Goal: Task Accomplishment & Management: Complete application form

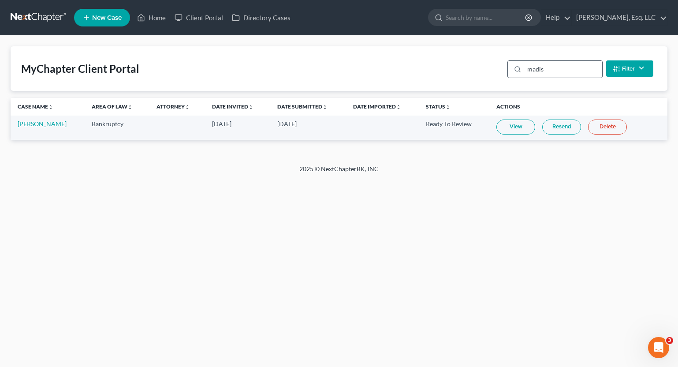
click at [554, 60] on div "madis" at bounding box center [554, 69] width 95 height 18
click at [550, 65] on input "madis" at bounding box center [563, 69] width 78 height 17
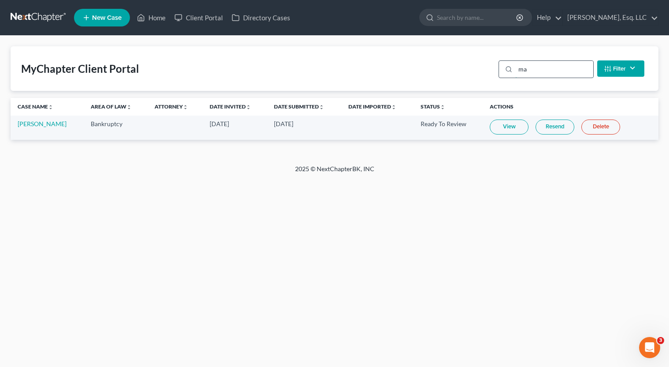
type input "m"
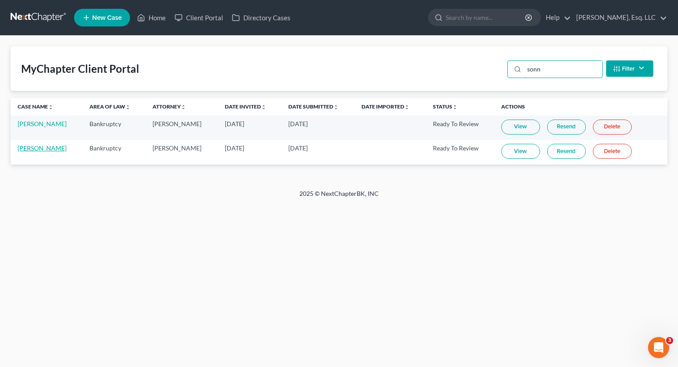
type input "sonn"
click at [38, 148] on link "[PERSON_NAME]" at bounding box center [42, 147] width 49 height 7
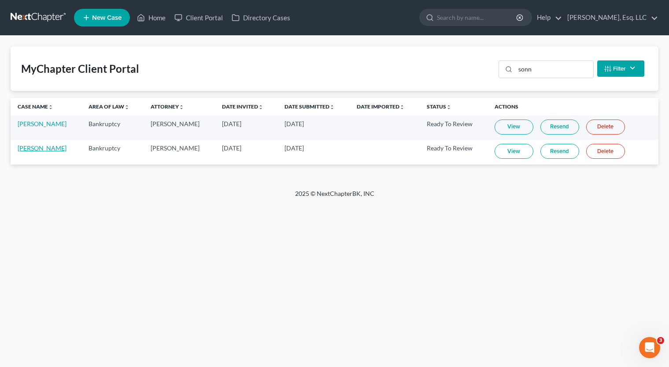
select select "1"
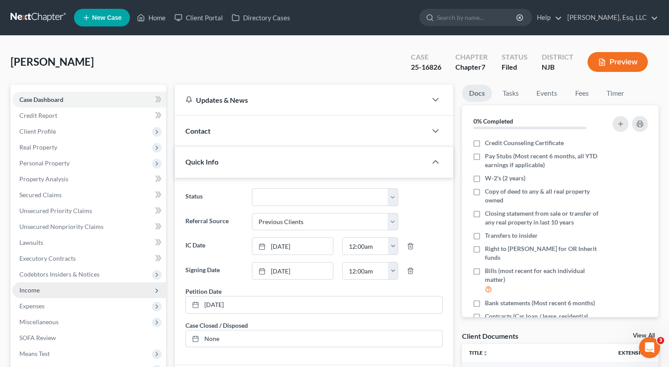
click at [60, 285] on span "Income" at bounding box center [89, 290] width 154 height 16
click at [48, 295] on span "Income" at bounding box center [89, 290] width 154 height 16
click at [45, 289] on span "Income" at bounding box center [89, 290] width 154 height 16
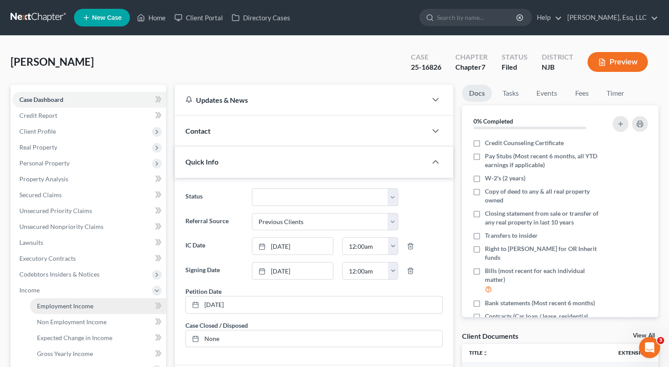
click at [55, 305] on span "Employment Income" at bounding box center [65, 305] width 56 height 7
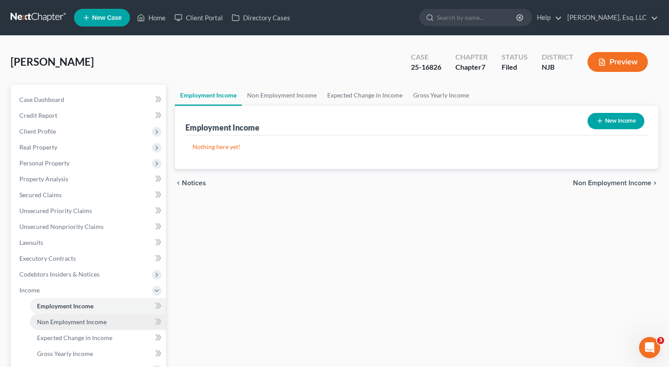
click at [83, 323] on span "Non Employment Income" at bounding box center [72, 321] width 70 height 7
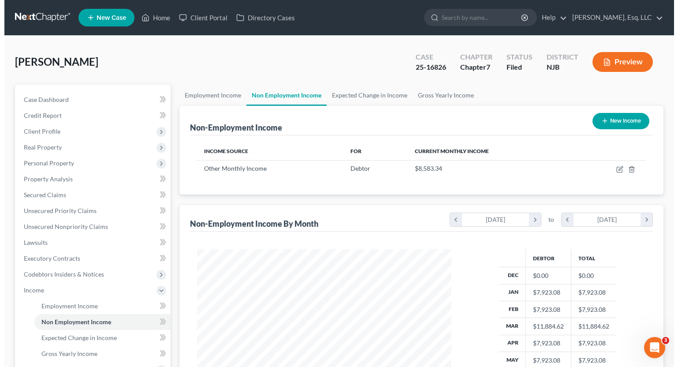
scroll to position [158, 272]
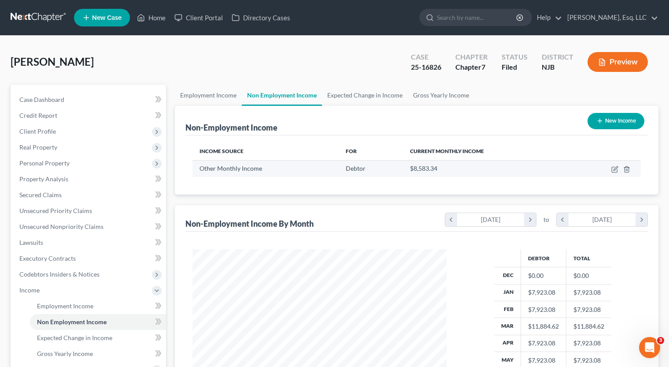
click at [614, 173] on td at bounding box center [606, 168] width 70 height 17
click at [612, 169] on icon "button" at bounding box center [614, 169] width 5 height 5
select select "13"
select select "2"
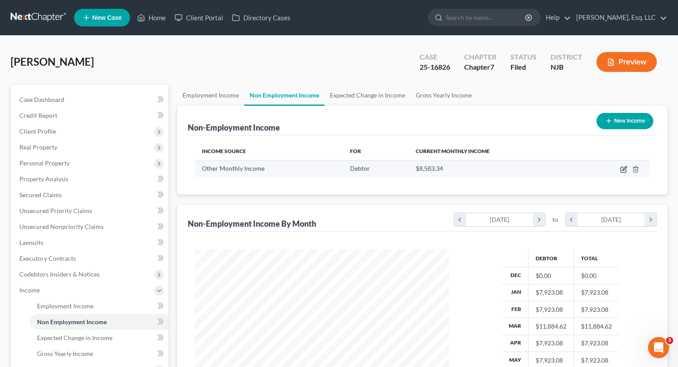
scroll to position [158, 275]
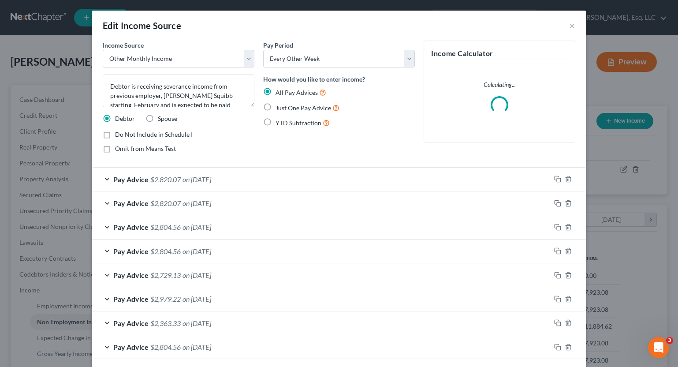
click at [352, 178] on div "Pay Advice $2,820.07 on [DATE]" at bounding box center [321, 178] width 458 height 23
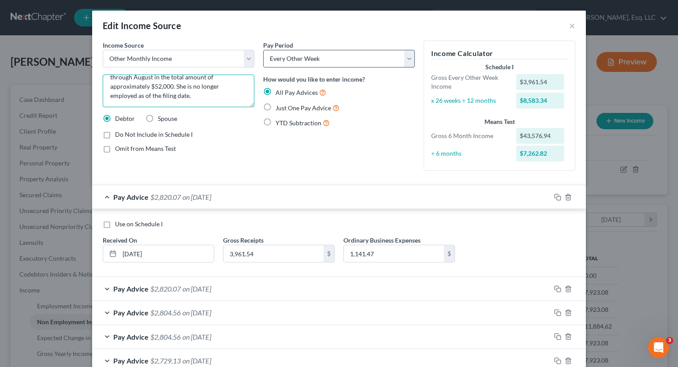
scroll to position [0, 0]
drag, startPoint x: 184, startPoint y: 80, endPoint x: 377, endPoint y: 72, distance: 193.6
click at [377, 72] on div "Income Source * Select Unemployment Disability (from employer) Pension Retireme…" at bounding box center [338, 109] width 481 height 137
click at [223, 86] on textarea "Debtor is receiving severance income from previous employer, [PERSON_NAME] Squi…" at bounding box center [179, 90] width 152 height 33
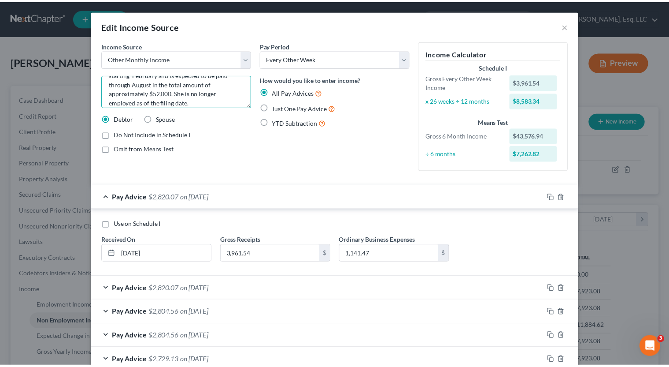
scroll to position [31, 0]
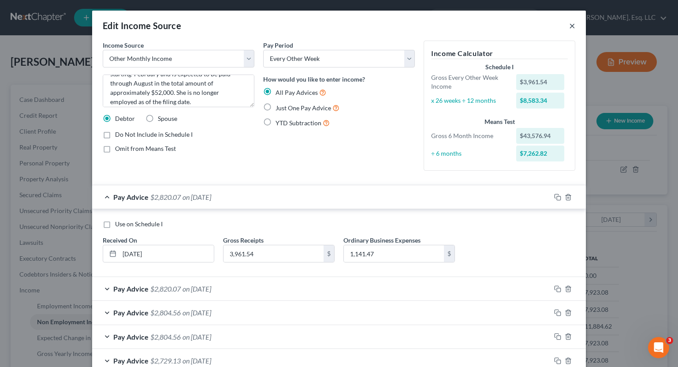
click at [569, 24] on button "×" at bounding box center [572, 25] width 6 height 11
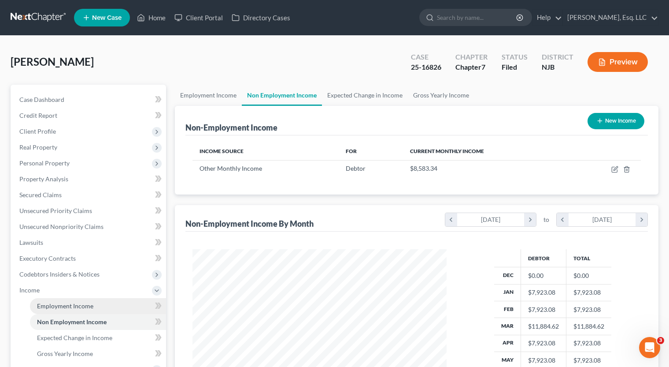
scroll to position [165, 0]
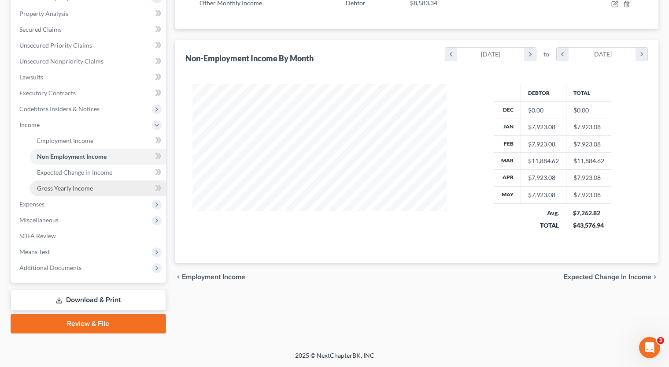
click at [72, 185] on span "Gross Yearly Income" at bounding box center [65, 187] width 56 height 7
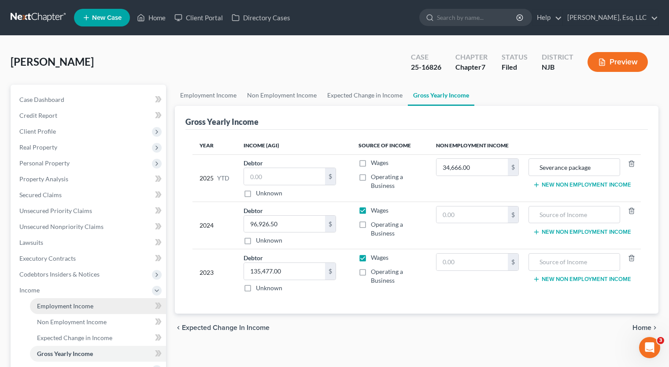
click at [73, 311] on link "Employment Income" at bounding box center [98, 306] width 136 height 16
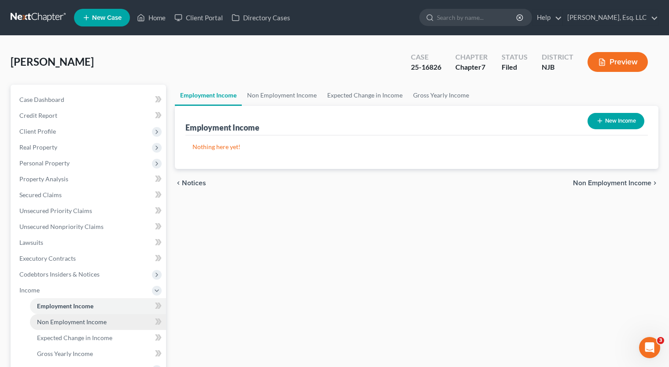
click at [79, 323] on span "Non Employment Income" at bounding box center [72, 321] width 70 height 7
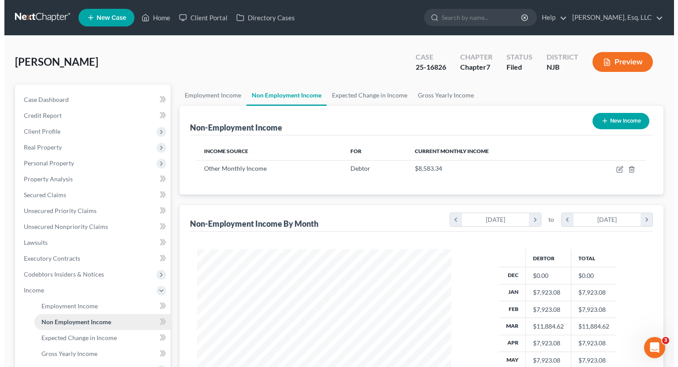
scroll to position [158, 272]
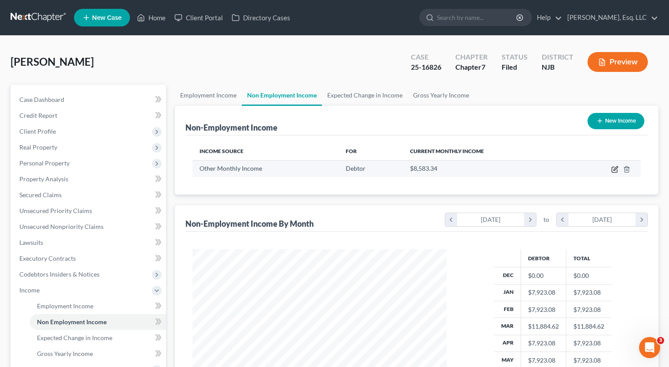
click at [615, 167] on icon "button" at bounding box center [615, 169] width 7 height 7
select select "13"
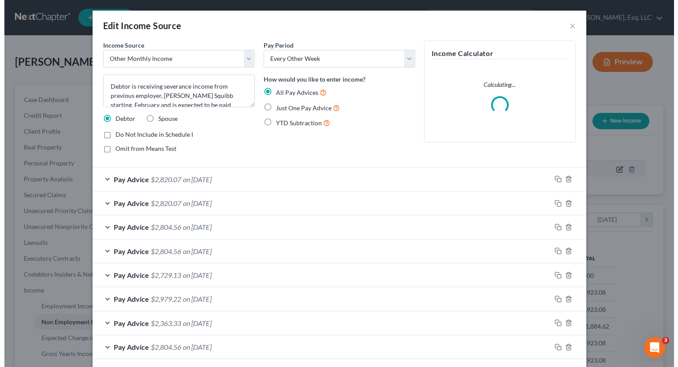
scroll to position [158, 275]
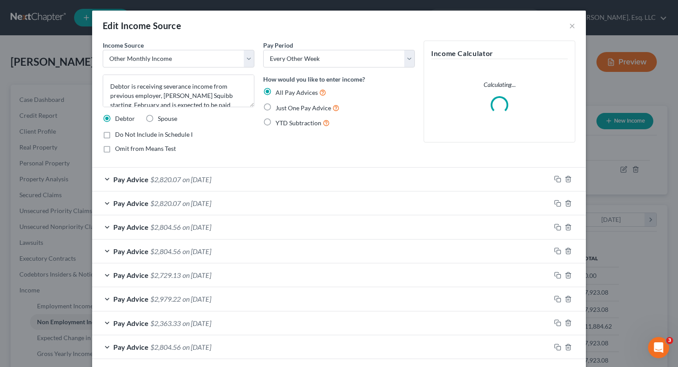
click at [345, 178] on div "Pay Advice $2,820.07 on [DATE]" at bounding box center [321, 178] width 458 height 23
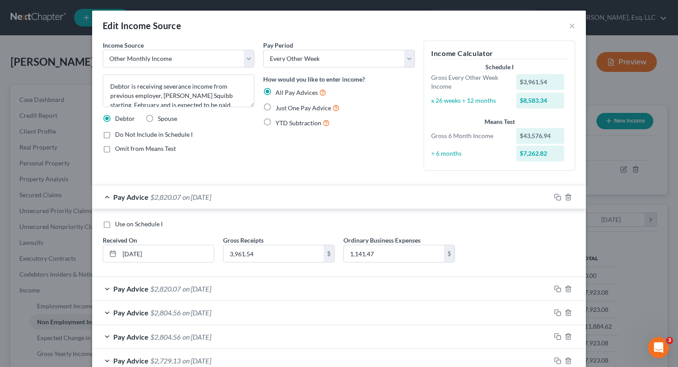
click at [393, 121] on div "YTD Subtraction" at bounding box center [339, 123] width 152 height 10
click at [354, 61] on select "Select Monthly Twice Monthly Every Other Week Weekly" at bounding box center [339, 59] width 152 height 18
select select "1"
click at [263, 50] on select "Select Monthly Twice Monthly Every Other Week Weekly" at bounding box center [339, 59] width 152 height 18
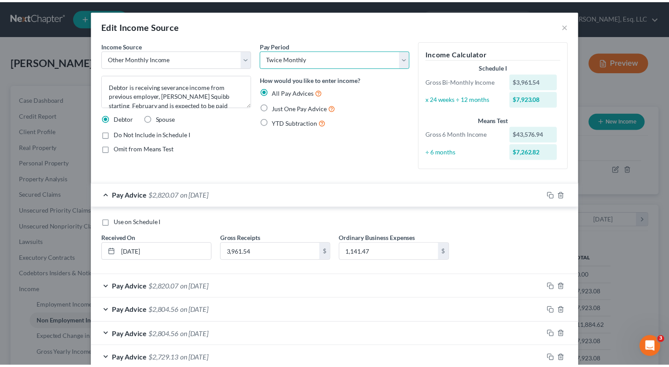
scroll to position [196, 0]
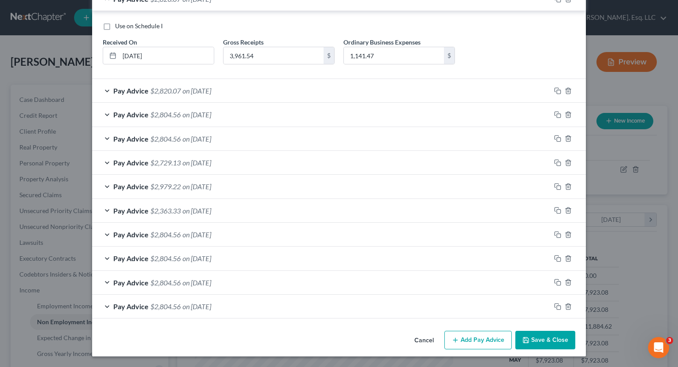
click at [549, 344] on button "Save & Close" at bounding box center [545, 339] width 60 height 19
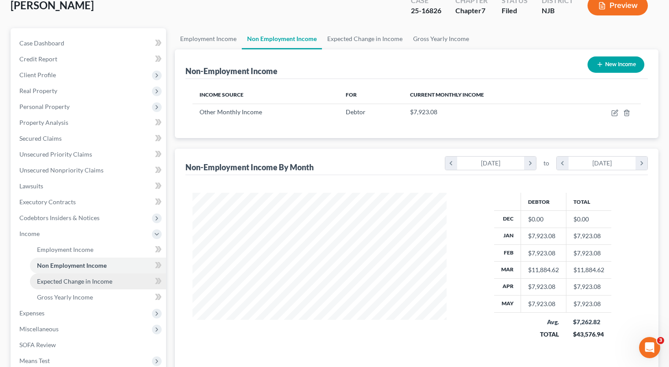
scroll to position [165, 0]
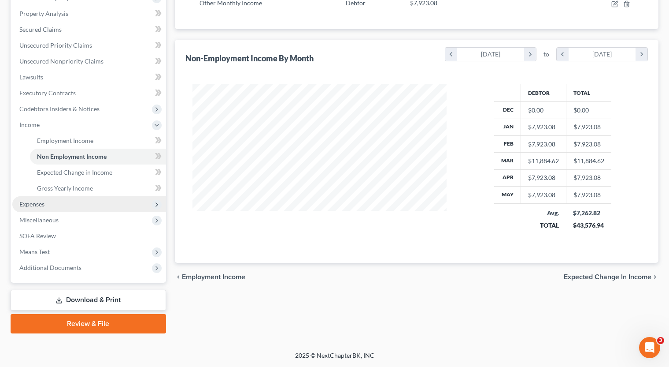
click at [44, 206] on span "Expenses" at bounding box center [31, 203] width 25 height 7
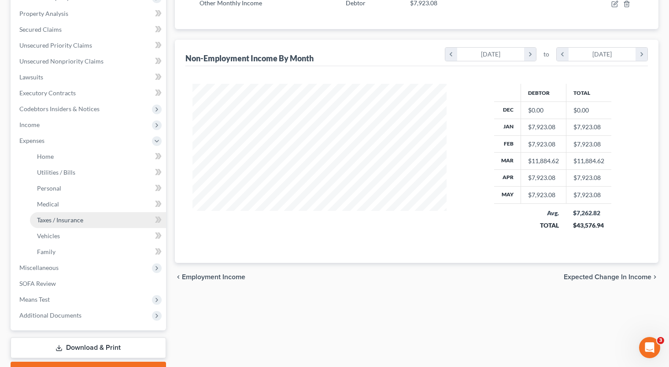
click at [66, 226] on link "Taxes / Insurance" at bounding box center [98, 220] width 136 height 16
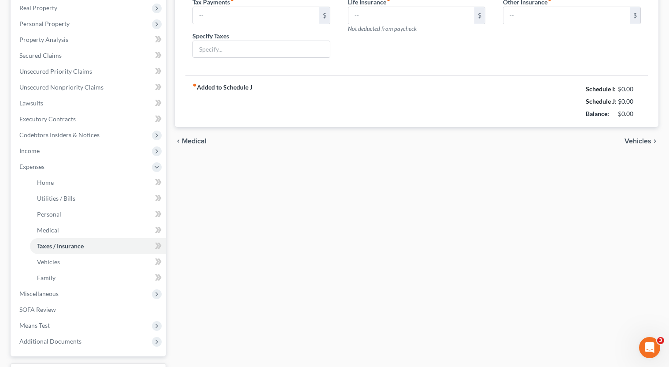
type input "0.00"
type input "133.00"
type input "Renter's Insurance"
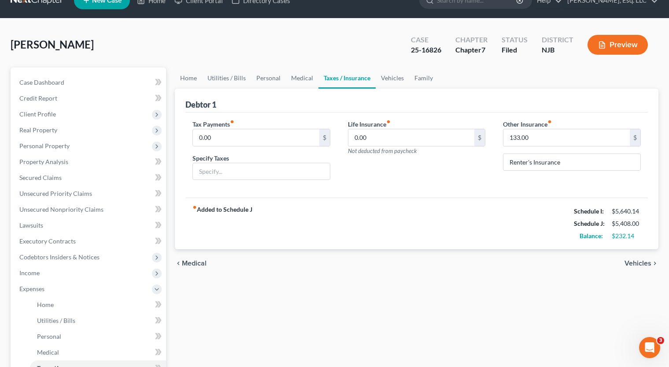
scroll to position [18, 0]
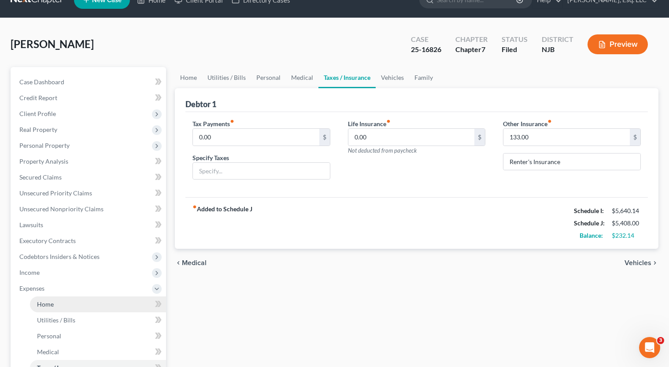
click at [105, 296] on link "Home" at bounding box center [98, 304] width 136 height 16
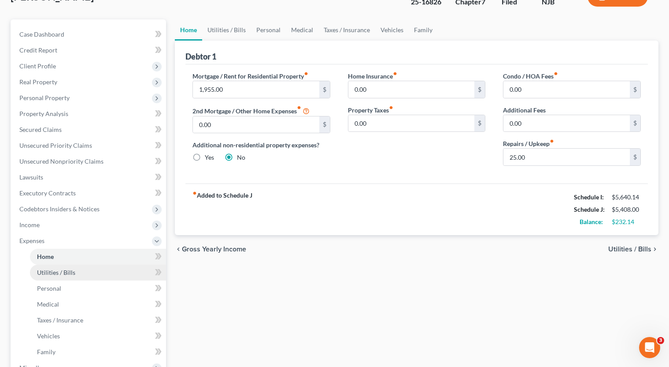
click at [115, 274] on link "Utilities / Bills" at bounding box center [98, 272] width 136 height 16
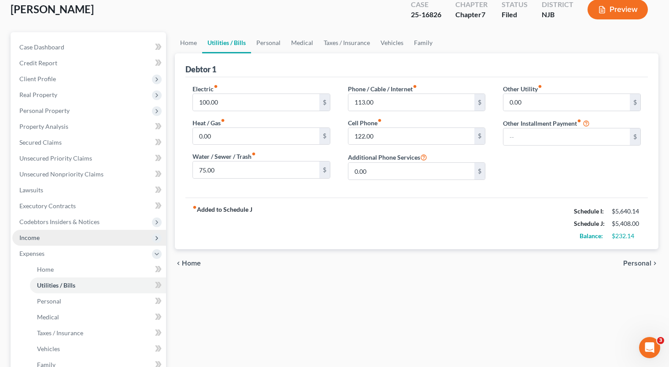
scroll to position [53, 0]
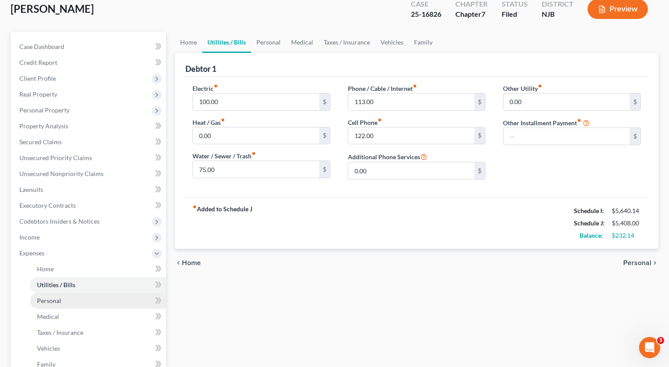
click at [100, 296] on link "Personal" at bounding box center [98, 301] width 136 height 16
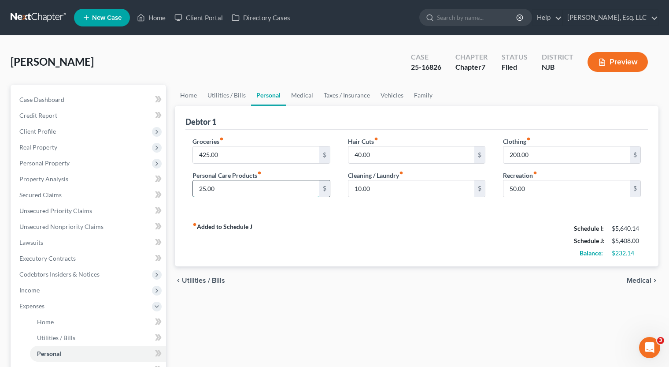
click at [225, 184] on input "25.00" at bounding box center [256, 188] width 126 height 17
type input "50.00"
click at [237, 158] on input "425.00" at bounding box center [256, 154] width 126 height 17
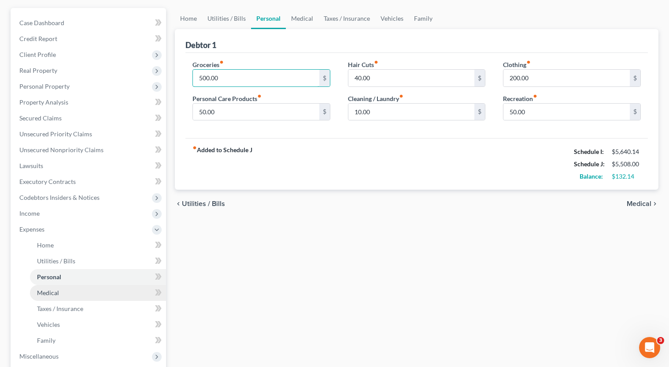
type input "500.00"
click at [59, 291] on link "Medical" at bounding box center [98, 293] width 136 height 16
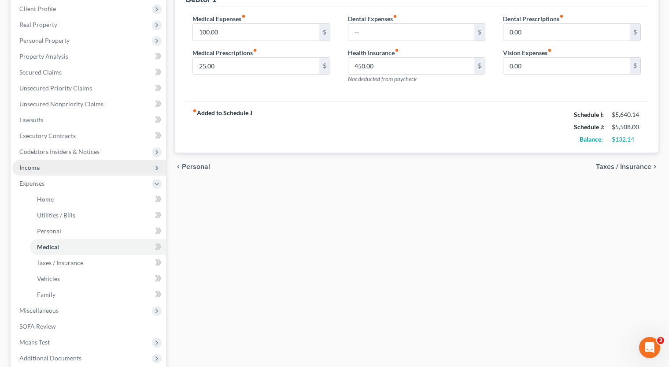
scroll to position [131, 0]
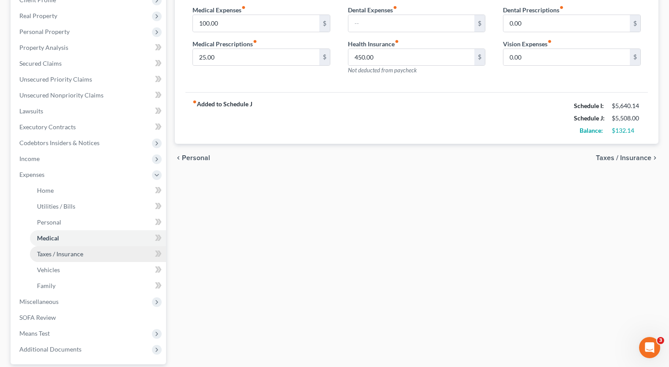
click at [47, 257] on link "Taxes / Insurance" at bounding box center [98, 254] width 136 height 16
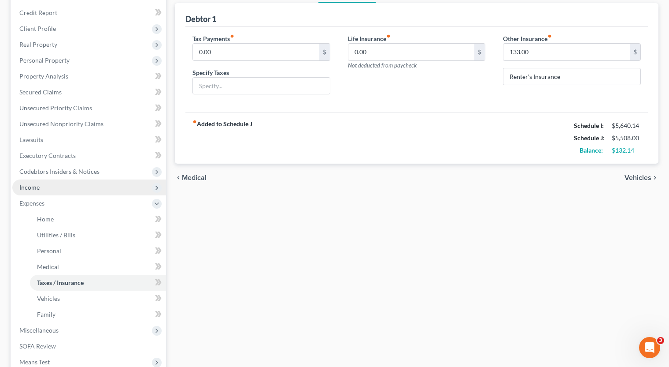
scroll to position [103, 0]
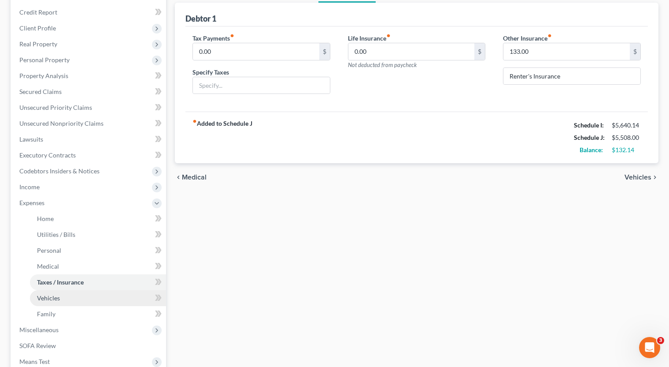
click at [60, 304] on link "Vehicles" at bounding box center [98, 298] width 136 height 16
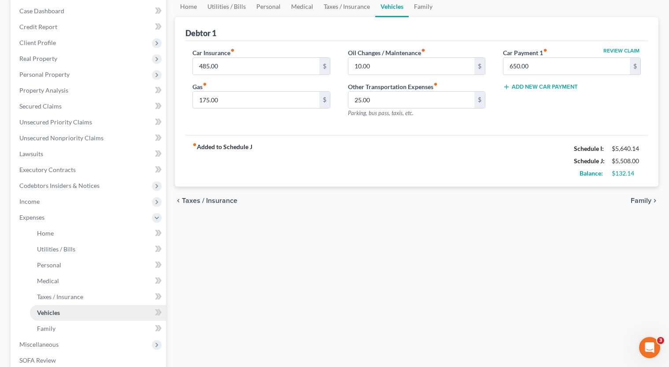
scroll to position [72, 0]
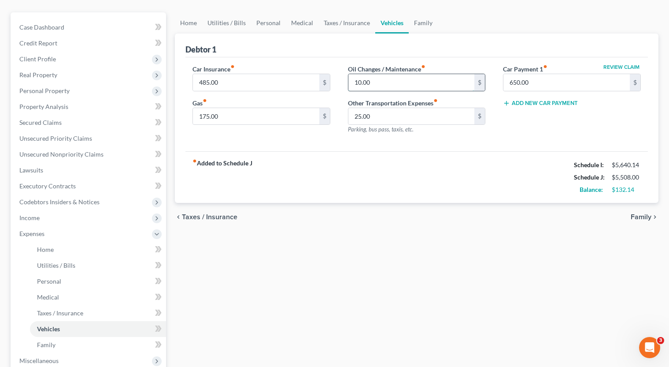
click at [378, 82] on input "10.00" at bounding box center [412, 82] width 126 height 17
type input "20.00"
click at [249, 122] on input "175.00" at bounding box center [256, 116] width 126 height 17
type input "200.00"
click at [298, 191] on div "fiber_manual_record Added to Schedule J Schedule I: $5,640.14 Schedule J: $5,54…" at bounding box center [416, 177] width 463 height 52
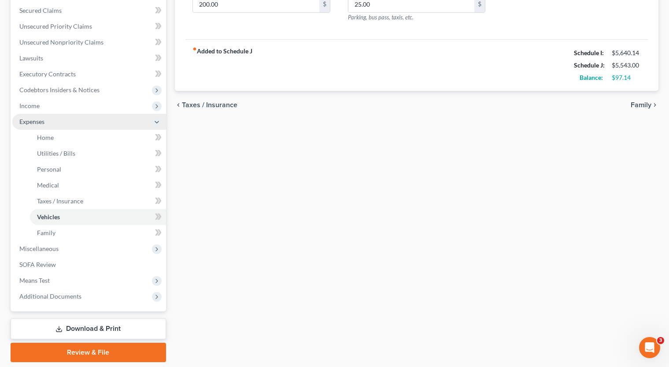
scroll to position [185, 0]
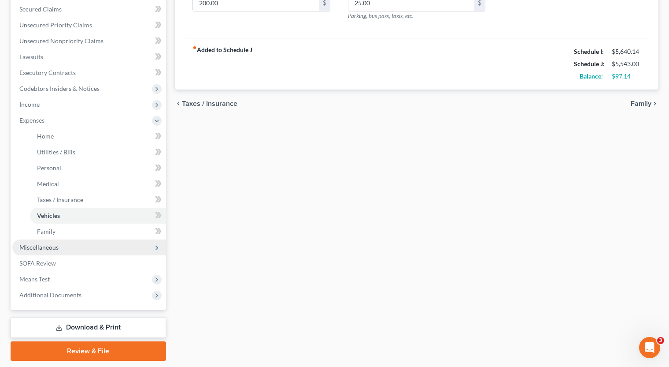
click at [85, 249] on span "Miscellaneous" at bounding box center [89, 247] width 154 height 16
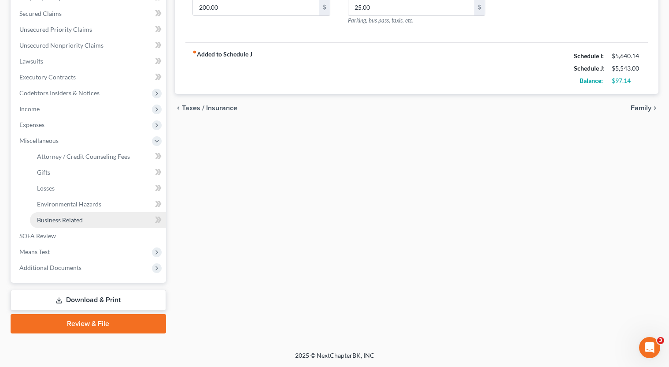
scroll to position [181, 0]
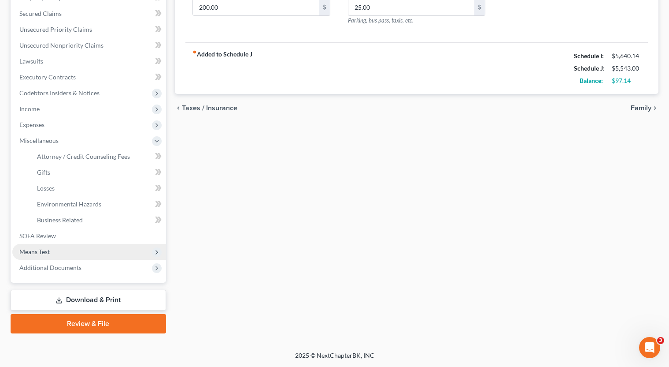
click at [82, 252] on span "Means Test" at bounding box center [89, 252] width 154 height 16
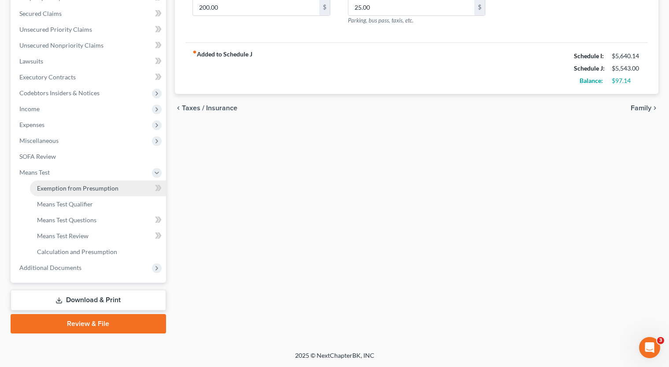
click at [122, 189] on link "Exemption from Presumption" at bounding box center [98, 188] width 136 height 16
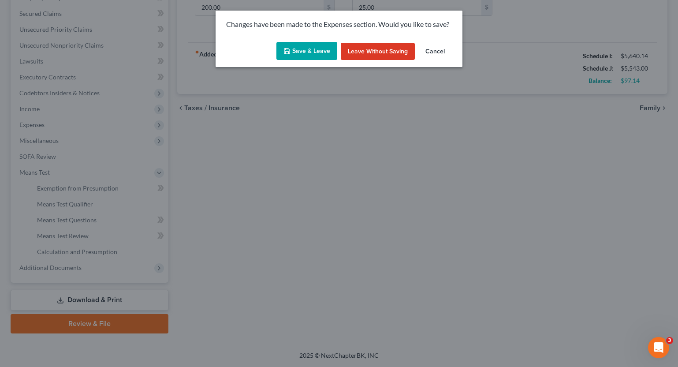
click at [307, 51] on button "Save & Leave" at bounding box center [306, 51] width 61 height 19
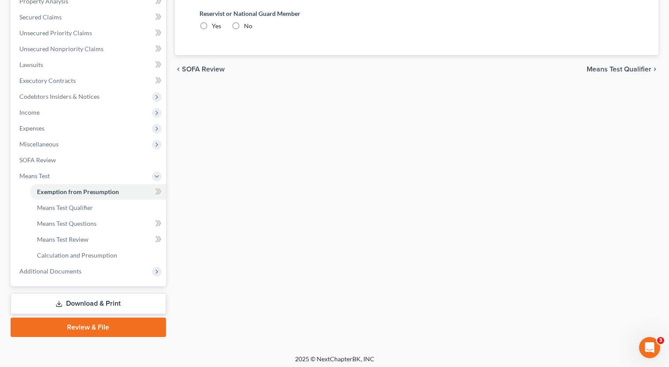
scroll to position [122, 0]
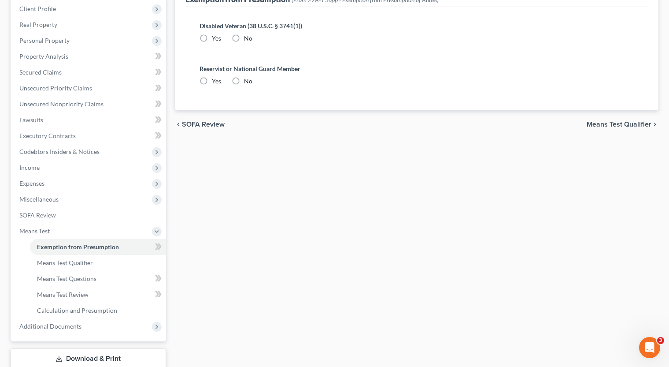
radio input "true"
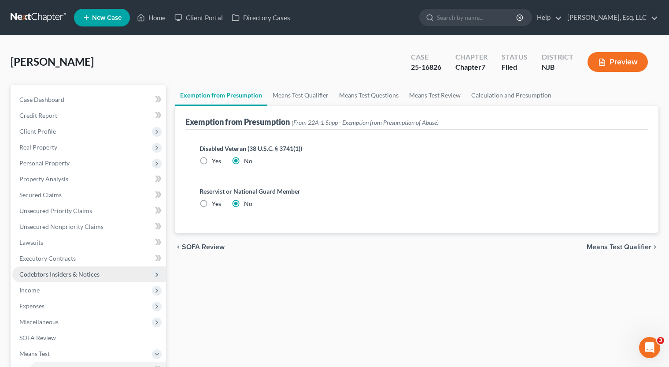
scroll to position [181, 0]
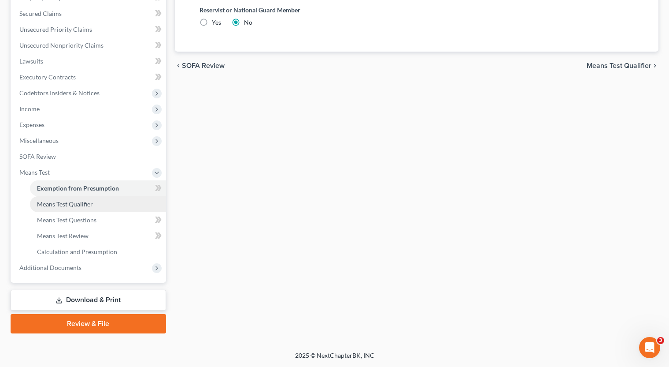
click at [103, 204] on link "Means Test Qualifier" at bounding box center [98, 204] width 136 height 16
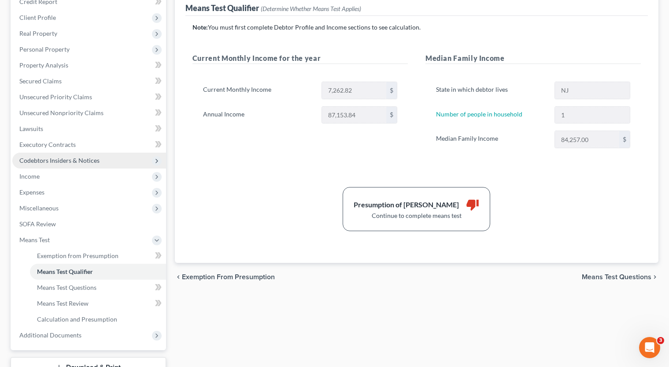
scroll to position [121, 0]
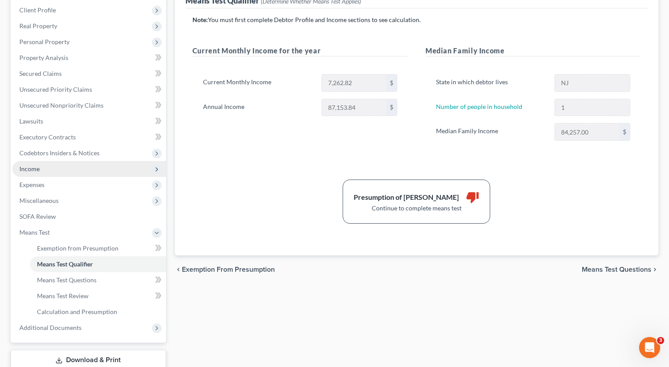
click at [94, 169] on span "Income" at bounding box center [89, 169] width 154 height 16
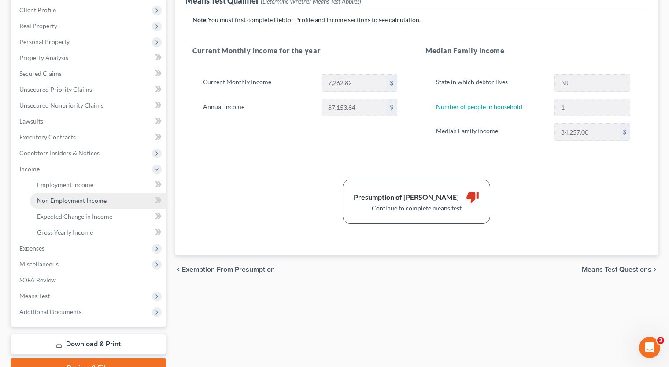
click at [93, 195] on link "Non Employment Income" at bounding box center [98, 201] width 136 height 16
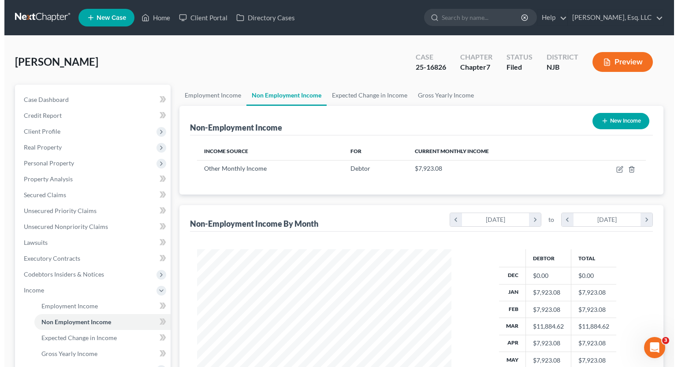
scroll to position [158, 272]
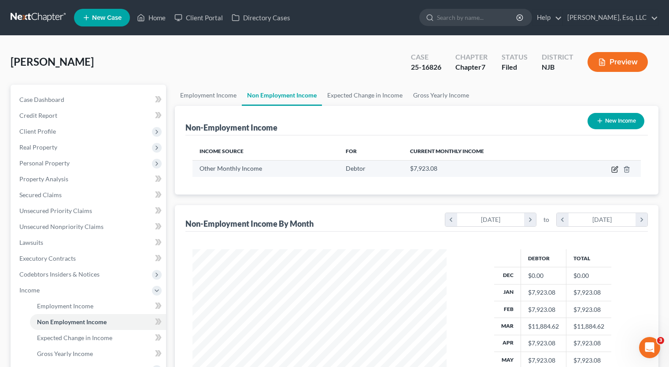
click at [613, 167] on icon "button" at bounding box center [615, 169] width 7 height 7
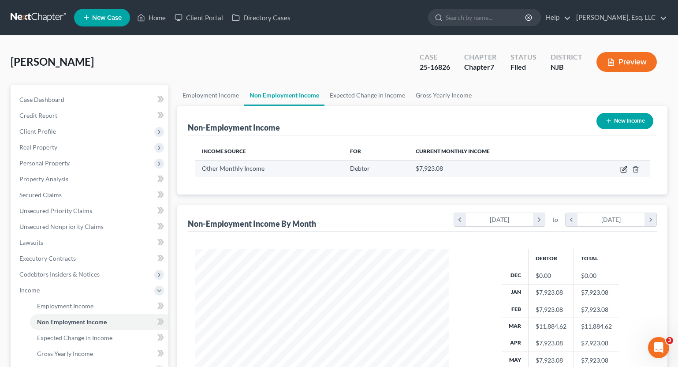
select select "13"
select select "1"
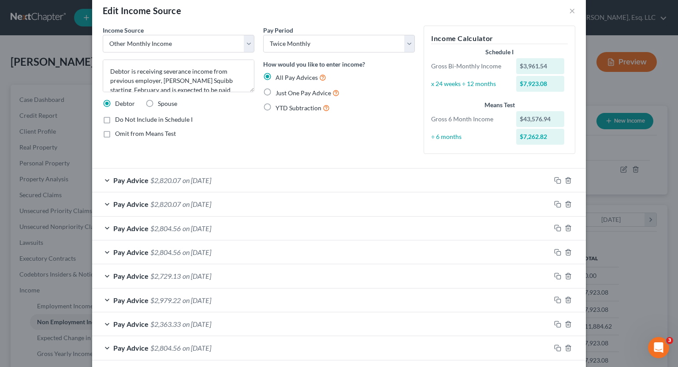
scroll to position [4, 0]
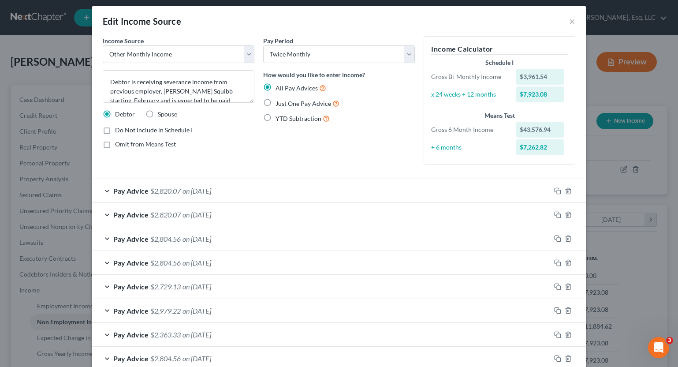
click at [115, 145] on label "Omit from Means Test" at bounding box center [145, 144] width 61 height 9
click at [119, 145] on input "Omit from Means Test" at bounding box center [122, 143] width 6 height 6
click at [115, 146] on label "Omit from Means Test" at bounding box center [145, 144] width 61 height 9
click at [119, 145] on input "Omit from Means Test" at bounding box center [122, 143] width 6 height 6
checkbox input "false"
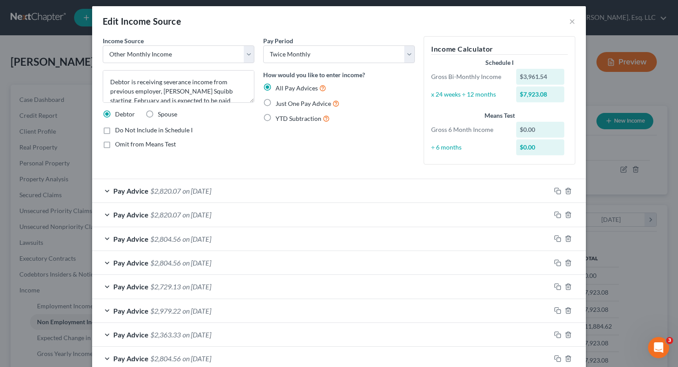
scroll to position [128, 0]
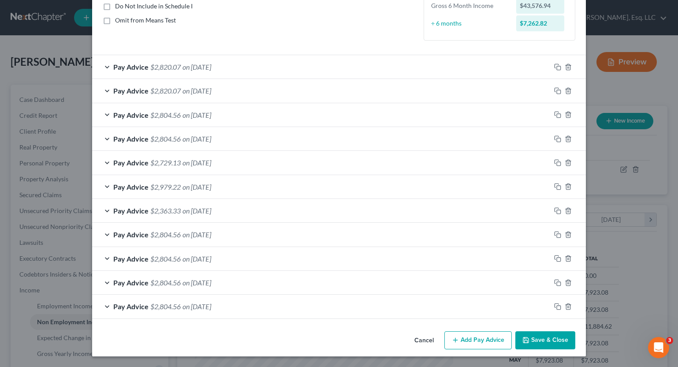
click at [286, 65] on div "Pay Advice $2,820.07 on [DATE]" at bounding box center [321, 66] width 458 height 23
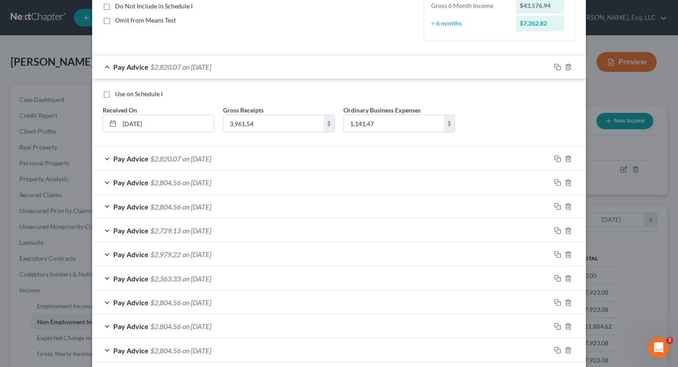
click at [115, 93] on label "Use on Schedule I" at bounding box center [139, 93] width 48 height 9
click at [119, 93] on input "Use on Schedule I" at bounding box center [122, 92] width 6 height 6
checkbox input "true"
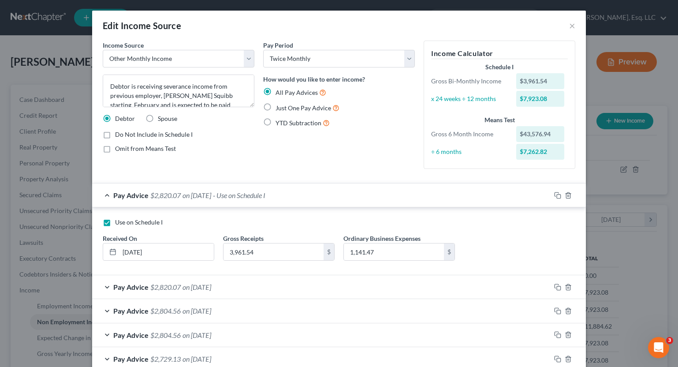
click at [335, 154] on div "Pay Period Select Monthly Twice Monthly Every Other Week Weekly How would you l…" at bounding box center [339, 108] width 160 height 135
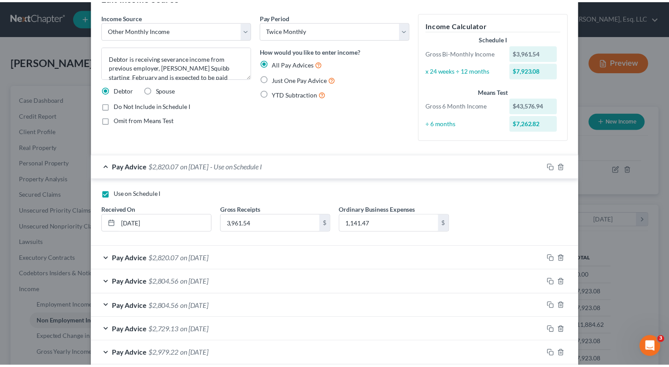
scroll to position [196, 0]
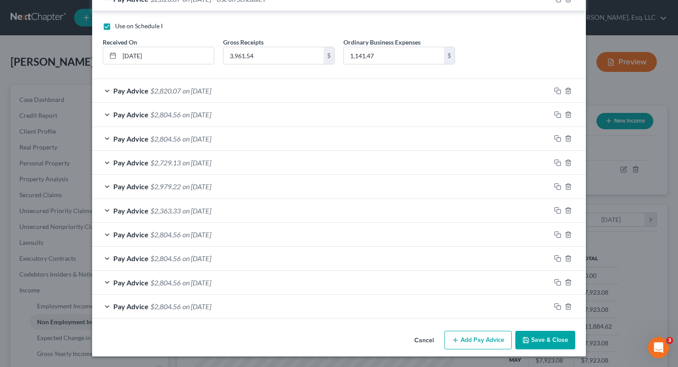
click at [554, 335] on button "Save & Close" at bounding box center [545, 339] width 60 height 19
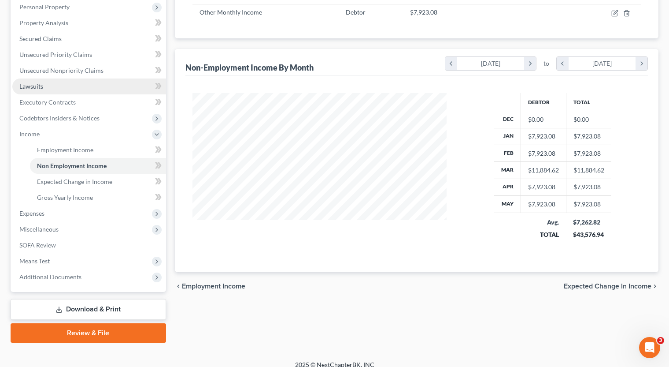
scroll to position [156, 0]
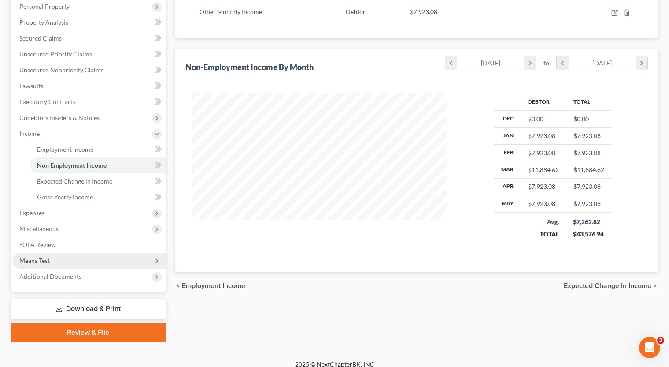
click at [88, 263] on span "Means Test" at bounding box center [89, 260] width 154 height 16
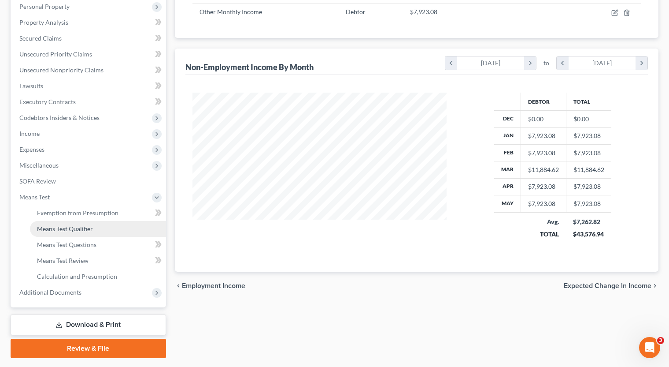
click at [92, 229] on span "Means Test Qualifier" at bounding box center [65, 228] width 56 height 7
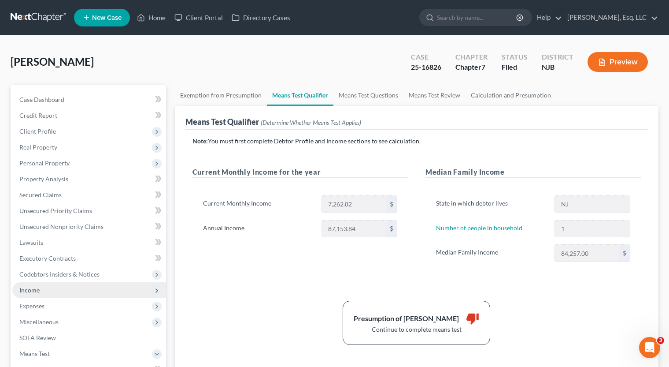
click at [74, 286] on span "Income" at bounding box center [89, 290] width 154 height 16
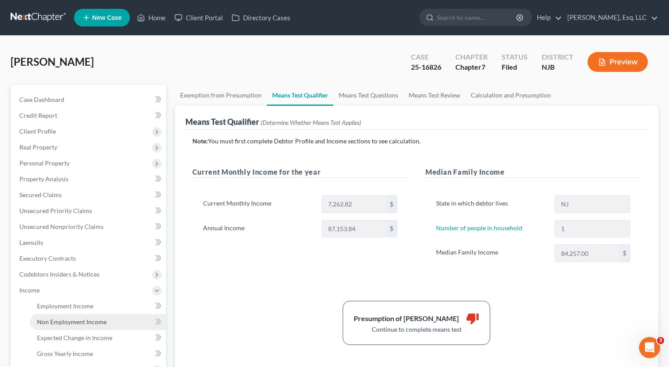
click at [80, 323] on span "Non Employment Income" at bounding box center [72, 321] width 70 height 7
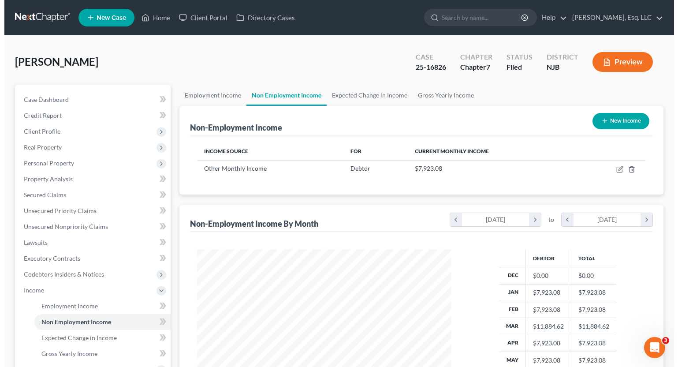
scroll to position [158, 272]
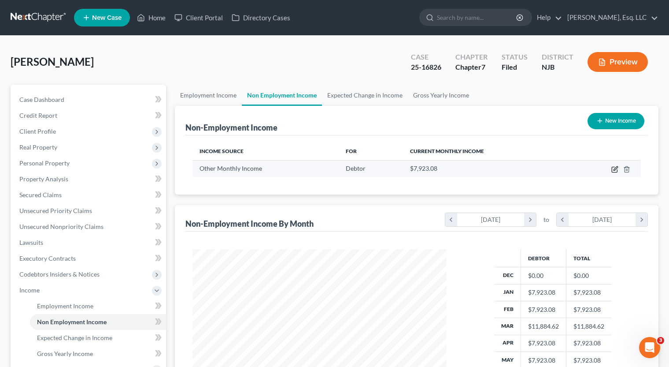
click at [616, 166] on icon "button" at bounding box center [615, 169] width 7 height 7
select select "13"
select select "1"
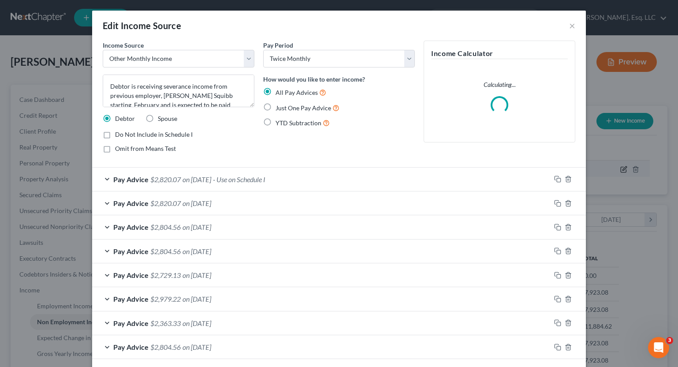
scroll to position [158, 275]
click at [275, 122] on label "YTD Subtraction" at bounding box center [302, 123] width 54 height 10
click at [279, 122] on input "YTD Subtraction" at bounding box center [282, 121] width 6 height 6
radio input "true"
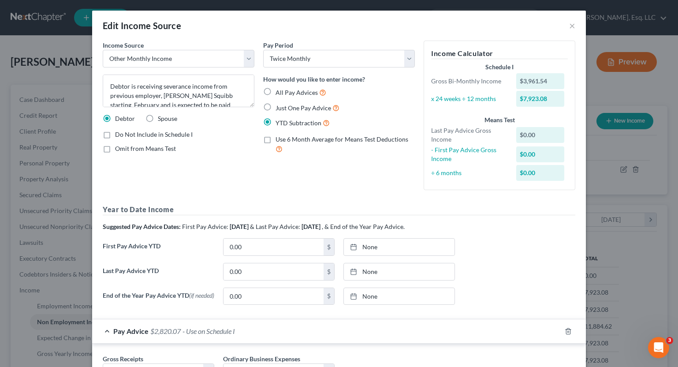
click at [275, 140] on label "Use 6 Month Average for Means Test Deductions" at bounding box center [344, 144] width 139 height 19
click at [279, 140] on input "Use 6 Month Average for Means Test Deductions" at bounding box center [282, 138] width 6 height 6
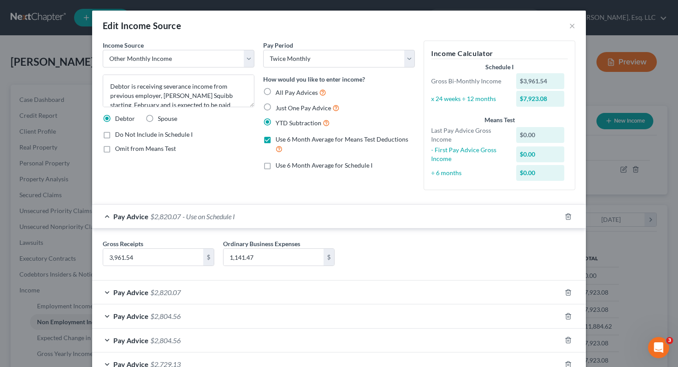
scroll to position [37, 0]
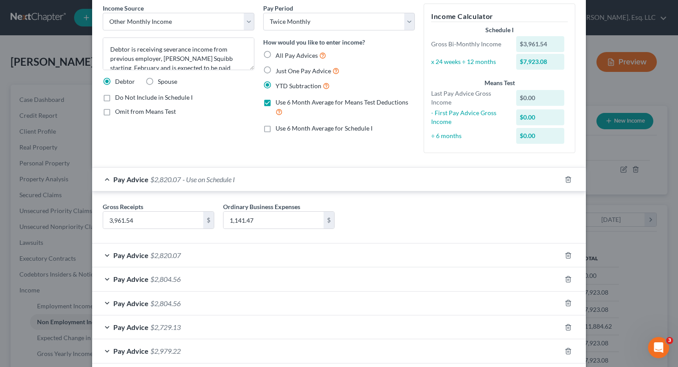
click at [275, 105] on label "Use 6 Month Average for Means Test Deductions" at bounding box center [344, 107] width 139 height 19
click at [279, 104] on input "Use 6 Month Average for Means Test Deductions" at bounding box center [282, 101] width 6 height 6
checkbox input "false"
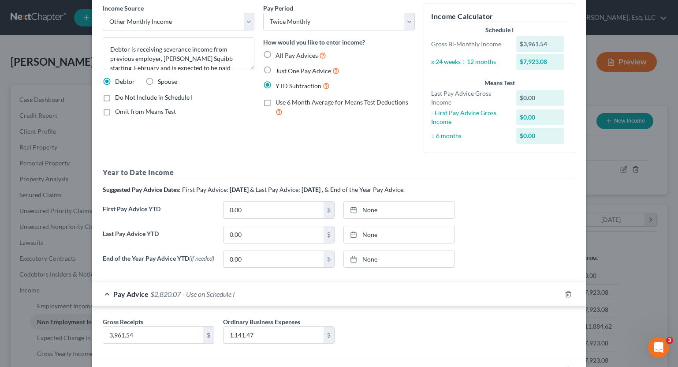
click at [275, 69] on label "Just One Pay Advice" at bounding box center [307, 71] width 64 height 10
click at [279, 69] on input "Just One Pay Advice" at bounding box center [282, 69] width 6 height 6
radio input "true"
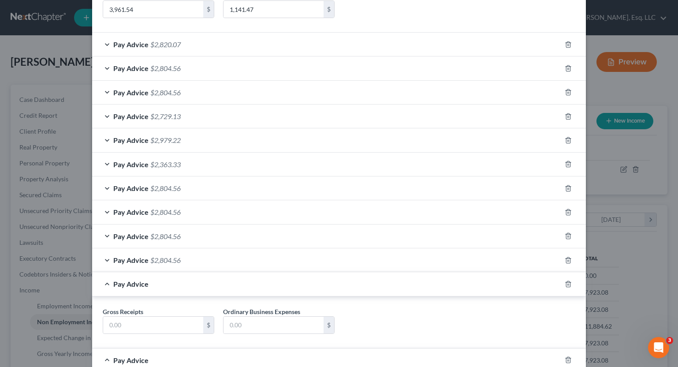
scroll to position [0, 0]
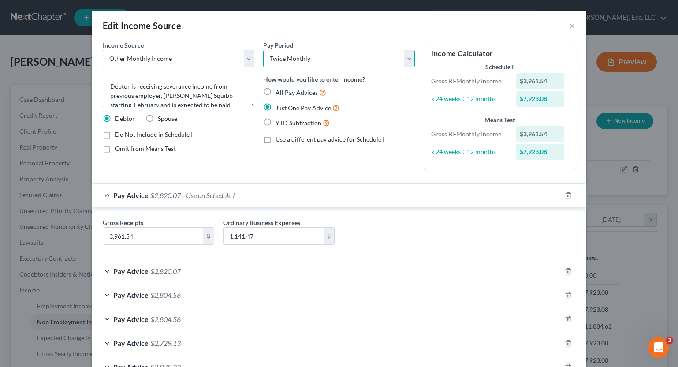
click at [370, 56] on select "Select Monthly Twice Monthly Every Other Week Weekly" at bounding box center [339, 59] width 152 height 18
click at [428, 187] on div "Pay Advice $2,820.07 - Use on Schedule I" at bounding box center [326, 194] width 469 height 23
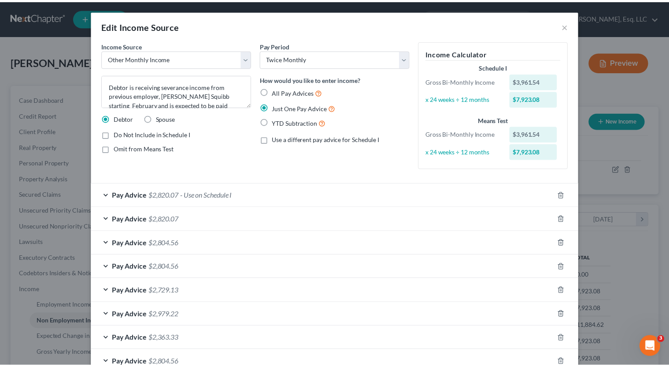
scroll to position [279, 0]
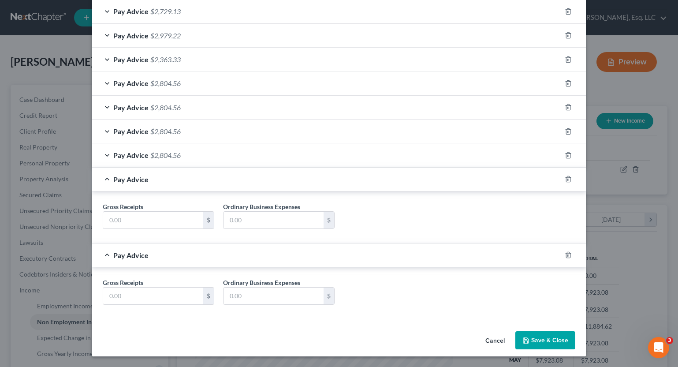
click at [526, 340] on icon "button" at bounding box center [525, 340] width 7 height 7
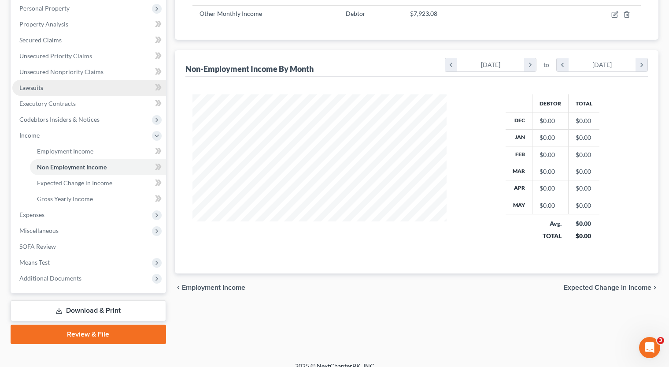
scroll to position [156, 0]
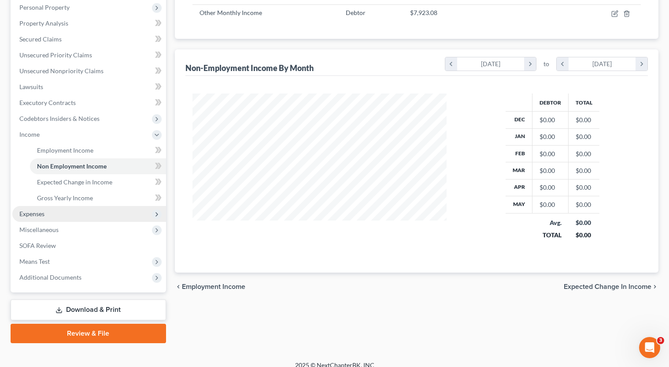
click at [57, 215] on span "Expenses" at bounding box center [89, 214] width 154 height 16
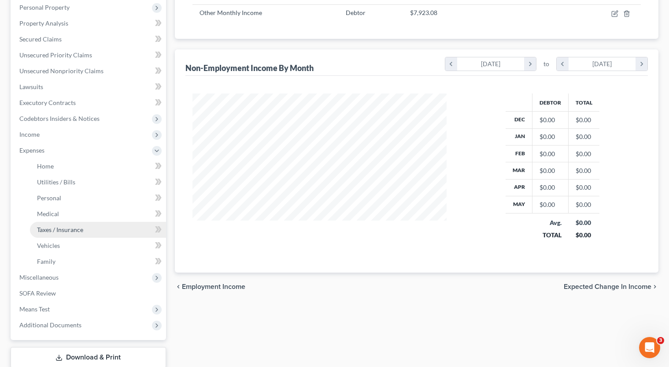
click at [68, 222] on link "Taxes / Insurance" at bounding box center [98, 230] width 136 height 16
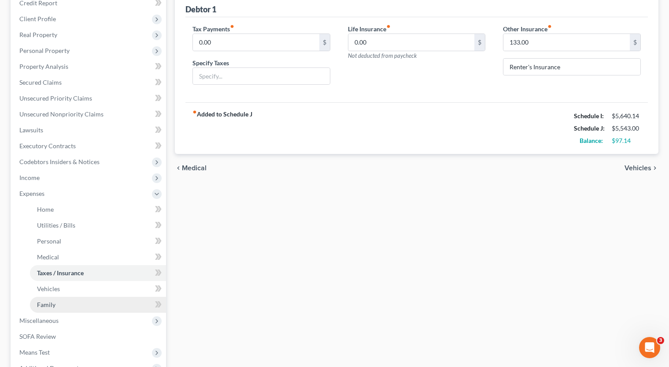
scroll to position [133, 0]
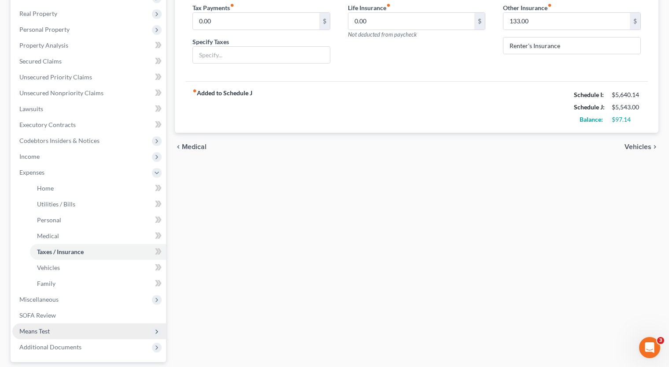
click at [70, 327] on span "Means Test" at bounding box center [89, 331] width 154 height 16
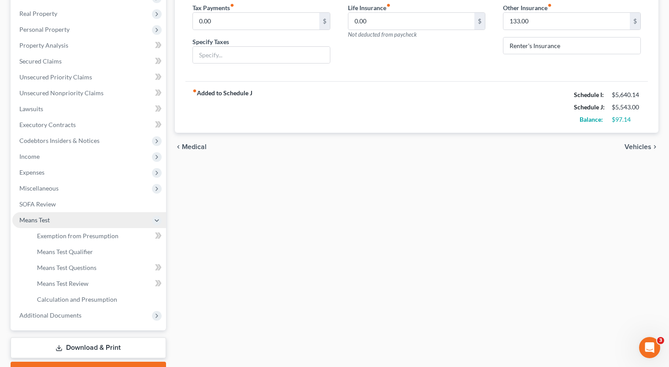
scroll to position [181, 0]
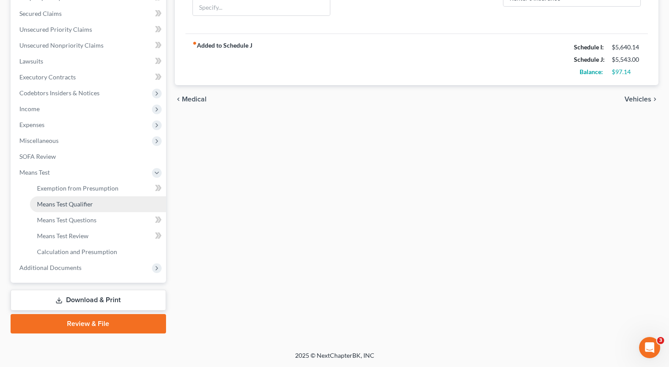
click at [79, 208] on link "Means Test Qualifier" at bounding box center [98, 204] width 136 height 16
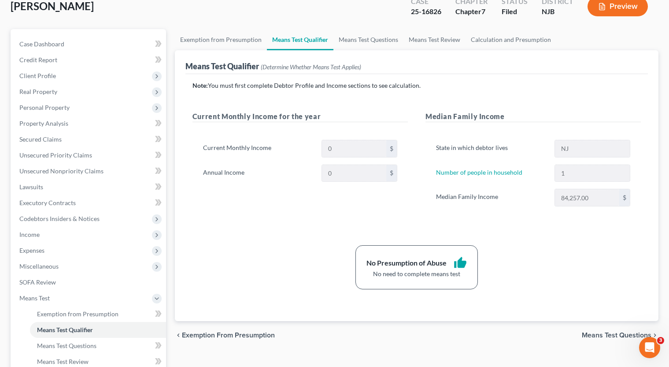
scroll to position [56, 0]
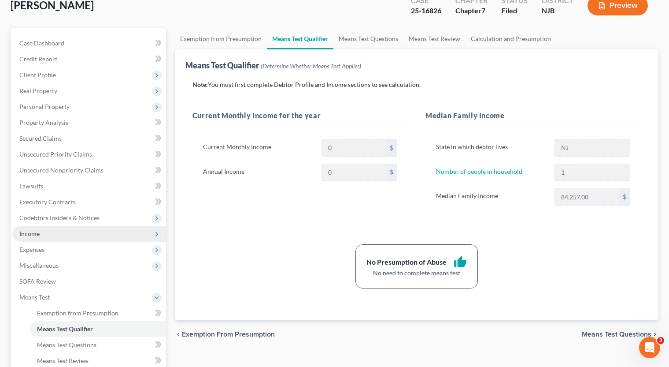
click at [36, 237] on span "Income" at bounding box center [89, 234] width 154 height 16
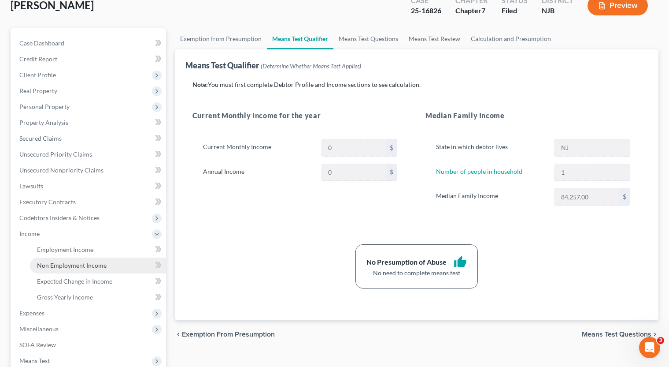
click at [55, 264] on span "Non Employment Income" at bounding box center [72, 264] width 70 height 7
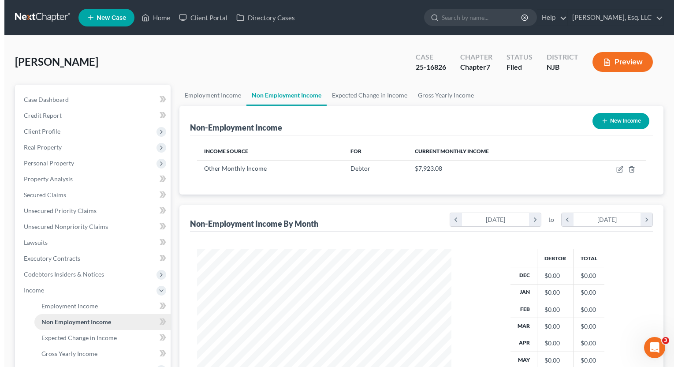
scroll to position [158, 272]
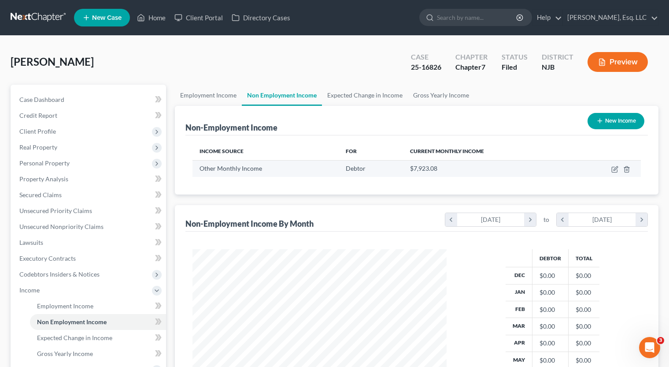
click at [616, 165] on td at bounding box center [606, 168] width 70 height 17
click at [616, 169] on icon "button" at bounding box center [615, 169] width 7 height 7
select select "13"
select select "1"
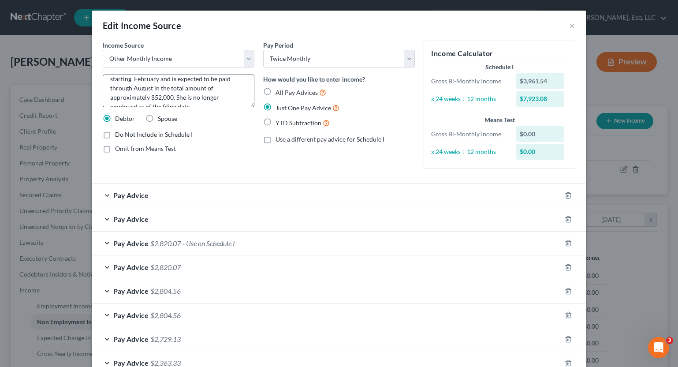
scroll to position [37, 0]
click at [565, 220] on icon "button" at bounding box center [567, 218] width 7 height 7
click at [565, 193] on polyline "button" at bounding box center [567, 193] width 5 height 0
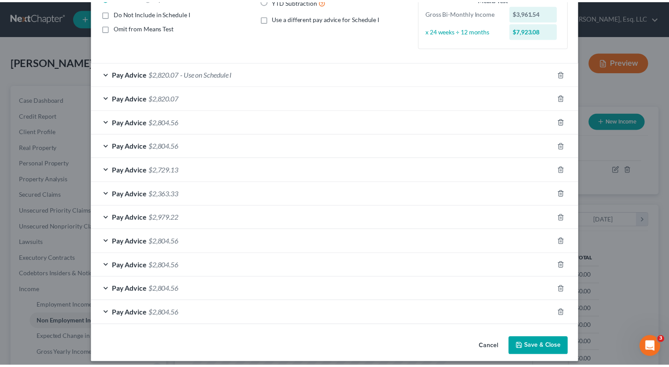
scroll to position [128, 0]
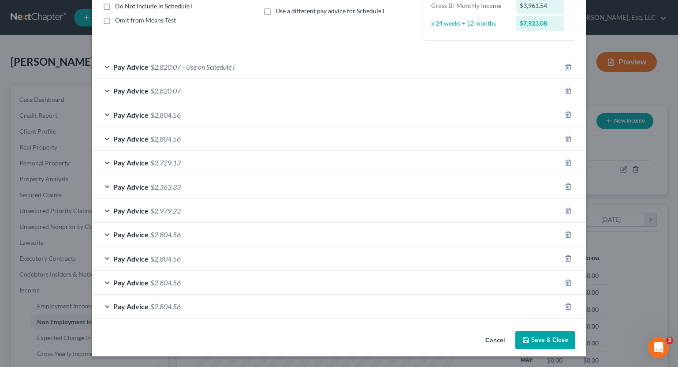
click at [526, 334] on button "Save & Close" at bounding box center [545, 340] width 60 height 19
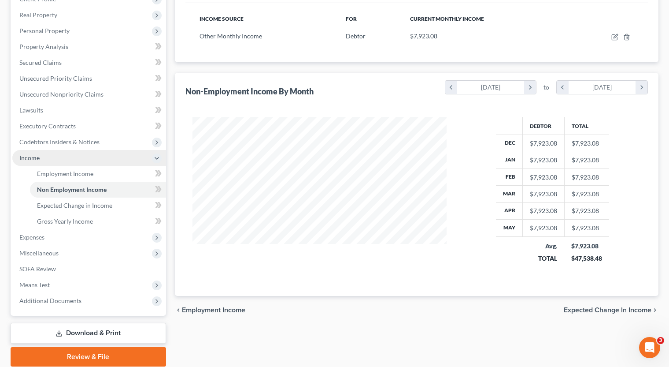
scroll to position [165, 0]
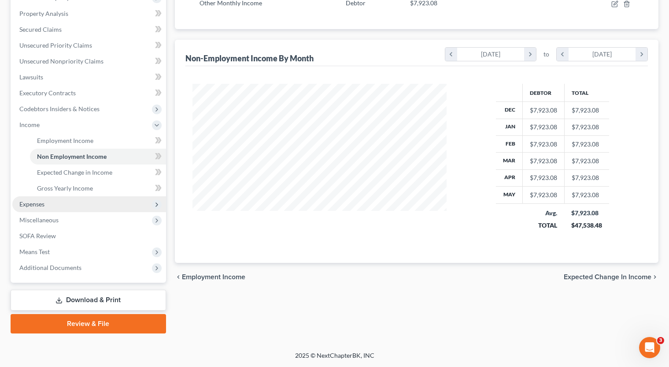
click at [44, 201] on span "Expenses" at bounding box center [31, 203] width 25 height 7
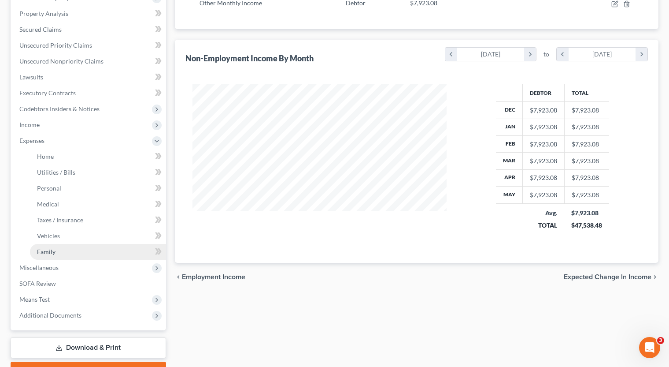
click at [98, 251] on link "Family" at bounding box center [98, 252] width 136 height 16
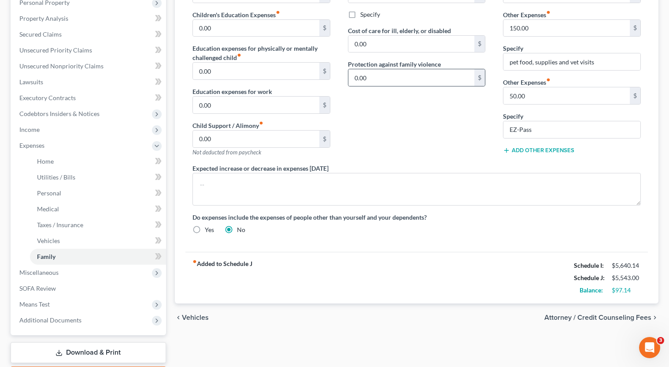
scroll to position [213, 0]
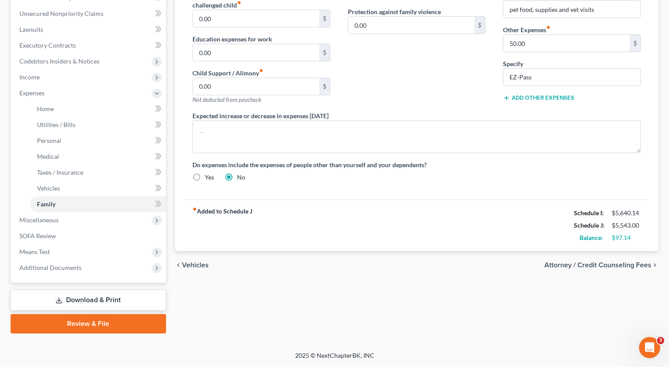
click at [122, 297] on link "Download & Print" at bounding box center [89, 299] width 156 height 21
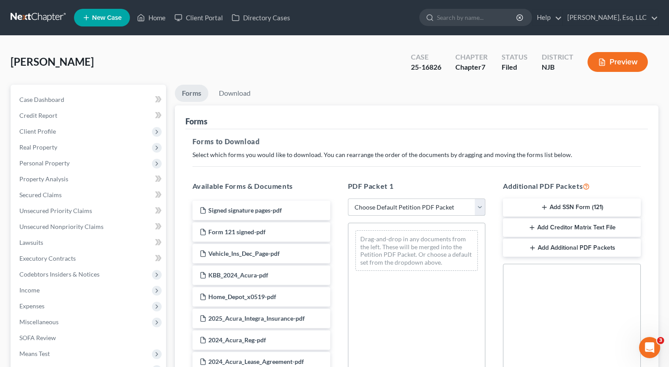
click at [384, 205] on select "Choose Default Petition PDF Packet Complete Bankruptcy Petition (all forms and …" at bounding box center [417, 207] width 138 height 18
select select "2"
click at [348, 198] on select "Choose Default Petition PDF Packet Complete Bankruptcy Petition (all forms and …" at bounding box center [417, 207] width 138 height 18
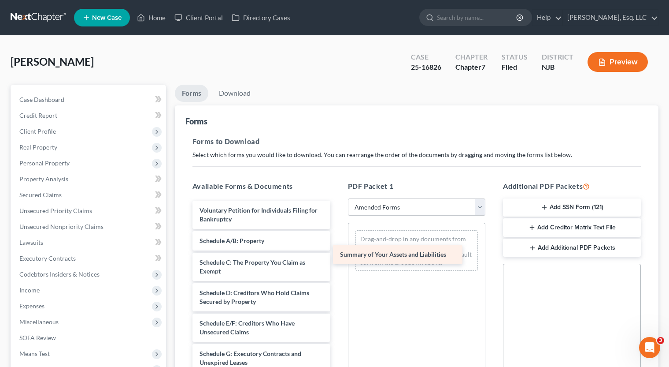
drag, startPoint x: 284, startPoint y: 239, endPoint x: 432, endPoint y: 253, distance: 148.3
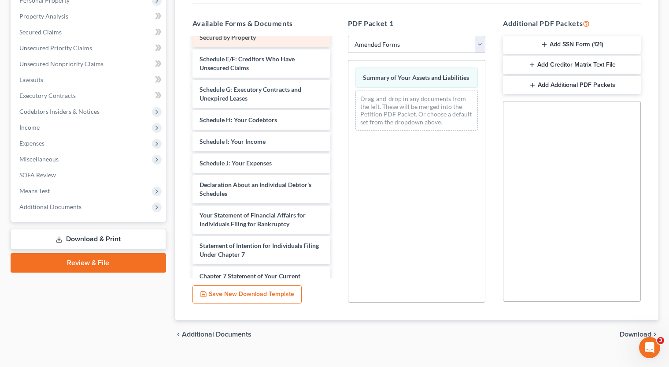
scroll to position [132, 0]
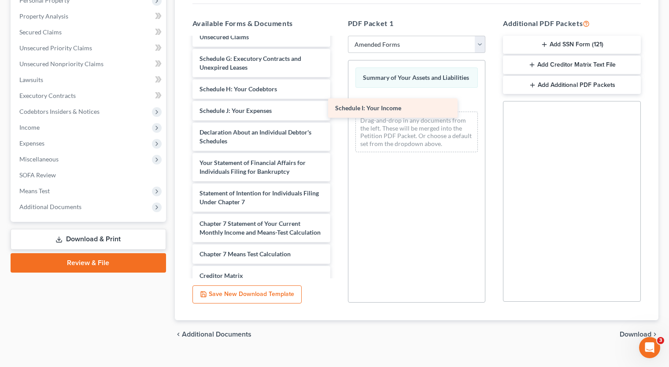
drag, startPoint x: 253, startPoint y: 114, endPoint x: 388, endPoint y: 109, distance: 134.9
click at [337, 109] on div "Schedule I: Your Income Voluntary Petition for Individuals Filing for Bankruptc…" at bounding box center [261, 132] width 152 height 453
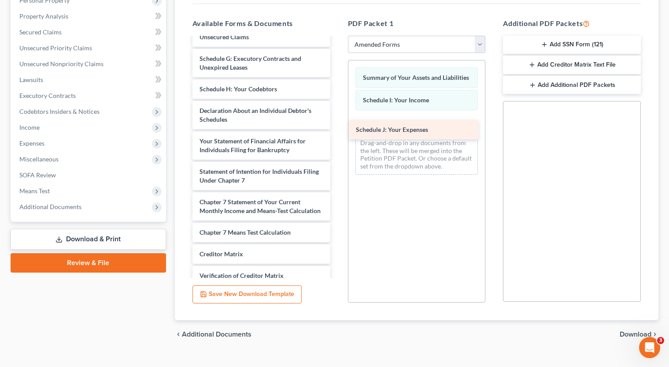
drag, startPoint x: 237, startPoint y: 112, endPoint x: 394, endPoint y: 132, distance: 158.5
click at [337, 132] on div "Schedule J: Your Expenses Voluntary Petition for Individuals Filing for Bankrup…" at bounding box center [261, 121] width 152 height 431
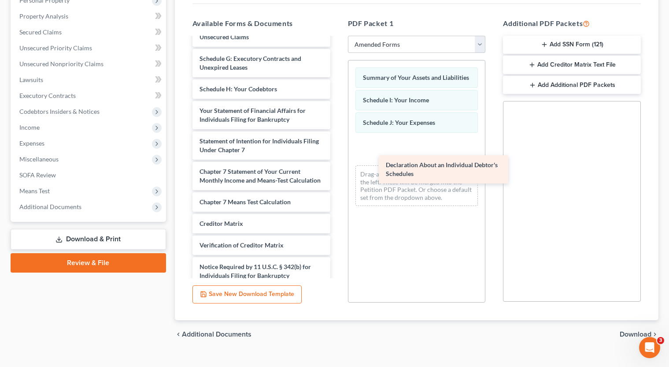
drag, startPoint x: 263, startPoint y: 118, endPoint x: 446, endPoint y: 171, distance: 190.5
click at [337, 171] on div "Declaration About an Individual Debtor's Schedules Voluntary Petition for Indiv…" at bounding box center [261, 106] width 152 height 401
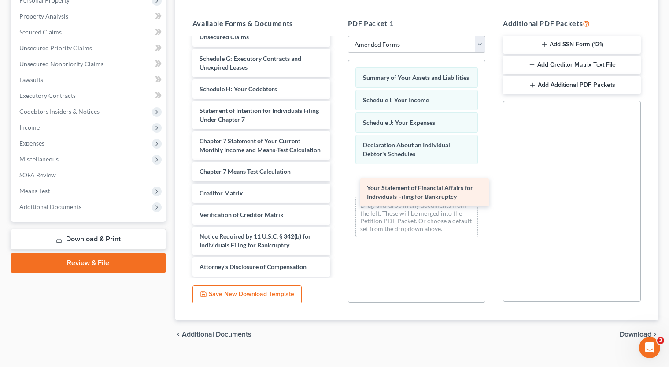
drag, startPoint x: 275, startPoint y: 108, endPoint x: 443, endPoint y: 185, distance: 184.7
click at [337, 185] on div "Your Statement of Financial Affairs for Individuals Filing for Bankruptcy Volun…" at bounding box center [261, 91] width 152 height 371
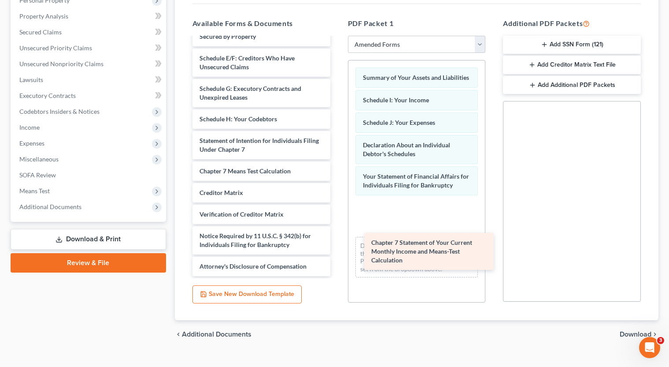
scroll to position [102, 0]
drag, startPoint x: 237, startPoint y: 145, endPoint x: 399, endPoint y: 208, distance: 173.1
click at [337, 208] on div "Chapter 7 Statement of Your Current Monthly Income and Means-Test Calculation V…" at bounding box center [261, 106] width 152 height 340
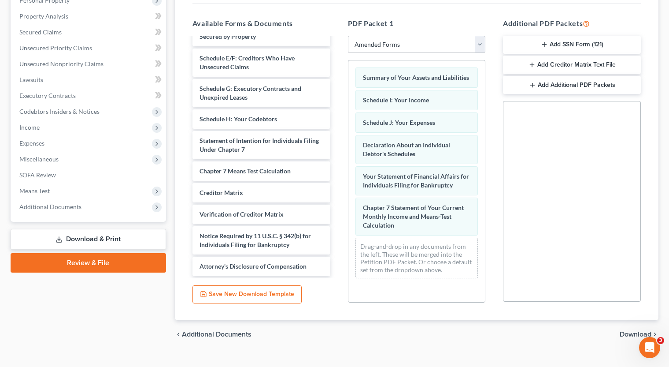
scroll to position [178, 0]
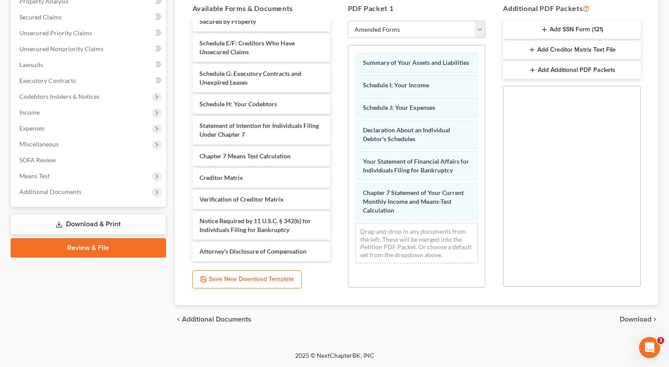
click at [625, 318] on span "Download" at bounding box center [636, 318] width 32 height 7
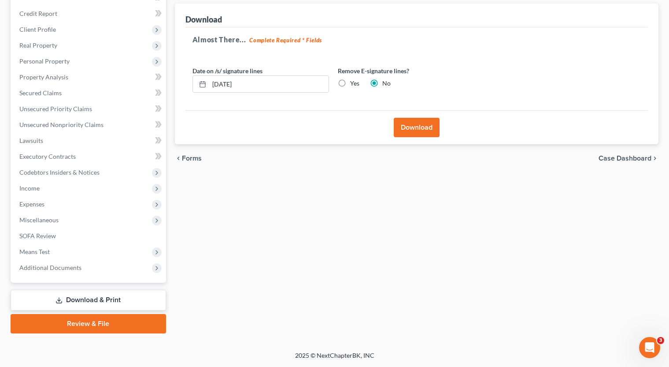
scroll to position [102, 0]
click at [350, 85] on label "Yes" at bounding box center [354, 83] width 9 height 9
click at [354, 85] on input "Yes" at bounding box center [357, 82] width 6 height 6
radio input "true"
radio input "false"
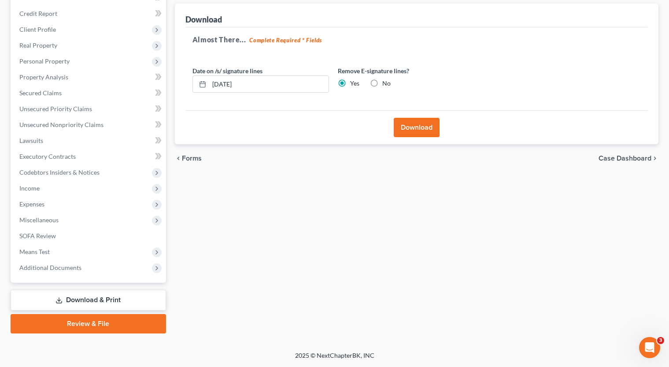
click at [430, 136] on button "Download" at bounding box center [417, 127] width 46 height 19
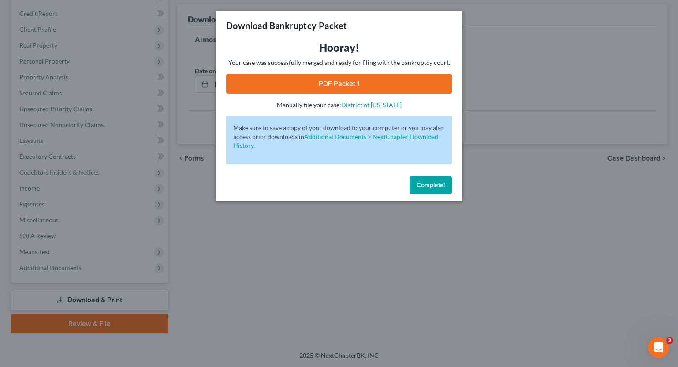
click at [320, 87] on link "PDF Packet 1" at bounding box center [339, 83] width 226 height 19
click at [435, 185] on span "Complete!" at bounding box center [430, 184] width 28 height 7
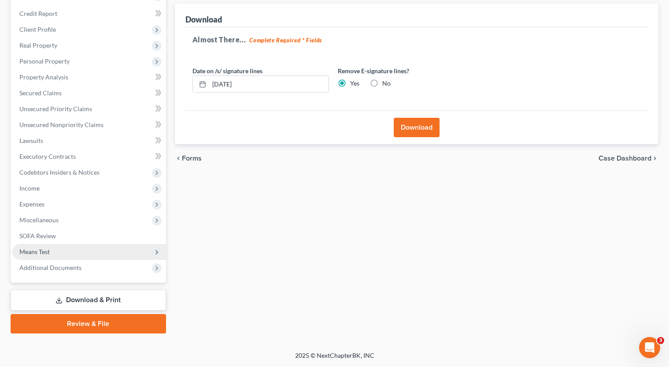
click at [105, 253] on span "Means Test" at bounding box center [89, 252] width 154 height 16
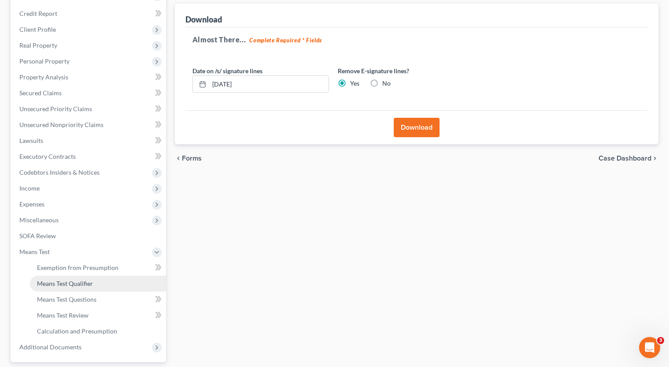
click at [83, 286] on span "Means Test Qualifier" at bounding box center [65, 282] width 56 height 7
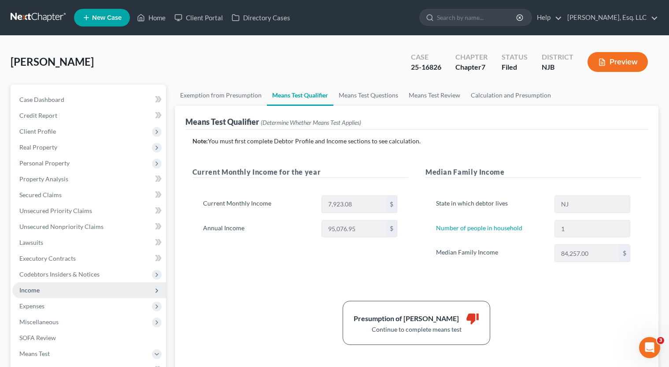
click at [68, 287] on span "Income" at bounding box center [89, 290] width 154 height 16
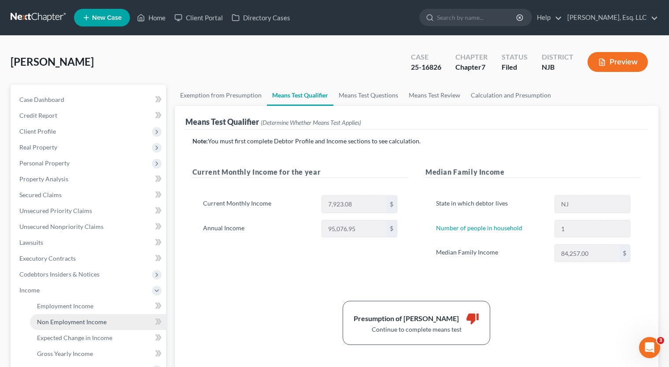
click at [78, 322] on span "Non Employment Income" at bounding box center [72, 321] width 70 height 7
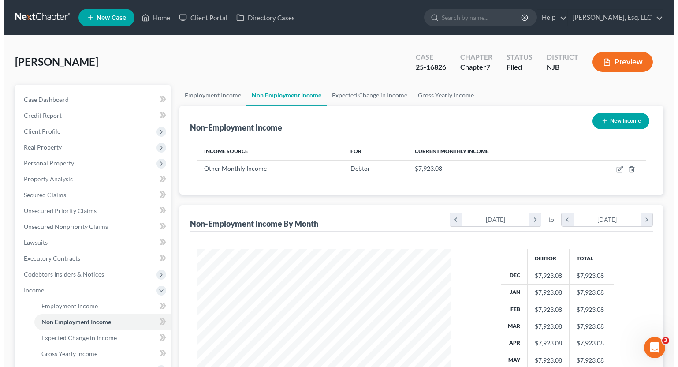
scroll to position [158, 272]
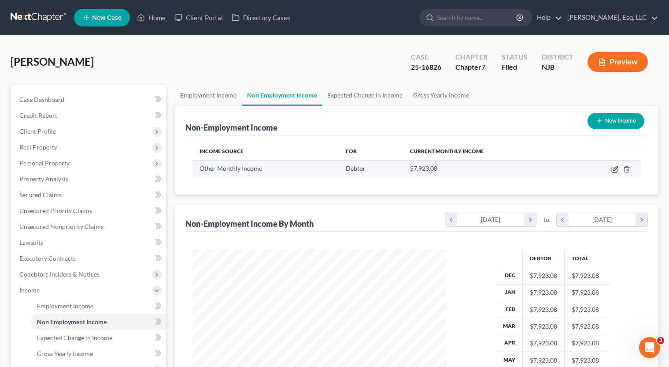
click at [615, 170] on icon "button" at bounding box center [616, 168] width 4 height 4
select select "13"
select select "1"
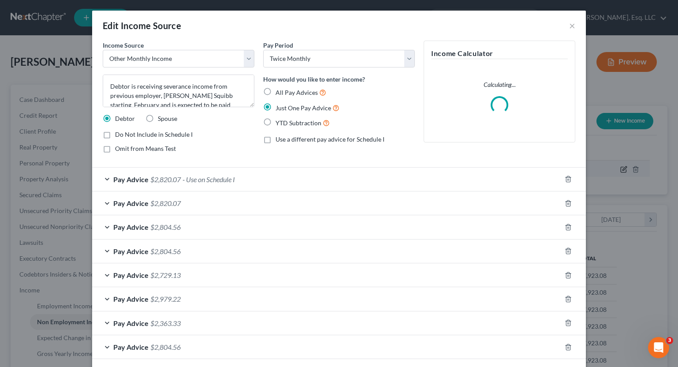
scroll to position [158, 275]
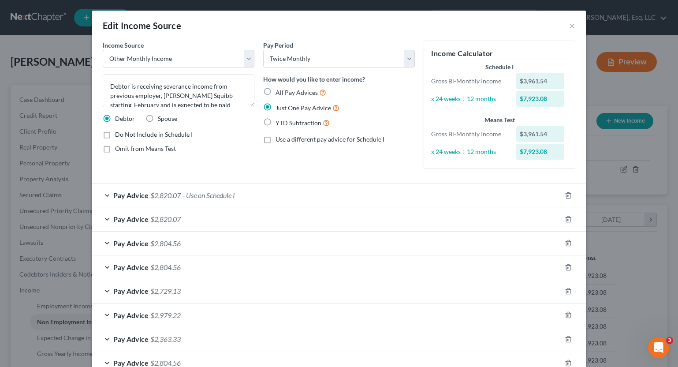
click at [275, 92] on label "All Pay Advices" at bounding box center [300, 92] width 51 height 10
click at [279, 92] on input "All Pay Advices" at bounding box center [282, 90] width 6 height 6
radio input "true"
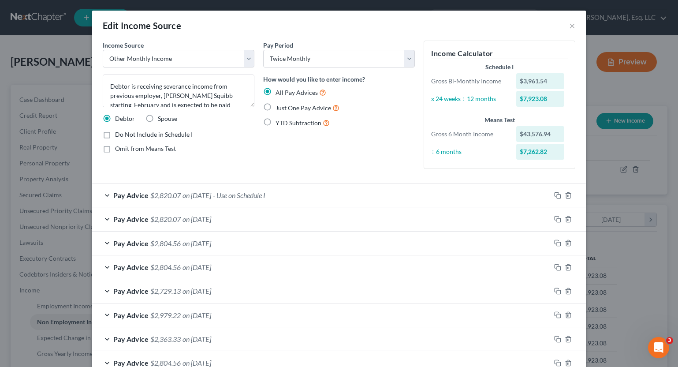
scroll to position [128, 0]
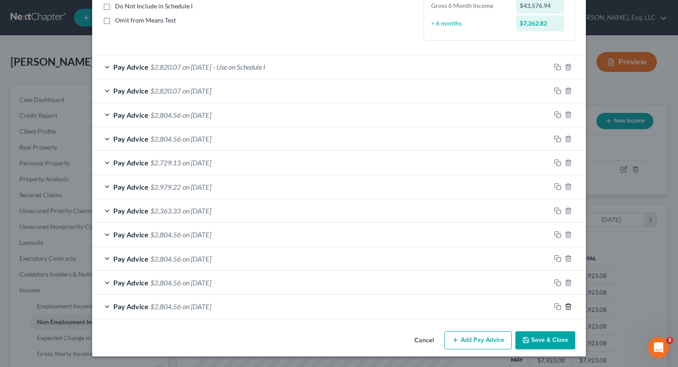
click at [564, 306] on icon "button" at bounding box center [567, 306] width 7 height 7
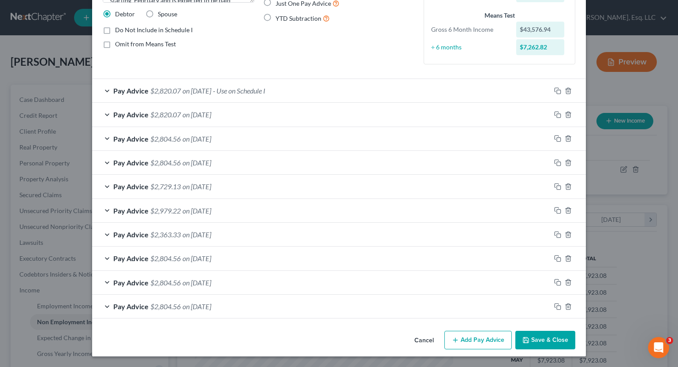
scroll to position [104, 0]
click at [565, 306] on icon "button" at bounding box center [567, 306] width 7 height 7
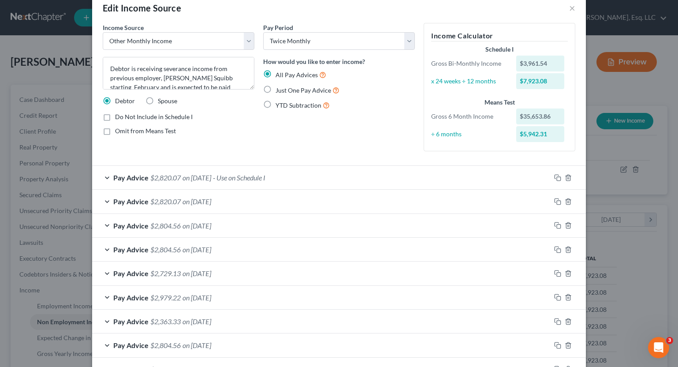
scroll to position [81, 0]
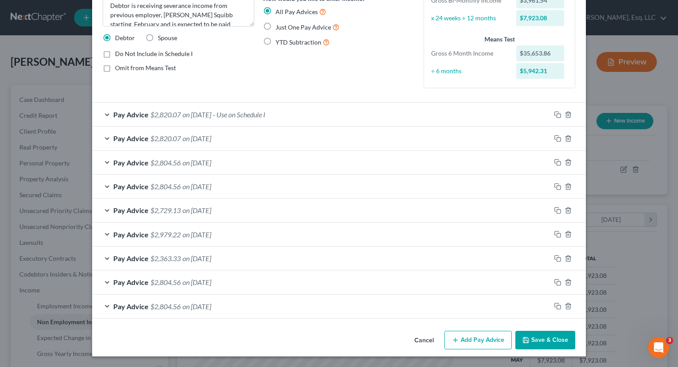
click at [346, 114] on div "Pay Advice $2,820.07 on [DATE] - Use on Schedule I" at bounding box center [321, 114] width 458 height 23
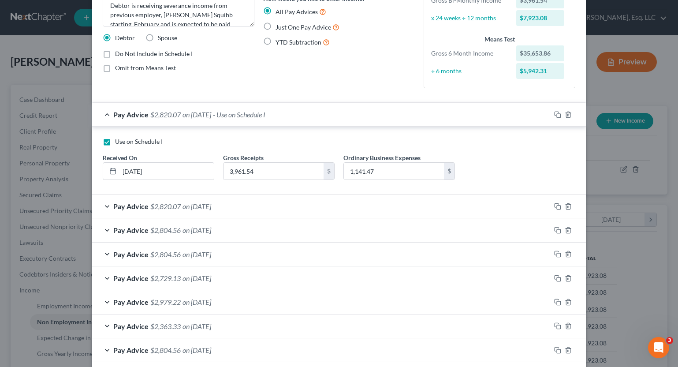
click at [115, 143] on label "Use on Schedule I" at bounding box center [139, 141] width 48 height 9
click at [119, 143] on input "Use on Schedule I" at bounding box center [122, 140] width 6 height 6
checkbox input "false"
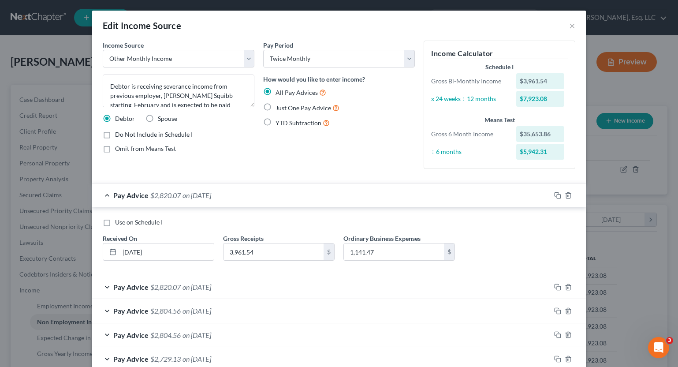
click at [350, 201] on div "Pay Advice $2,820.07 on [DATE]" at bounding box center [321, 194] width 458 height 23
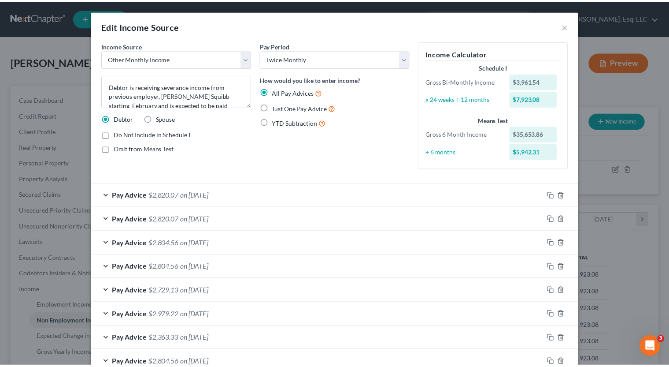
scroll to position [81, 0]
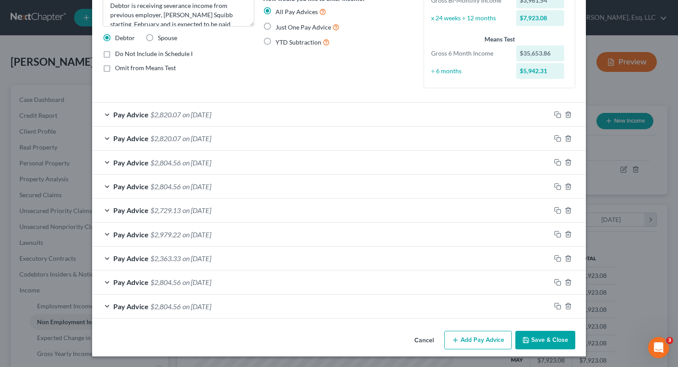
click at [552, 340] on button "Save & Close" at bounding box center [545, 339] width 60 height 19
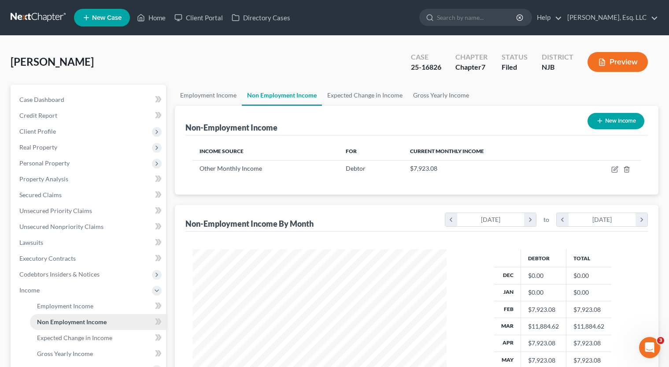
scroll to position [165, 0]
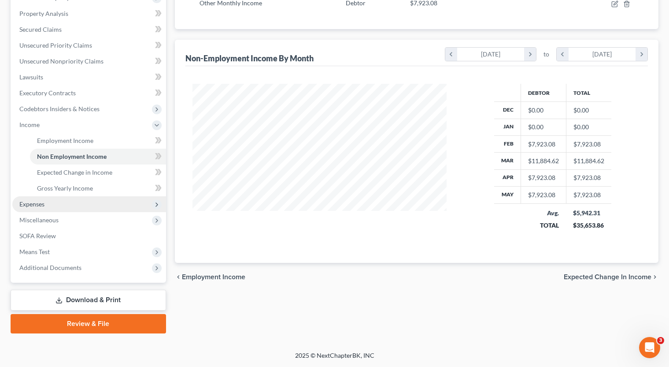
click at [88, 202] on span "Expenses" at bounding box center [89, 204] width 154 height 16
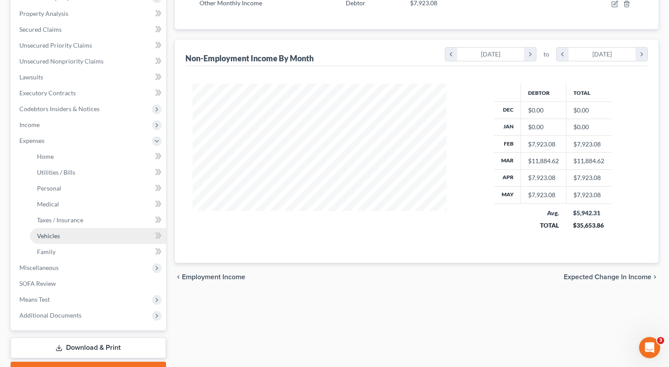
click at [95, 230] on link "Vehicles" at bounding box center [98, 236] width 136 height 16
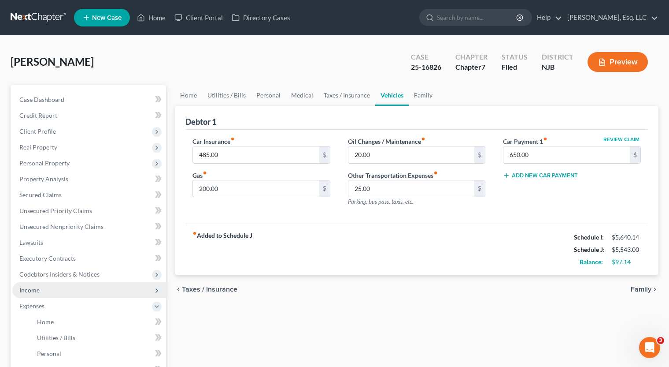
click at [69, 294] on span "Income" at bounding box center [89, 290] width 154 height 16
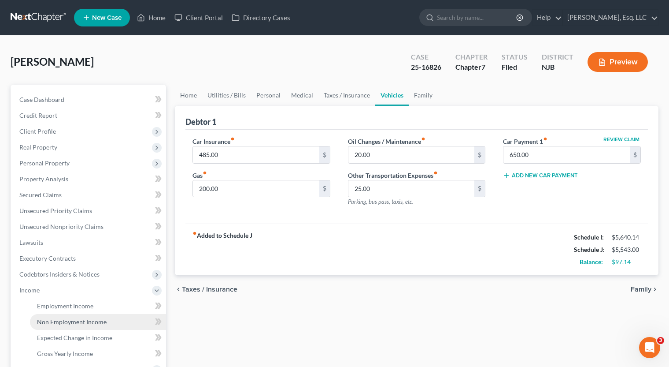
click at [85, 322] on span "Non Employment Income" at bounding box center [72, 321] width 70 height 7
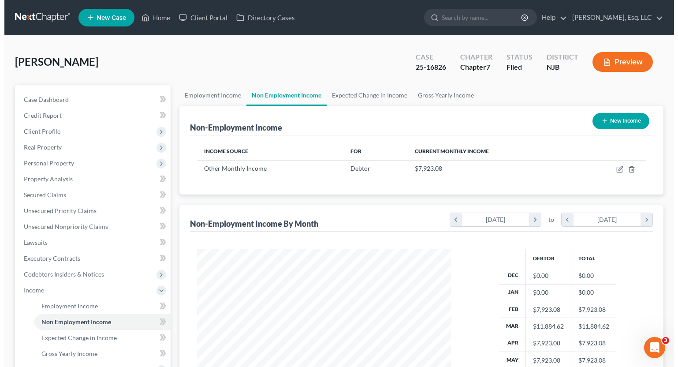
scroll to position [158, 272]
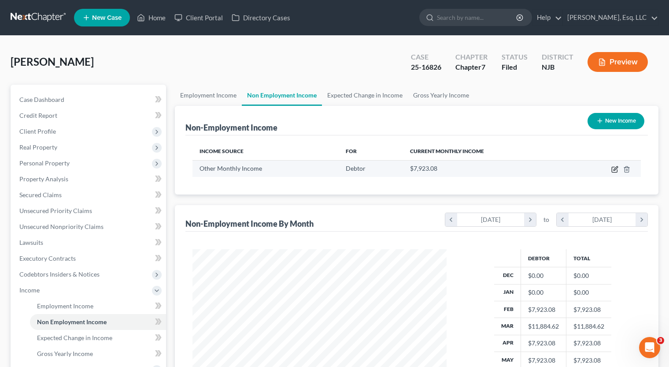
click at [618, 168] on icon "button" at bounding box center [615, 169] width 7 height 7
select select "13"
select select "1"
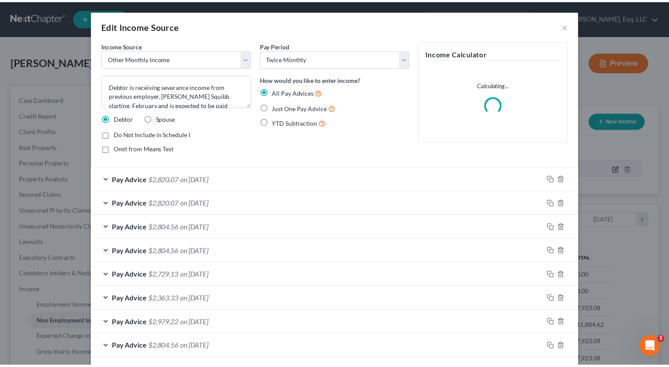
scroll to position [158, 275]
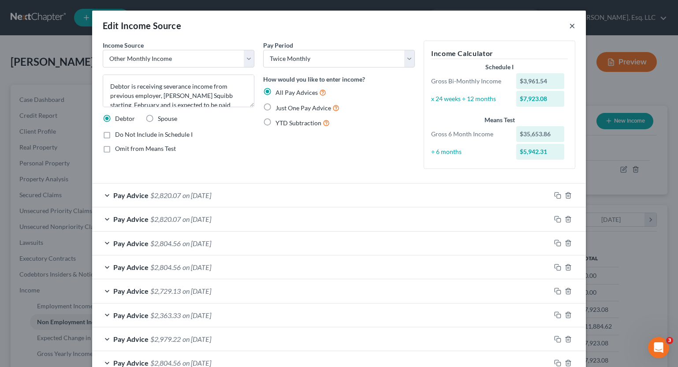
click at [570, 26] on button "×" at bounding box center [572, 25] width 6 height 11
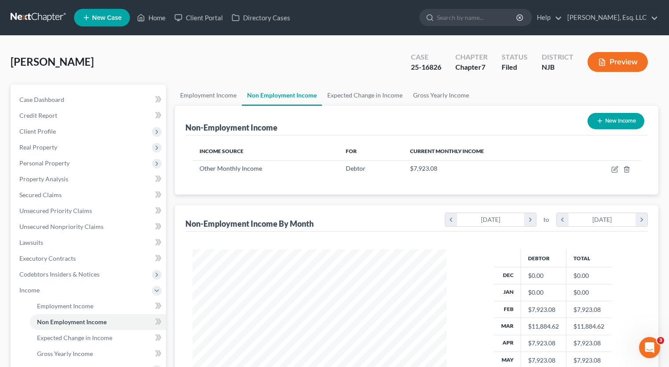
scroll to position [165, 0]
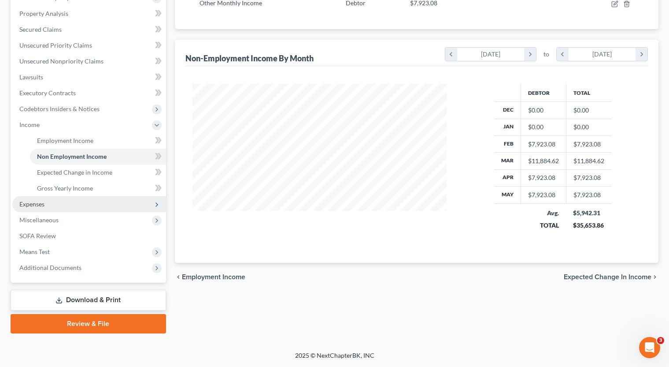
click at [118, 201] on span "Expenses" at bounding box center [89, 204] width 154 height 16
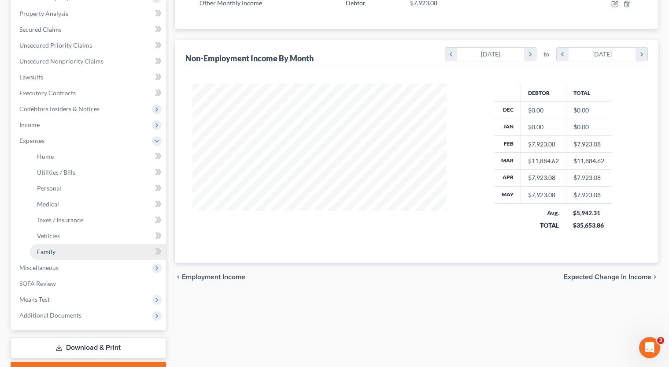
click at [115, 252] on link "Family" at bounding box center [98, 252] width 136 height 16
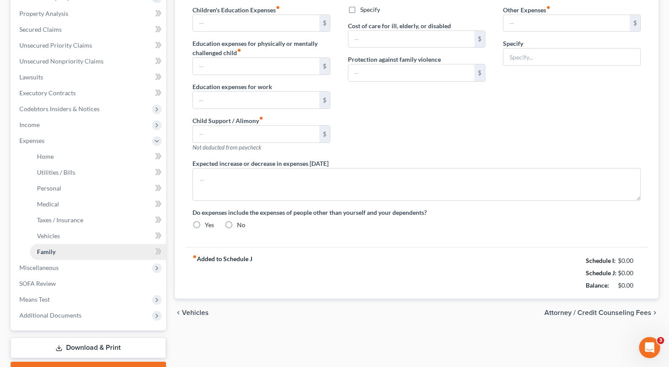
type input "0.00"
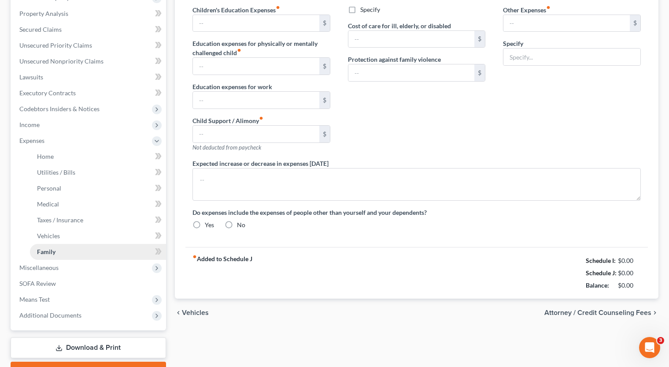
type input "0.00"
type input "15.00"
type input "150.00"
type input "pet food, supplies and vet visits"
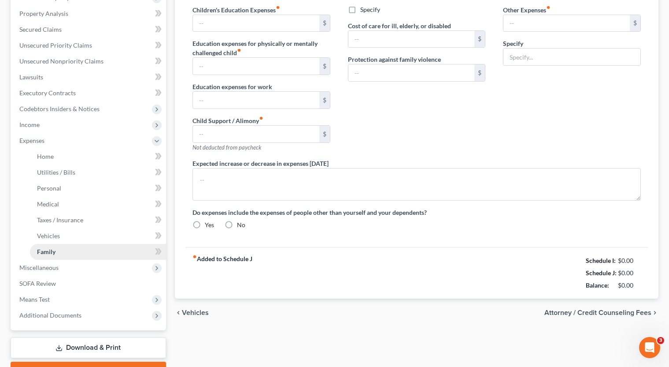
radio input "true"
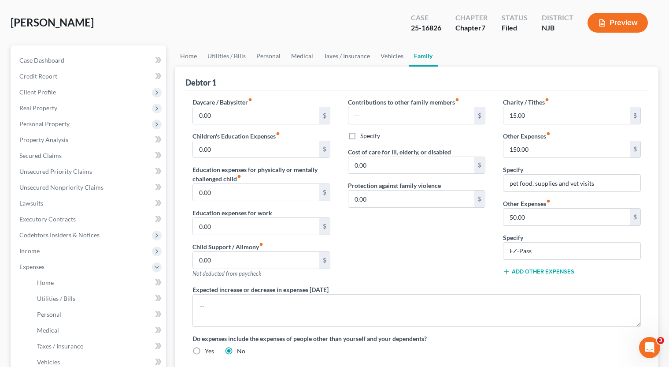
scroll to position [166, 0]
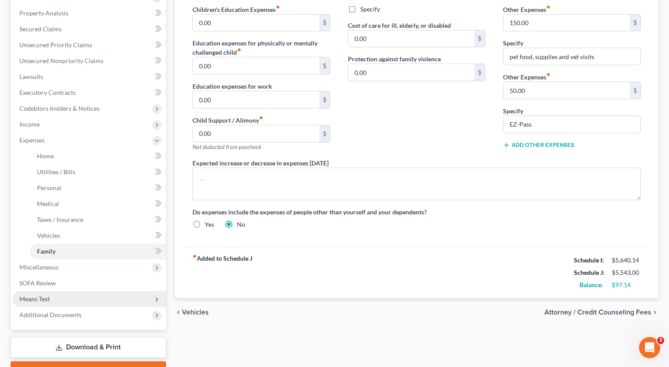
click at [49, 292] on span "Means Test" at bounding box center [89, 299] width 154 height 16
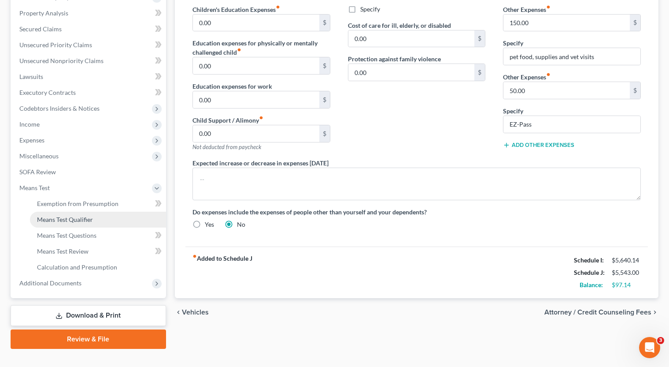
click at [93, 215] on span "Means Test Qualifier" at bounding box center [65, 218] width 56 height 7
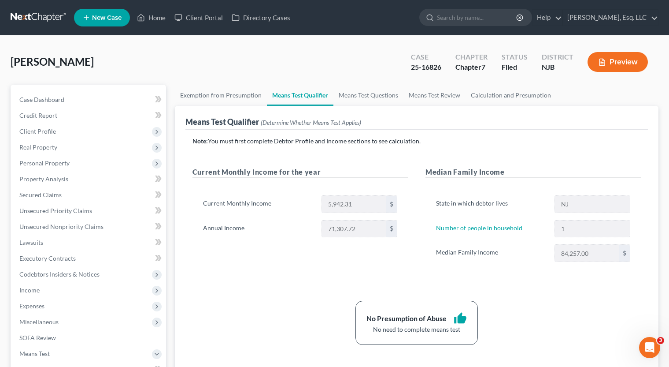
scroll to position [181, 0]
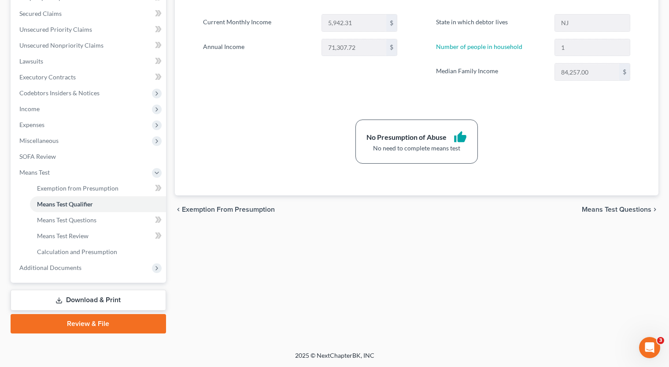
click at [74, 298] on link "Download & Print" at bounding box center [89, 299] width 156 height 21
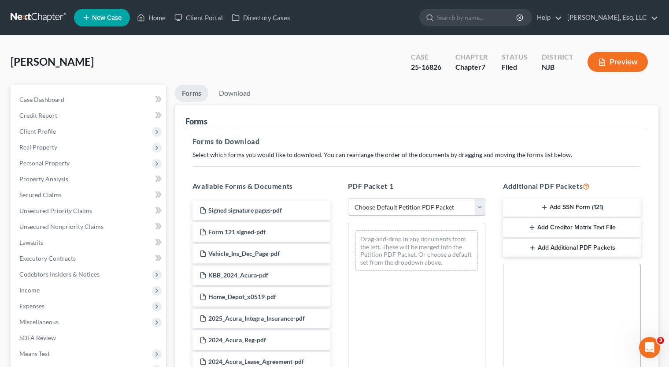
click at [363, 203] on select "Choose Default Petition PDF Packet Complete Bankruptcy Petition (all forms and …" at bounding box center [417, 207] width 138 height 18
select select "2"
click at [348, 198] on select "Choose Default Petition PDF Packet Complete Bankruptcy Petition (all forms and …" at bounding box center [417, 207] width 138 height 18
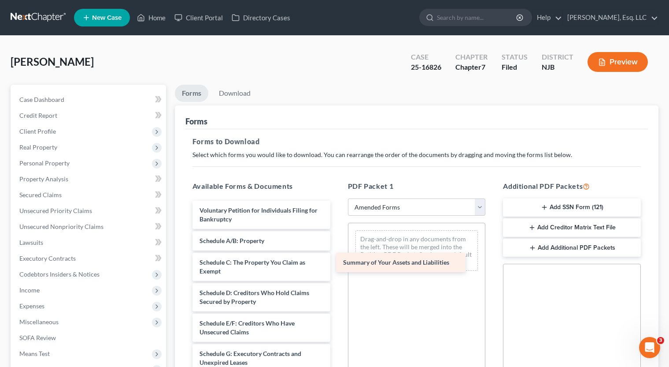
drag, startPoint x: 280, startPoint y: 244, endPoint x: 426, endPoint y: 266, distance: 147.5
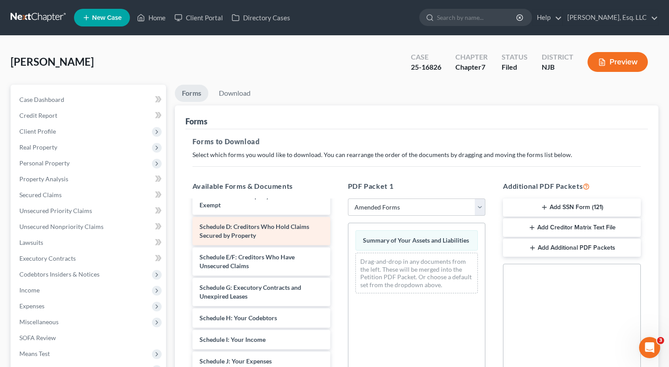
scroll to position [104, 0]
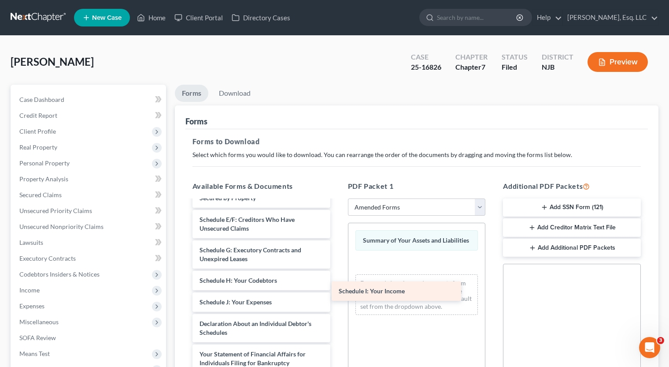
drag, startPoint x: 278, startPoint y: 300, endPoint x: 429, endPoint y: 283, distance: 152.6
click at [337, 283] on div "Schedule I: Your Income Voluntary Petition for Individuals Filing for Bankruptc…" at bounding box center [261, 312] width 152 height 431
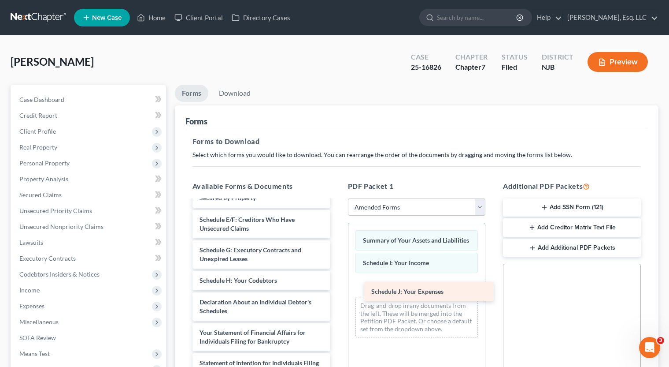
drag, startPoint x: 249, startPoint y: 299, endPoint x: 428, endPoint y: 288, distance: 178.8
click at [337, 288] on div "Schedule J: Your Expenses Voluntary Petition for Individuals Filing for Bankrup…" at bounding box center [261, 302] width 152 height 410
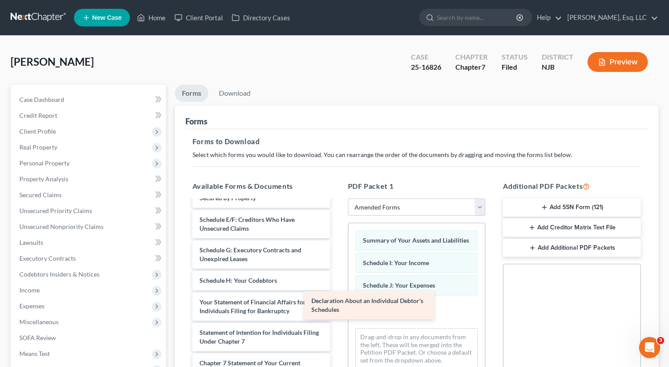
drag, startPoint x: 245, startPoint y: 307, endPoint x: 408, endPoint y: 306, distance: 163.5
click at [337, 306] on div "Declaration About an Individual Debtor's Schedules Voluntary Petition for Indiv…" at bounding box center [261, 286] width 152 height 379
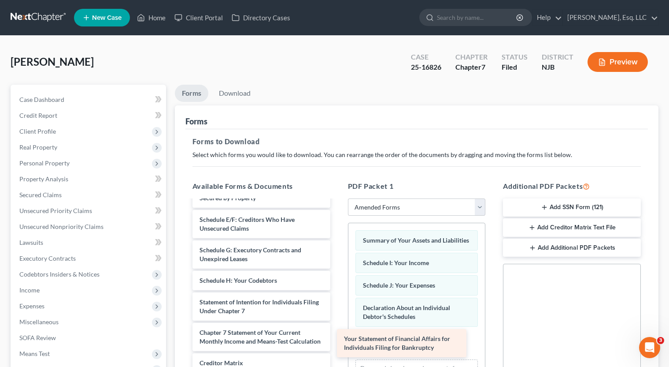
drag, startPoint x: 285, startPoint y: 306, endPoint x: 430, endPoint y: 343, distance: 150.5
click at [337, 343] on div "Your Statement of Financial Affairs for Individuals Filing for Bankruptcy Volun…" at bounding box center [261, 271] width 152 height 349
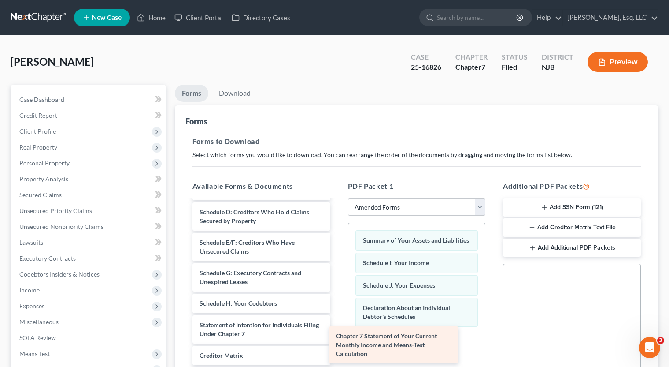
scroll to position [81, 0]
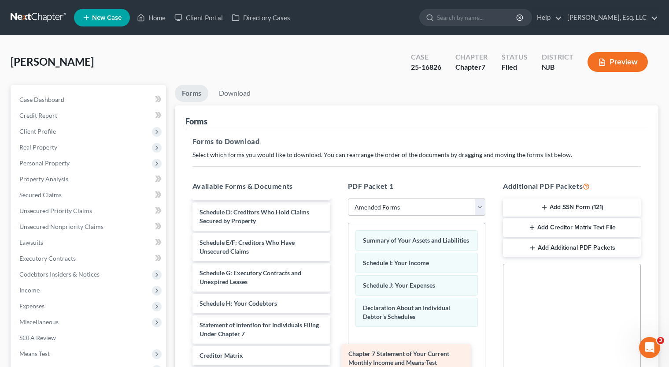
drag, startPoint x: 286, startPoint y: 332, endPoint x: 418, endPoint y: 355, distance: 134.5
click at [337, 355] on div "Chapter 7 Statement of Your Current Monthly Income and Means-Test Calculation V…" at bounding box center [261, 279] width 152 height 319
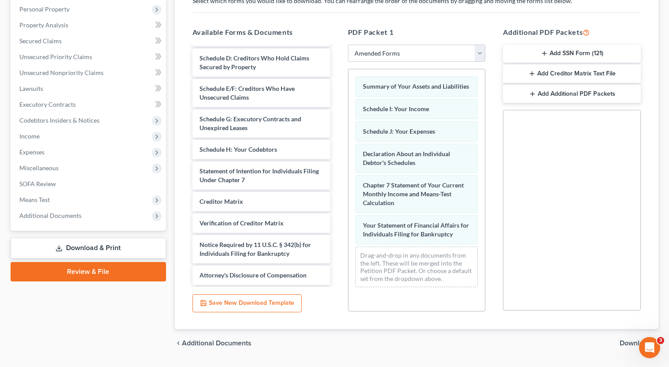
scroll to position [156, 0]
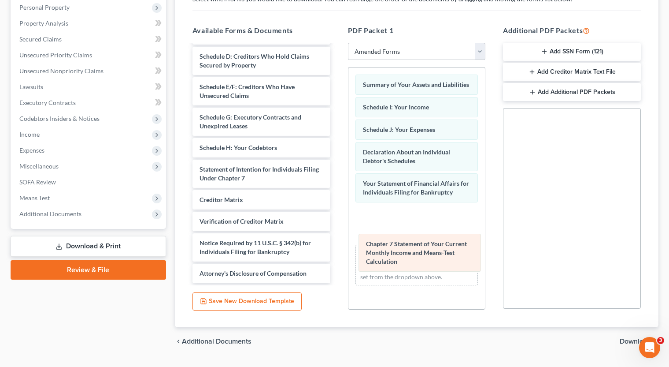
drag, startPoint x: 409, startPoint y: 197, endPoint x: 407, endPoint y: 239, distance: 42.4
click at [407, 239] on div "Chapter 7 Statement of Your Current Monthly Income and Means-Test Calculation S…" at bounding box center [417, 179] width 137 height 225
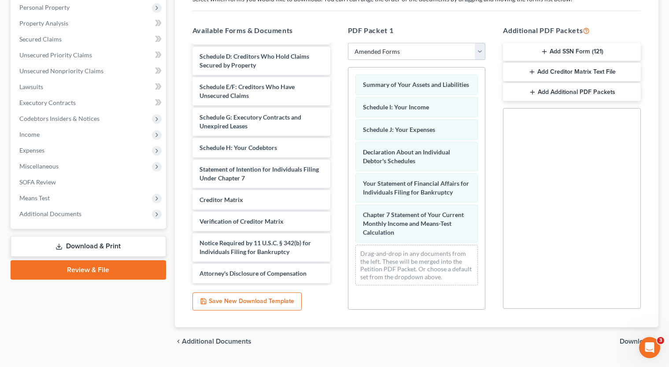
scroll to position [178, 0]
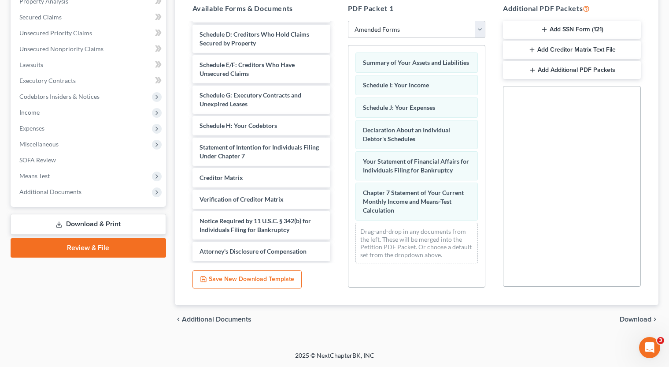
click at [644, 319] on span "Download" at bounding box center [636, 318] width 32 height 7
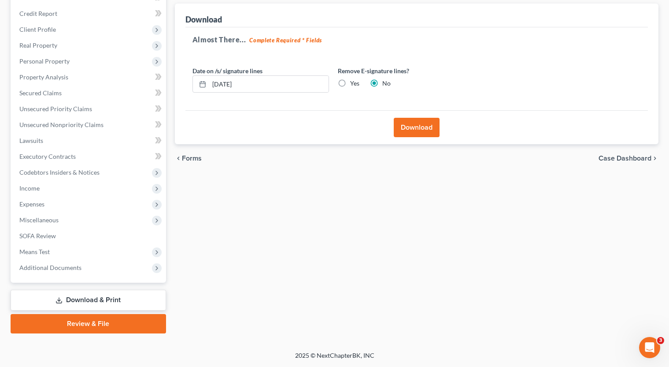
scroll to position [102, 0]
click at [350, 82] on label "Yes" at bounding box center [354, 83] width 9 height 9
click at [354, 82] on input "Yes" at bounding box center [357, 82] width 6 height 6
radio input "true"
radio input "false"
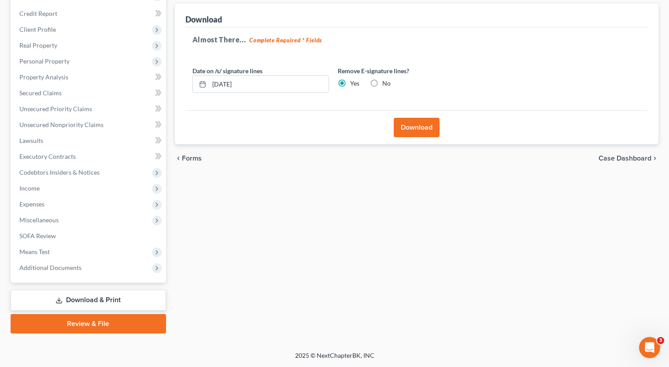
click at [412, 126] on button "Download" at bounding box center [417, 127] width 46 height 19
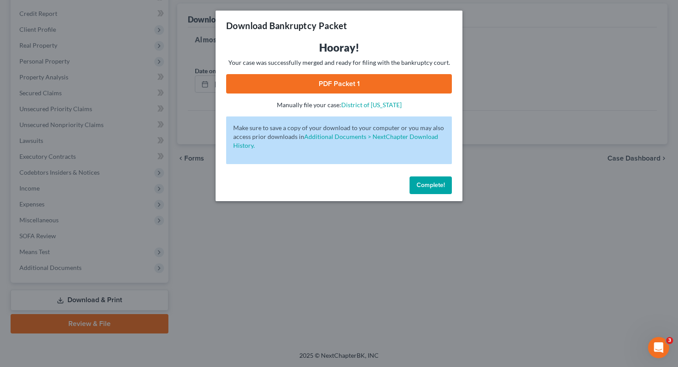
click at [316, 78] on link "PDF Packet 1" at bounding box center [339, 83] width 226 height 19
click at [418, 195] on div "Complete!" at bounding box center [338, 187] width 247 height 28
click at [419, 189] on button "Complete!" at bounding box center [430, 185] width 42 height 18
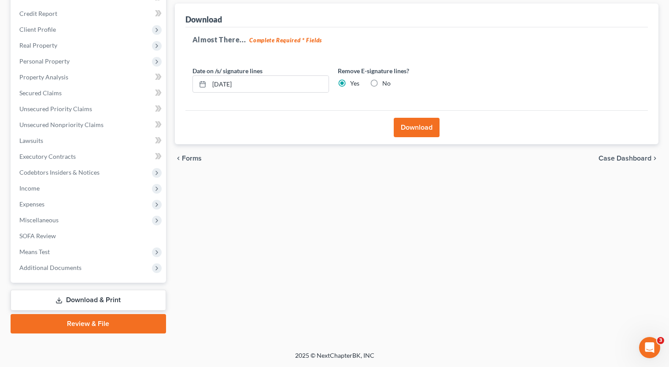
scroll to position [0, 0]
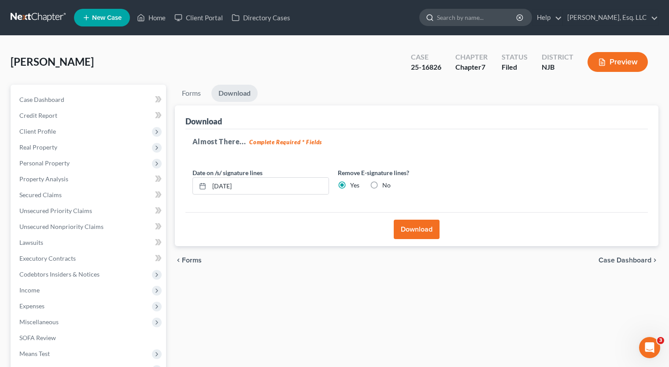
click at [498, 19] on input "search" at bounding box center [477, 17] width 81 height 16
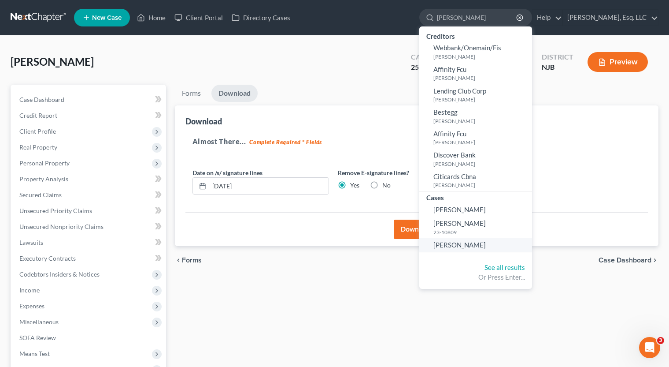
type input "[PERSON_NAME]"
click at [491, 242] on link "[PERSON_NAME]" at bounding box center [475, 245] width 113 height 14
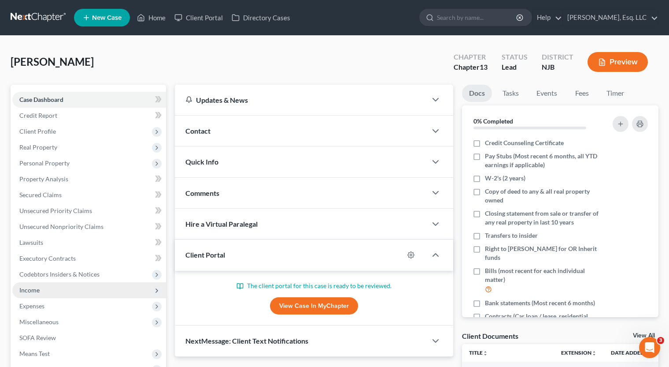
click at [86, 285] on span "Income" at bounding box center [89, 290] width 154 height 16
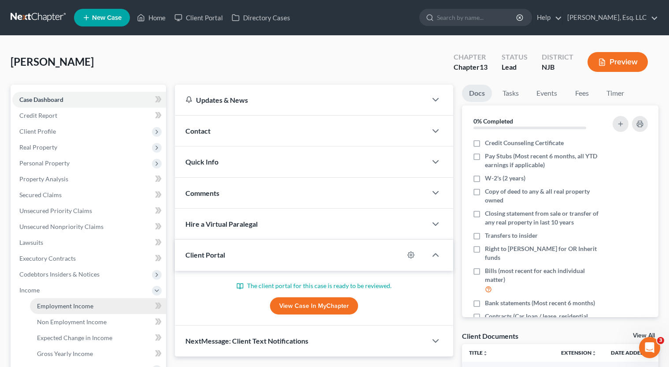
click at [95, 304] on link "Employment Income" at bounding box center [98, 306] width 136 height 16
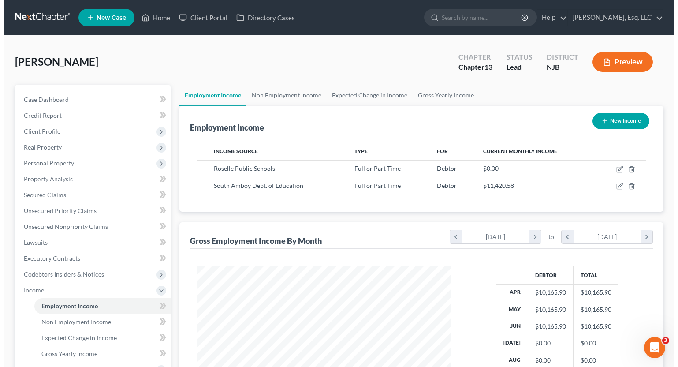
scroll to position [158, 272]
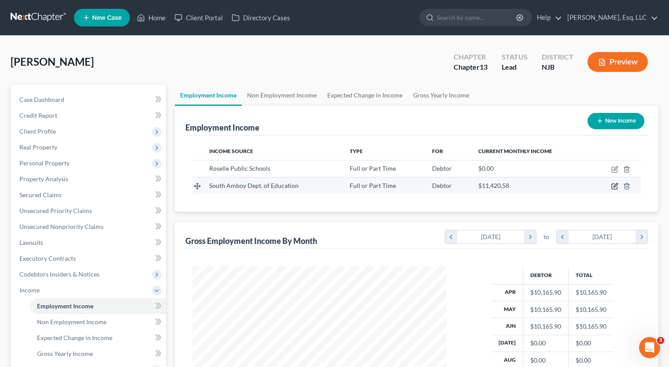
click at [613, 185] on icon "button" at bounding box center [615, 185] width 7 height 7
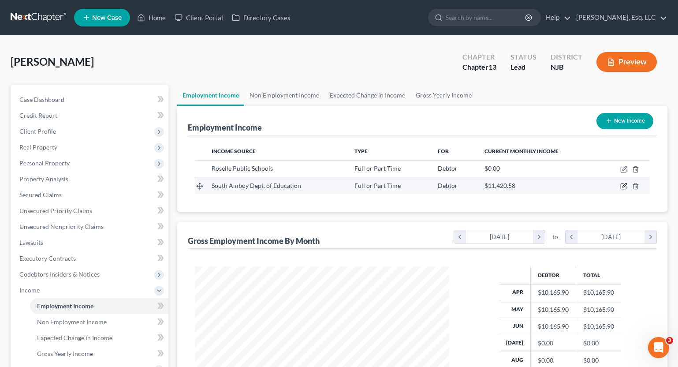
scroll to position [158, 275]
select select "0"
select select "33"
select select "1"
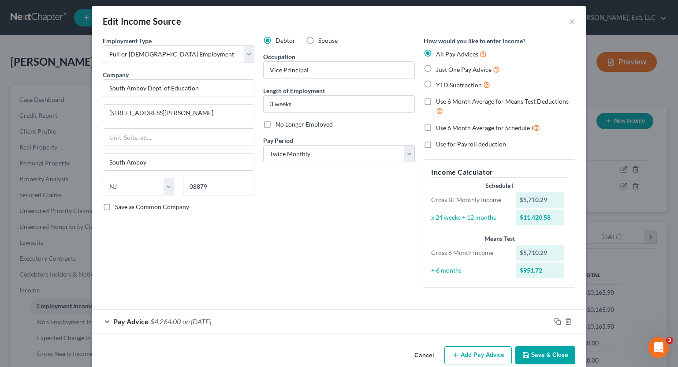
scroll to position [6, 0]
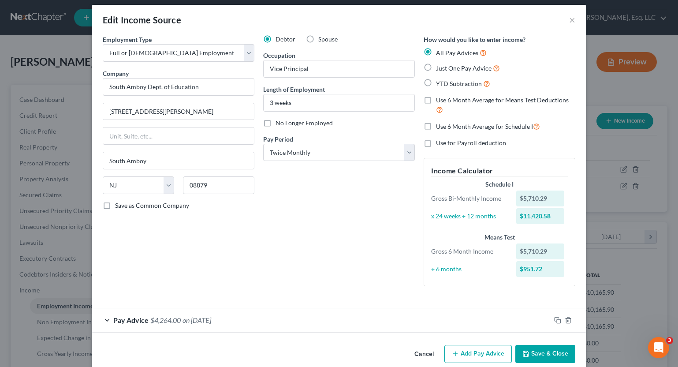
click at [436, 67] on label "Just One Pay Advice" at bounding box center [468, 68] width 64 height 10
click at [439, 67] on input "Just One Pay Advice" at bounding box center [442, 66] width 6 height 6
radio input "true"
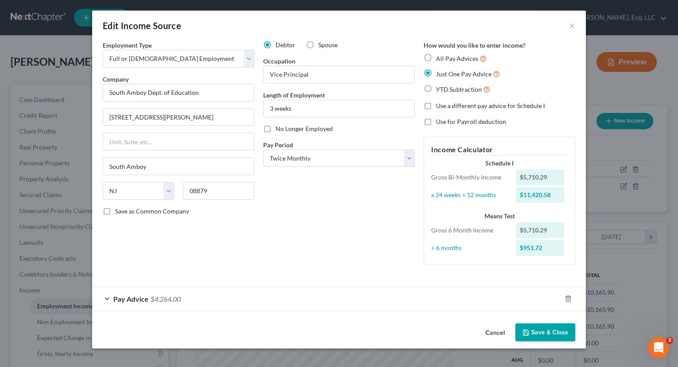
scroll to position [0, 0]
click at [385, 152] on select "Select Monthly Twice Monthly Every Other Week Weekly" at bounding box center [339, 158] width 152 height 18
click at [382, 156] on select "Select Monthly Twice Monthly Every Other Week Weekly" at bounding box center [339, 158] width 152 height 18
click at [436, 57] on label "All Pay Advices" at bounding box center [461, 58] width 51 height 10
click at [439, 57] on input "All Pay Advices" at bounding box center [442, 56] width 6 height 6
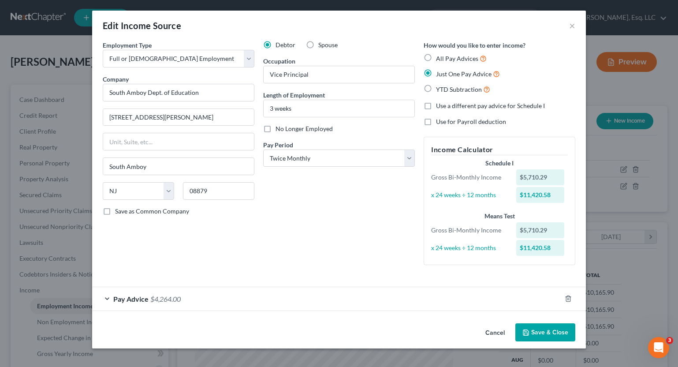
radio input "true"
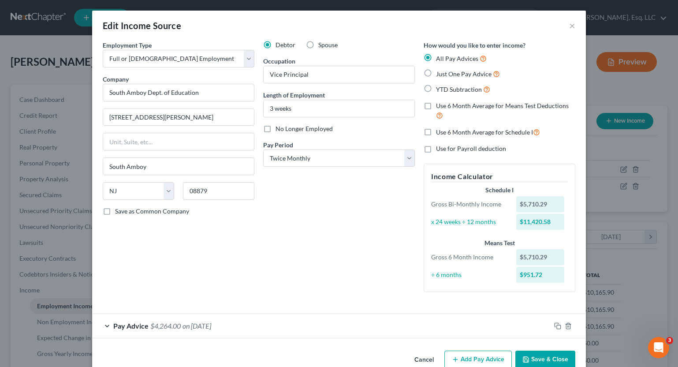
click at [436, 133] on label "Use 6 Month Average for Schedule I" at bounding box center [488, 132] width 104 height 10
click at [439, 133] on input "Use 6 Month Average for Schedule I" at bounding box center [442, 130] width 6 height 6
checkbox input "true"
click at [436, 148] on label "Use for Payroll deduction" at bounding box center [471, 148] width 70 height 9
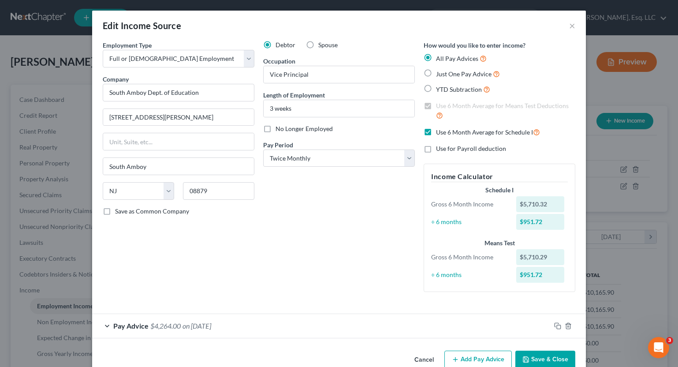
click at [439, 148] on input "Use for Payroll deduction" at bounding box center [442, 147] width 6 height 6
click at [436, 146] on label "Use for Payroll deduction" at bounding box center [471, 148] width 70 height 9
click at [439, 146] on input "Use for Payroll deduction" at bounding box center [442, 147] width 6 height 6
checkbox input "false"
click at [436, 132] on label "Use 6 Month Average for Schedule I" at bounding box center [488, 132] width 104 height 10
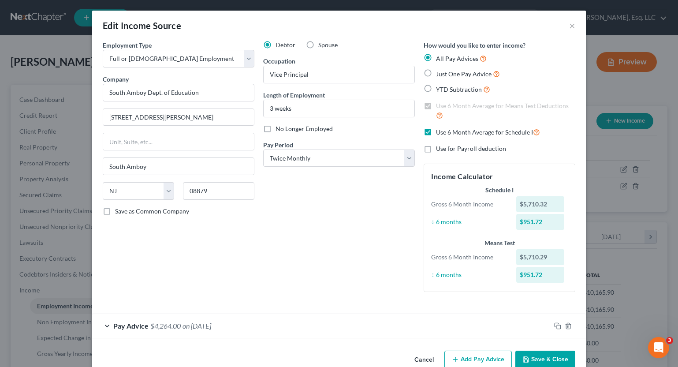
click at [439, 132] on input "Use 6 Month Average for Schedule I" at bounding box center [442, 130] width 6 height 6
checkbox input "false"
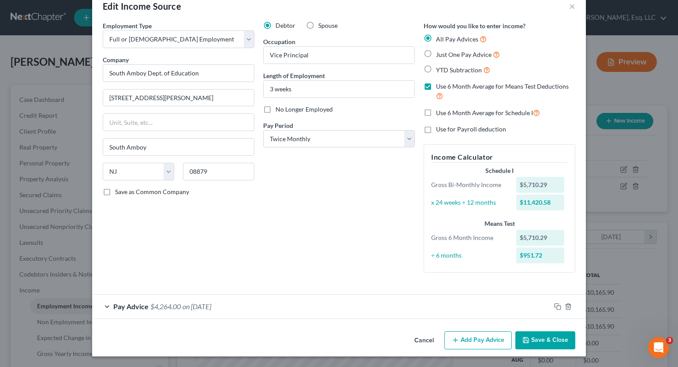
click at [361, 298] on div "Pay Advice $4,264.00 on [DATE]" at bounding box center [321, 305] width 458 height 23
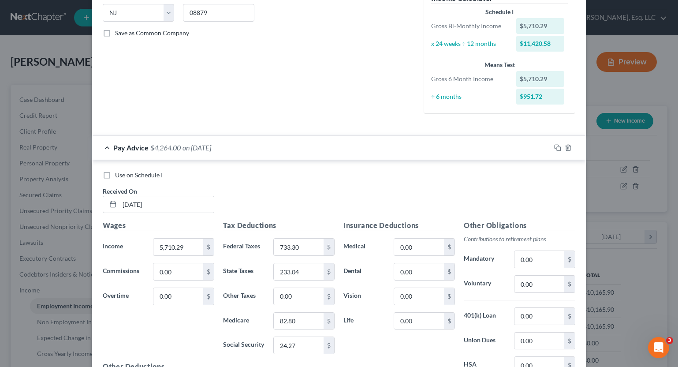
scroll to position [0, 0]
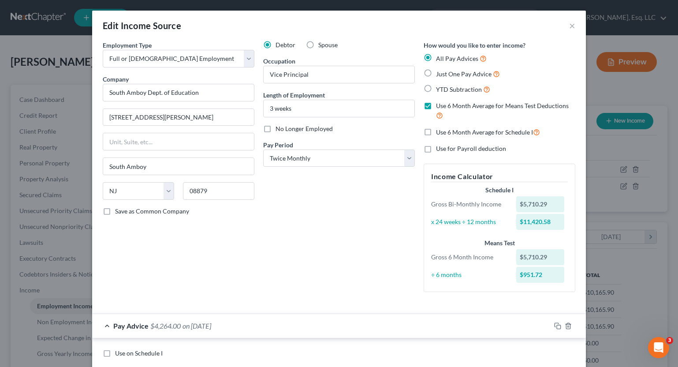
click at [436, 106] on label "Use 6 Month Average for Means Test Deductions" at bounding box center [505, 110] width 139 height 19
click at [439, 106] on input "Use 6 Month Average for Means Test Deductions" at bounding box center [442, 104] width 6 height 6
checkbox input "false"
click at [436, 90] on label "YTD Subtraction" at bounding box center [463, 89] width 54 height 10
click at [439, 90] on input "YTD Subtraction" at bounding box center [442, 87] width 6 height 6
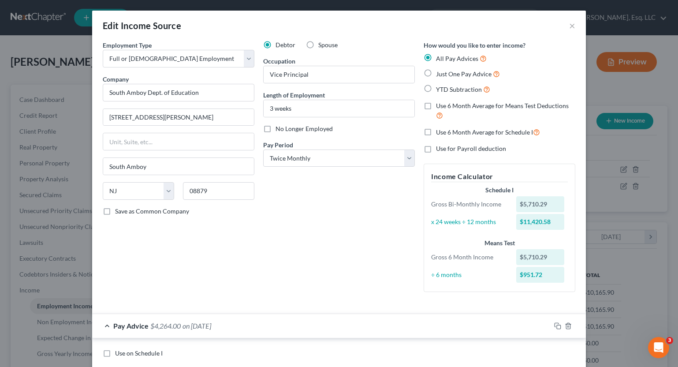
radio input "true"
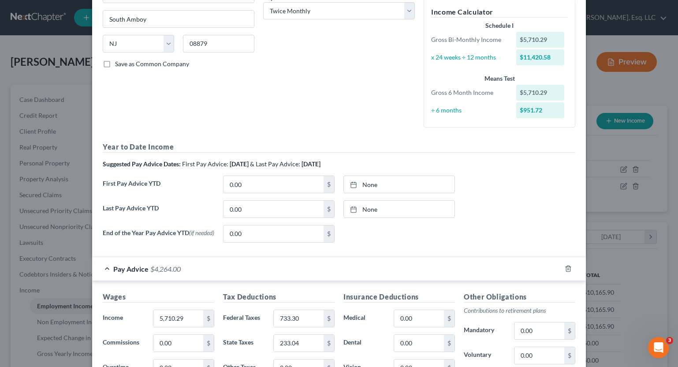
scroll to position [183, 0]
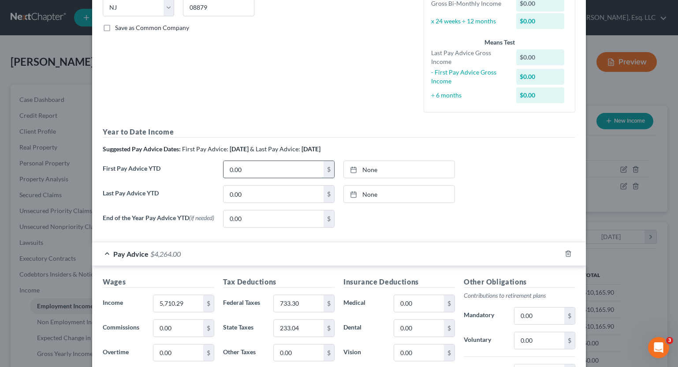
click at [294, 168] on input "0.00" at bounding box center [273, 169] width 100 height 17
type input "5,082.95"
type input "[DATE]"
click at [371, 171] on link "None" at bounding box center [399, 169] width 111 height 17
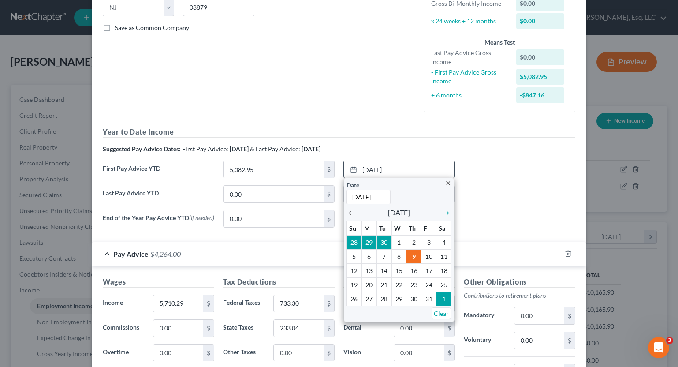
click at [346, 208] on div "chevron_left" at bounding box center [351, 212] width 11 height 8
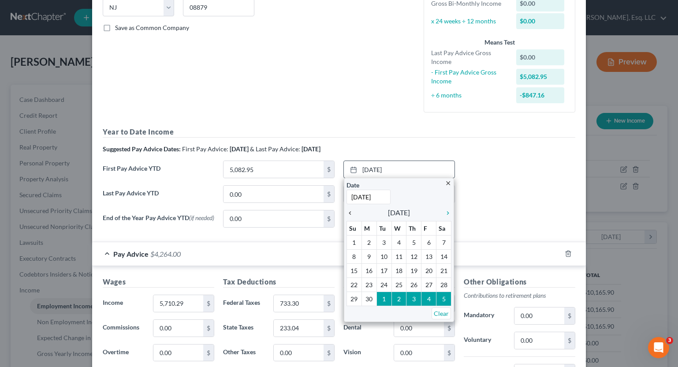
click at [346, 208] on div "chevron_left" at bounding box center [351, 212] width 11 height 8
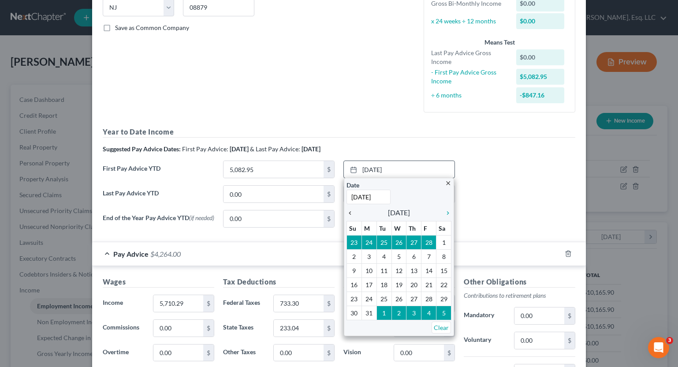
click at [346, 208] on div "chevron_left" at bounding box center [351, 212] width 11 height 8
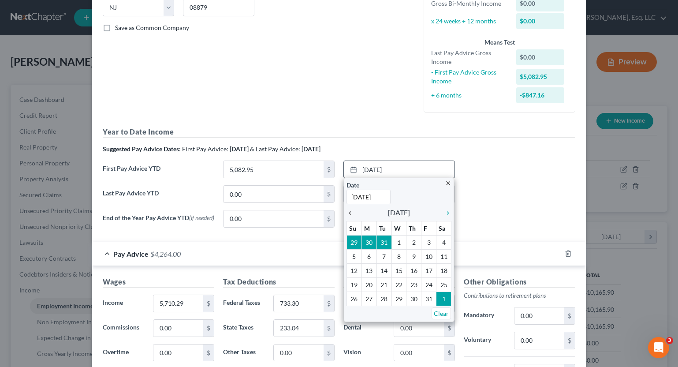
click at [346, 208] on div "chevron_left" at bounding box center [351, 212] width 11 height 8
click at [441, 209] on icon "chevron_right" at bounding box center [445, 212] width 11 height 7
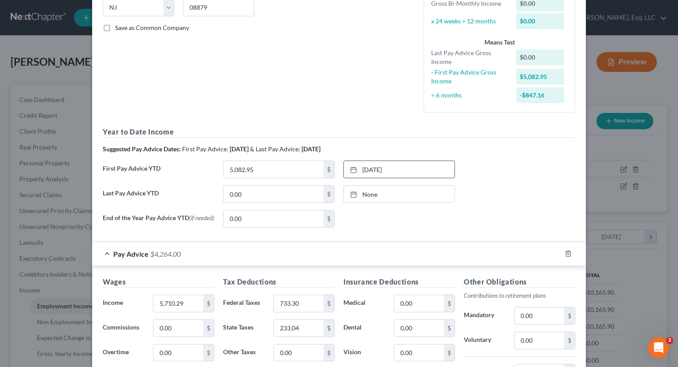
click at [604, 11] on div "Edit Income Source × Employment Type * Select Full or [DEMOGRAPHIC_DATA] Employ…" at bounding box center [339, 183] width 678 height 367
click at [270, 192] on input "0.00" at bounding box center [273, 193] width 100 height 17
type input "75,964.64"
type input "[DATE]"
click at [361, 193] on link "[DATE]" at bounding box center [399, 193] width 111 height 17
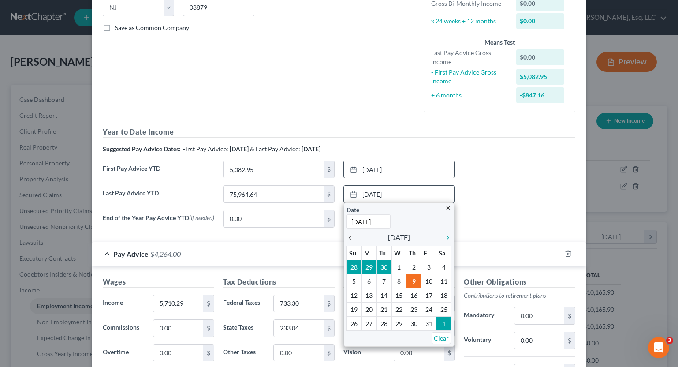
click at [348, 237] on icon "chevron_left" at bounding box center [351, 237] width 11 height 7
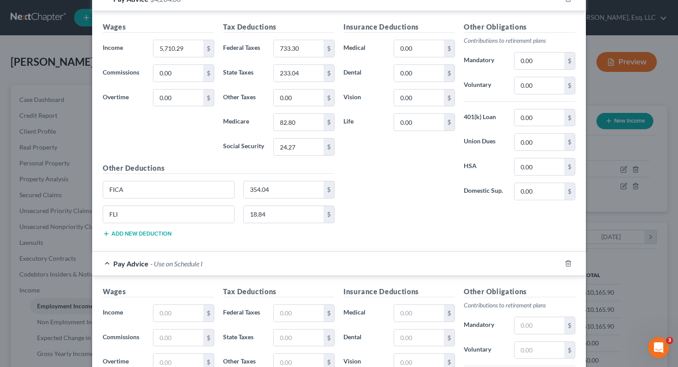
scroll to position [455, 0]
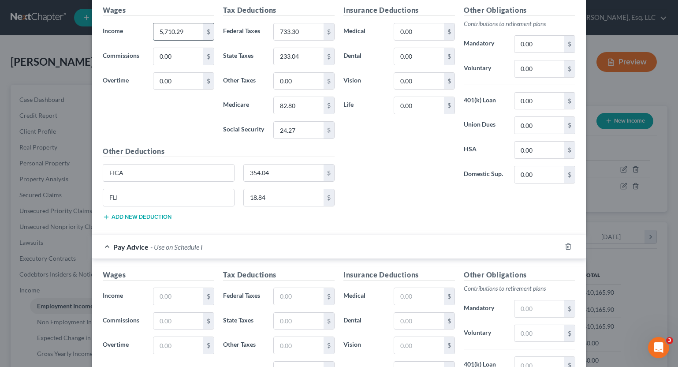
click at [185, 30] on input "5,710.29" at bounding box center [178, 31] width 50 height 17
click at [173, 302] on input "text" at bounding box center [178, 296] width 50 height 17
paste input "5,710.29"
type input "5,710.29"
click at [290, 36] on input "733.30" at bounding box center [299, 31] width 50 height 17
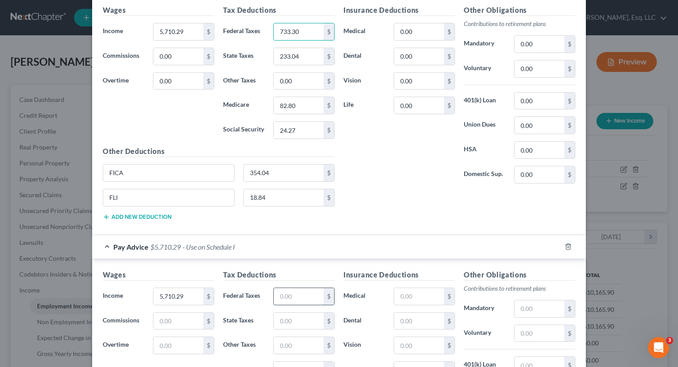
click at [304, 298] on input "text" at bounding box center [299, 296] width 50 height 17
paste input "733.30"
type input "733.30"
click at [300, 64] on input "233.04" at bounding box center [299, 56] width 50 height 17
click at [282, 317] on input "text" at bounding box center [299, 320] width 50 height 17
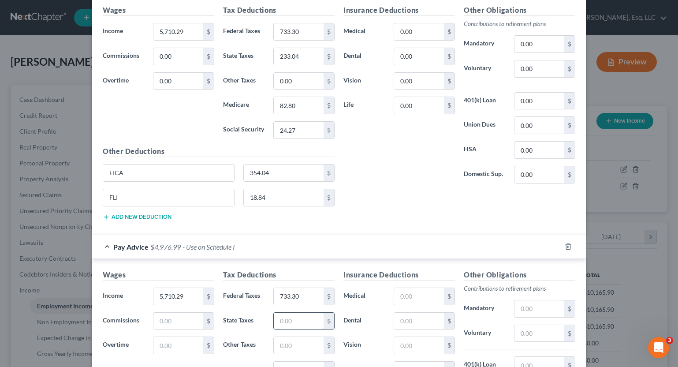
paste input "233.04"
type input "233.04"
click at [294, 105] on input "82.80" at bounding box center [299, 105] width 50 height 17
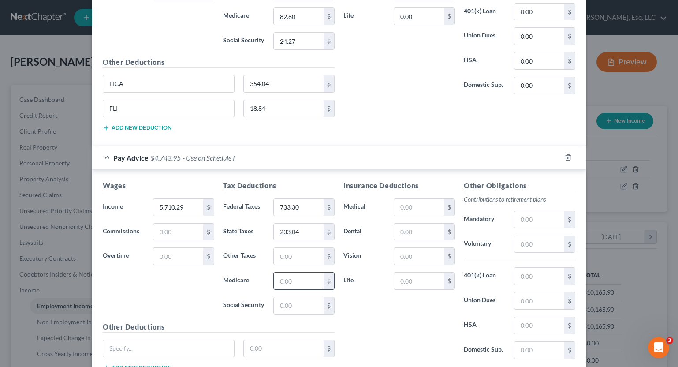
click at [294, 287] on input "text" at bounding box center [299, 280] width 50 height 17
paste input "82.80"
type input "82.80"
click at [295, 42] on input "24.27" at bounding box center [299, 41] width 50 height 17
click at [293, 308] on input "text" at bounding box center [299, 305] width 50 height 17
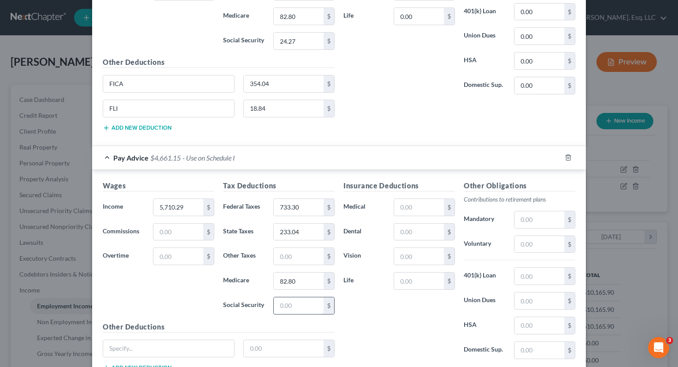
paste input "24.27"
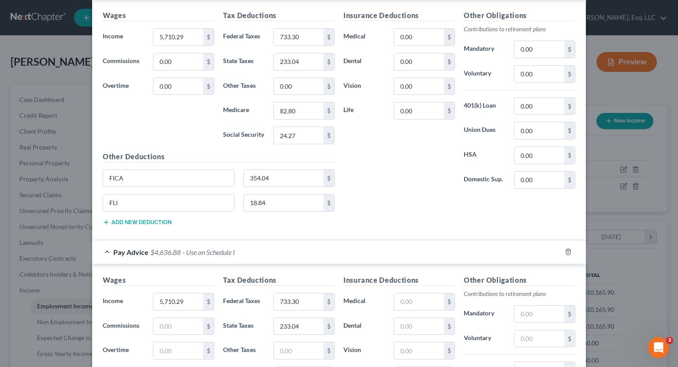
scroll to position [550, 0]
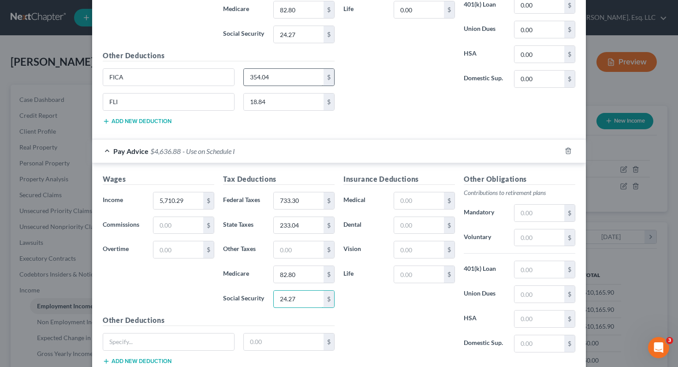
type input "24.27"
click at [280, 78] on input "354.04" at bounding box center [284, 77] width 80 height 17
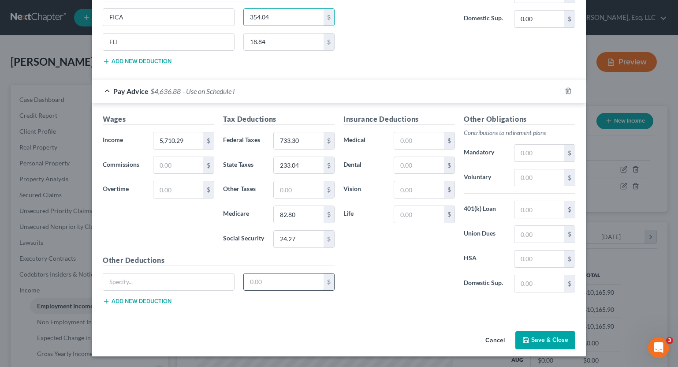
click at [276, 285] on input "text" at bounding box center [284, 281] width 80 height 17
paste input "354.04"
type input "354.04"
click at [272, 42] on input "18.84" at bounding box center [284, 41] width 80 height 17
click at [168, 283] on input "text" at bounding box center [168, 281] width 131 height 17
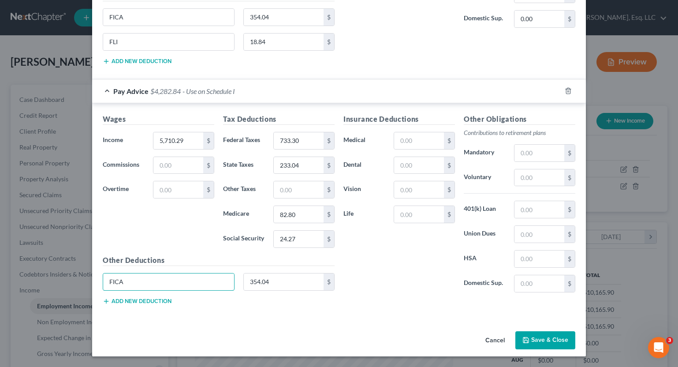
type input "FICA"
click at [136, 302] on button "Add new deduction" at bounding box center [137, 300] width 69 height 7
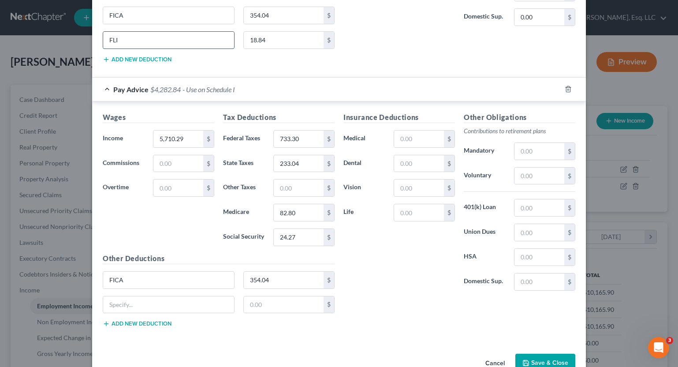
click at [126, 47] on input "FLI" at bounding box center [168, 40] width 131 height 17
drag, startPoint x: 126, startPoint y: 47, endPoint x: 99, endPoint y: 41, distance: 27.6
click at [118, 308] on input "text" at bounding box center [168, 304] width 131 height 17
paste input "FLI"
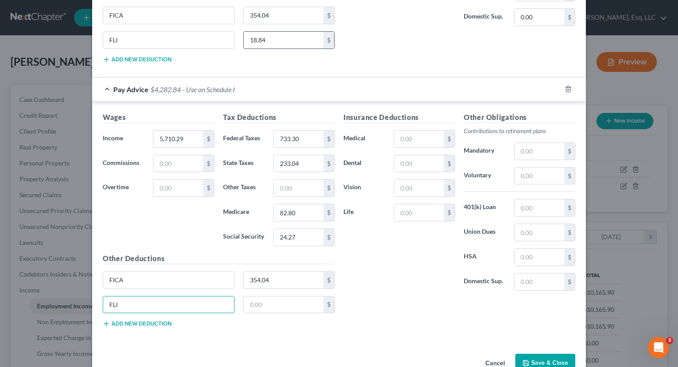
type input "FLI"
click at [257, 42] on input "18.84" at bounding box center [284, 40] width 80 height 17
click at [300, 305] on input "text" at bounding box center [284, 304] width 80 height 17
paste input "18.84"
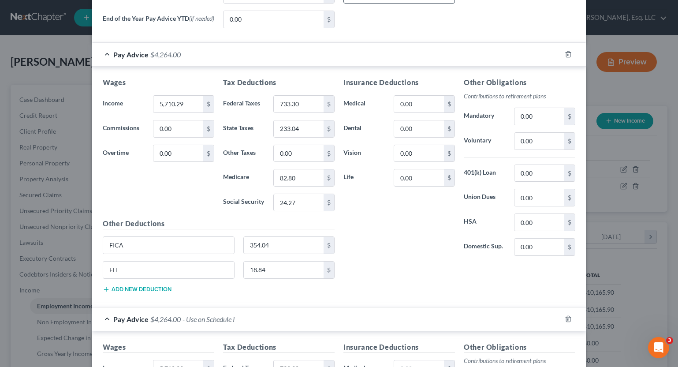
scroll to position [376, 0]
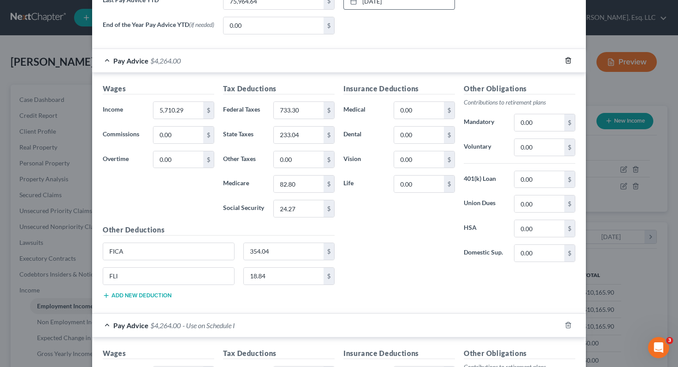
type input "18.84"
click at [566, 63] on icon "button" at bounding box center [568, 61] width 4 height 6
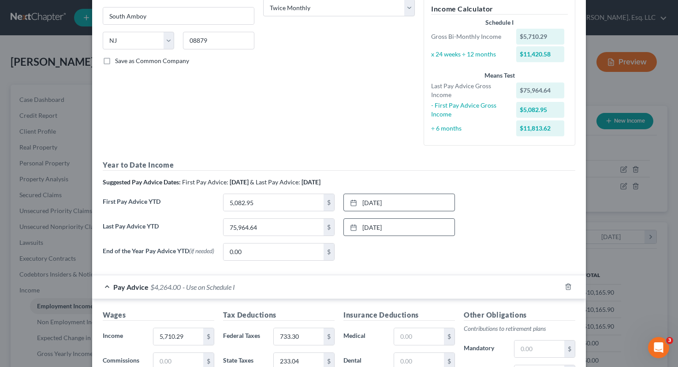
scroll to position [151, 0]
click at [273, 201] on input "5,082.95" at bounding box center [273, 201] width 100 height 17
type input "40,663.60"
click at [493, 221] on div "Last Pay Advice YTD 75,964.64 $ [DATE] close Date [DATE] Time 12:00 AM chevron_…" at bounding box center [338, 229] width 481 height 25
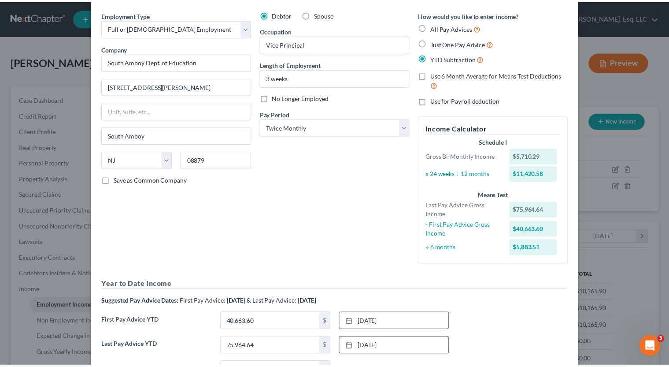
scroll to position [372, 0]
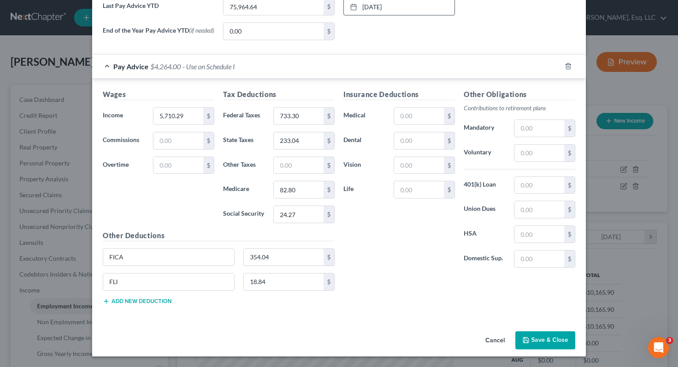
click at [552, 343] on button "Save & Close" at bounding box center [545, 340] width 60 height 19
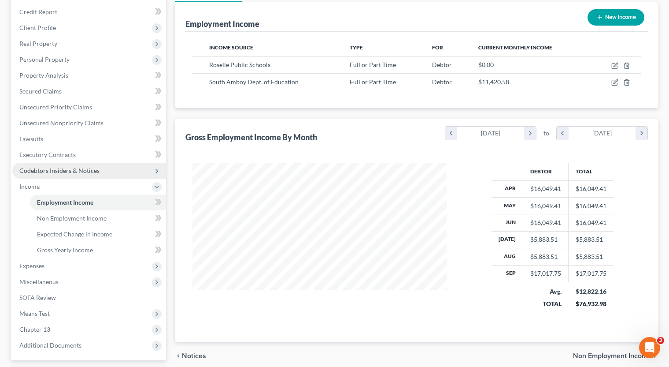
scroll to position [126, 0]
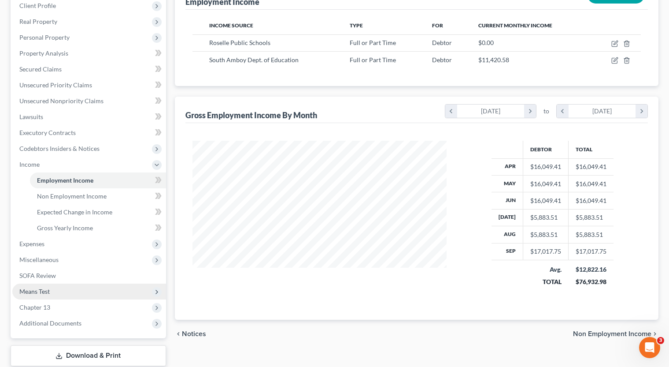
click at [97, 289] on span "Means Test" at bounding box center [89, 291] width 154 height 16
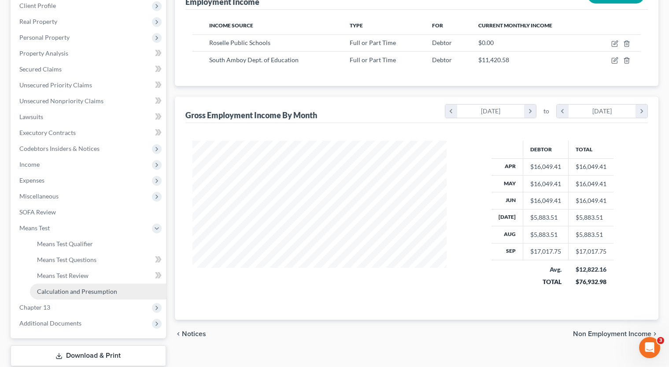
click at [93, 290] on span "Calculation and Presumption" at bounding box center [77, 290] width 80 height 7
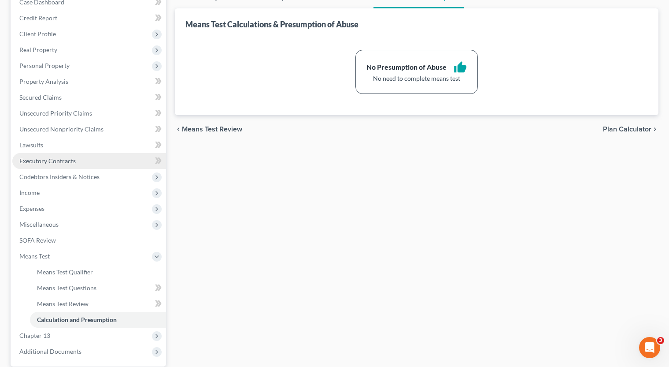
scroll to position [98, 0]
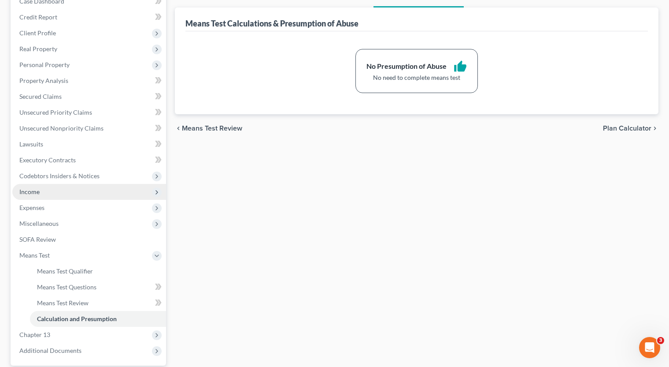
click at [89, 193] on span "Income" at bounding box center [89, 192] width 154 height 16
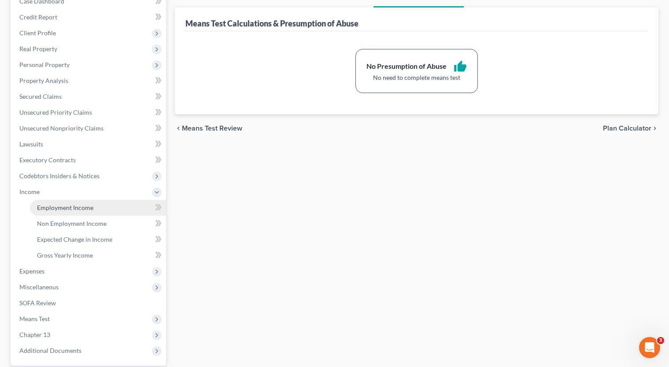
click at [94, 208] on link "Employment Income" at bounding box center [98, 208] width 136 height 16
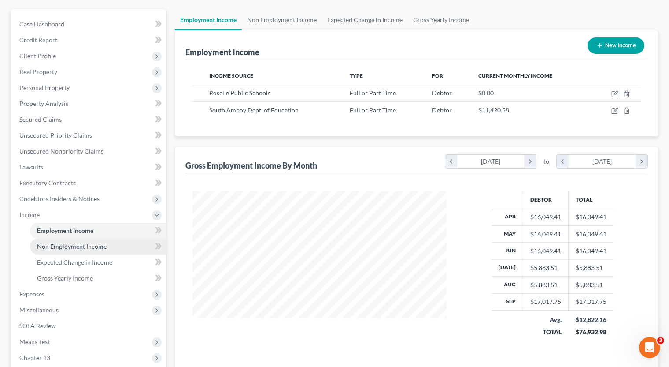
scroll to position [111, 0]
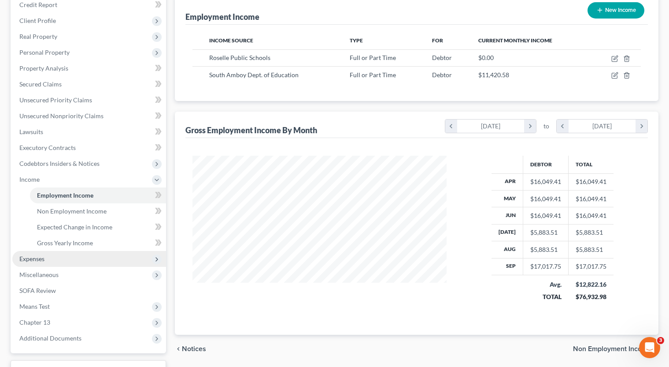
click at [92, 261] on span "Expenses" at bounding box center [89, 259] width 154 height 16
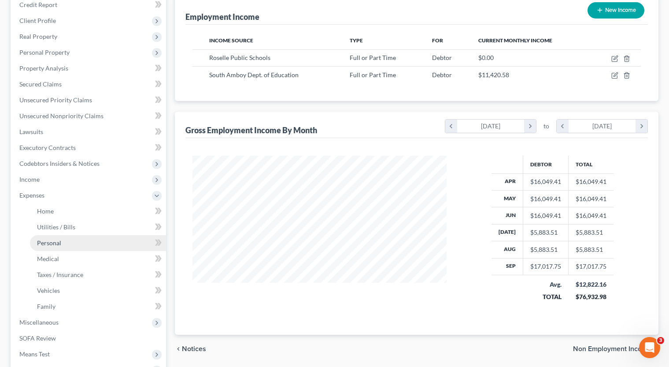
click at [88, 245] on link "Personal" at bounding box center [98, 243] width 136 height 16
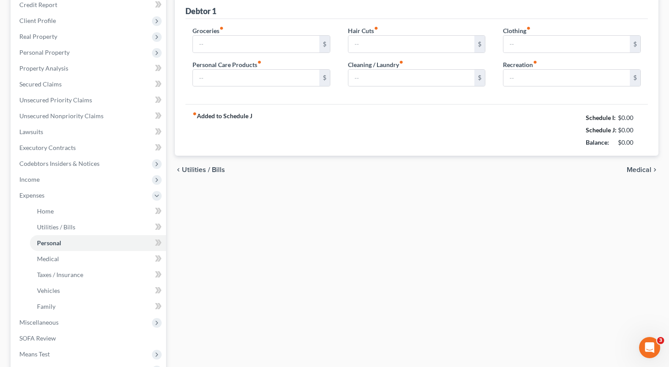
type input "600.00"
type input "50.00"
type input "25.00"
type input "50.00"
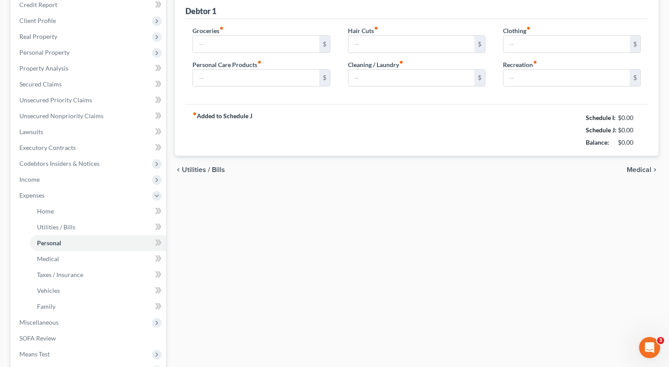
type input "50.00"
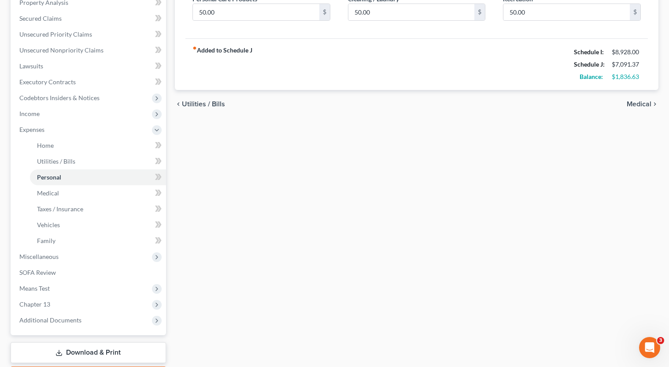
scroll to position [51, 0]
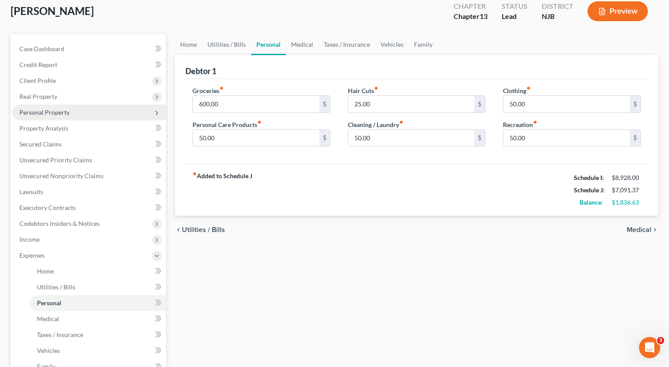
click at [81, 113] on span "Personal Property" at bounding box center [89, 112] width 154 height 16
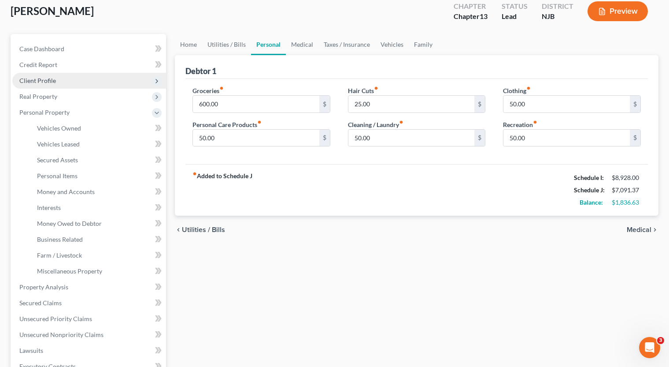
click at [68, 81] on span "Client Profile" at bounding box center [89, 81] width 154 height 16
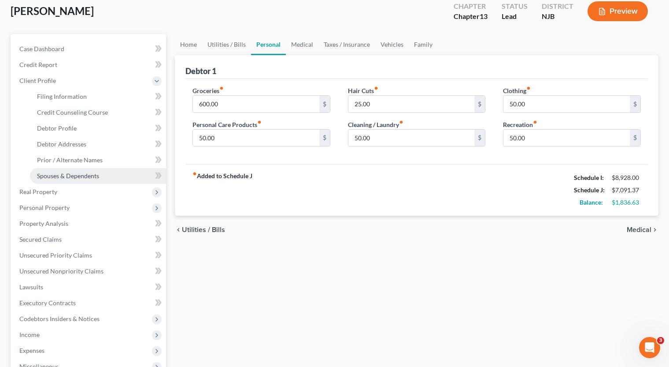
click at [72, 179] on span "Spouses & Dependents" at bounding box center [68, 175] width 62 height 7
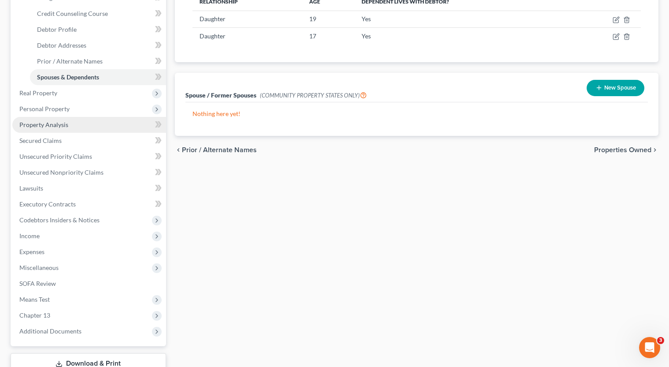
scroll to position [213, 0]
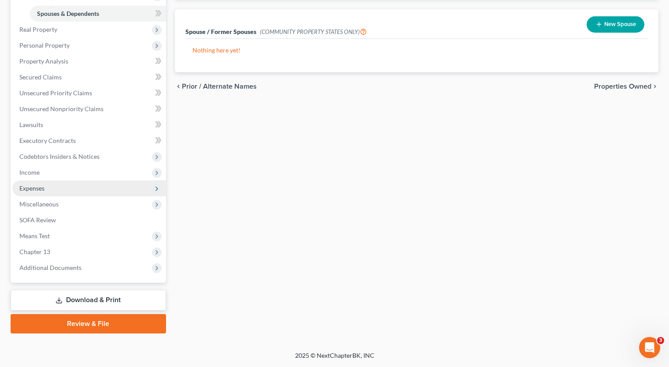
click at [68, 189] on span "Expenses" at bounding box center [89, 188] width 154 height 16
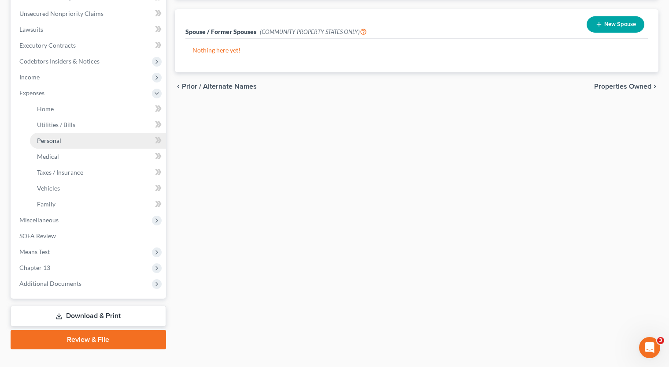
click at [70, 144] on link "Personal" at bounding box center [98, 141] width 136 height 16
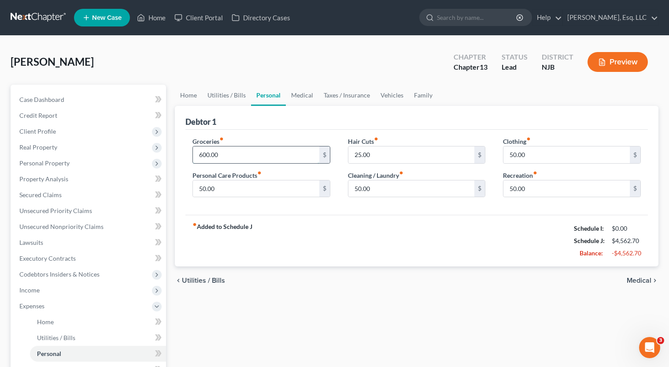
click at [242, 162] on input "600.00" at bounding box center [256, 154] width 126 height 17
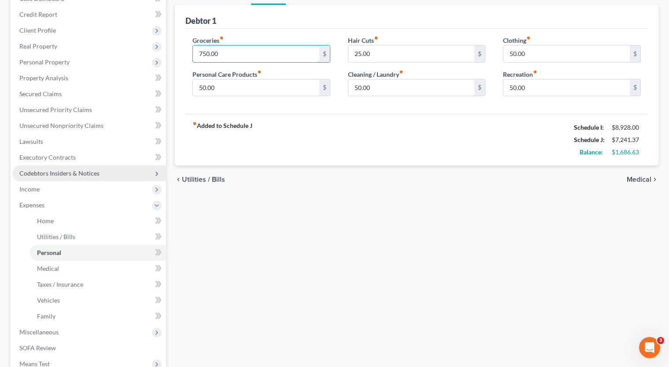
scroll to position [101, 0]
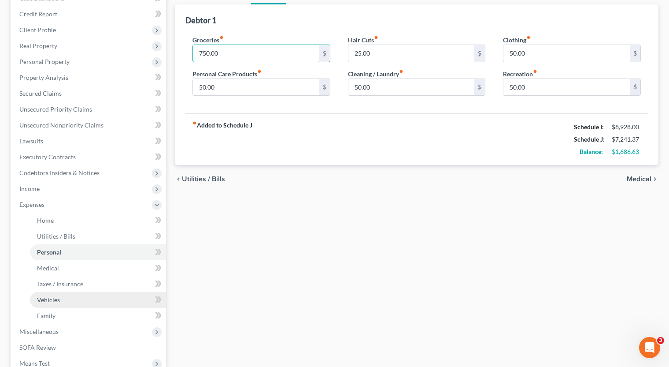
type input "750.00"
click at [81, 299] on link "Vehicles" at bounding box center [98, 300] width 136 height 16
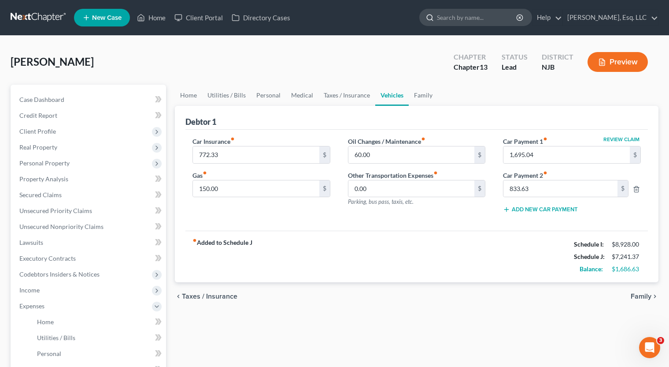
click at [437, 17] on div at bounding box center [428, 17] width 17 height 16
click at [450, 18] on input "search" at bounding box center [477, 17] width 81 height 16
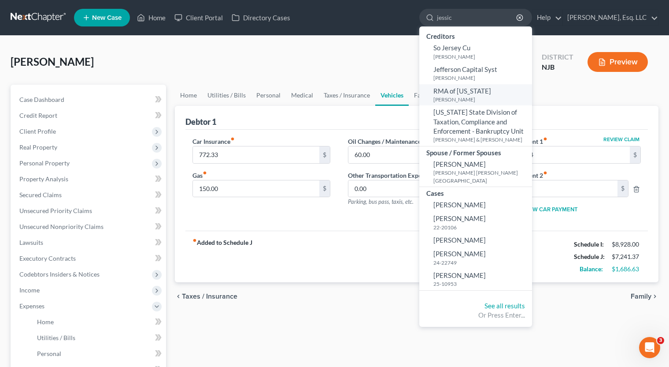
type input "jessic"
click at [482, 99] on small "[PERSON_NAME]" at bounding box center [482, 99] width 96 height 7
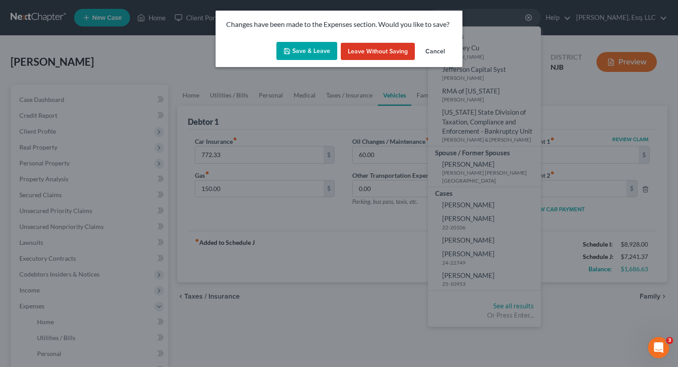
click at [307, 51] on button "Save & Leave" at bounding box center [306, 51] width 61 height 19
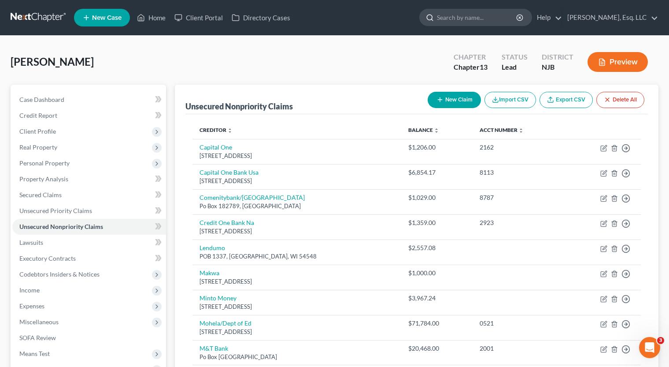
click at [469, 16] on input "search" at bounding box center [477, 17] width 81 height 16
type input "h"
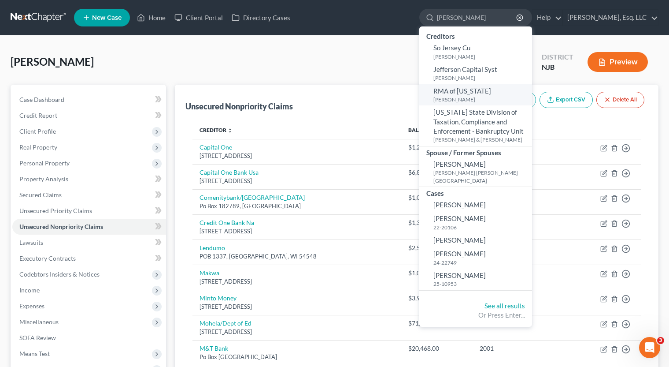
type input "[PERSON_NAME]"
click at [467, 91] on span "RMA of [US_STATE]" at bounding box center [463, 91] width 58 height 8
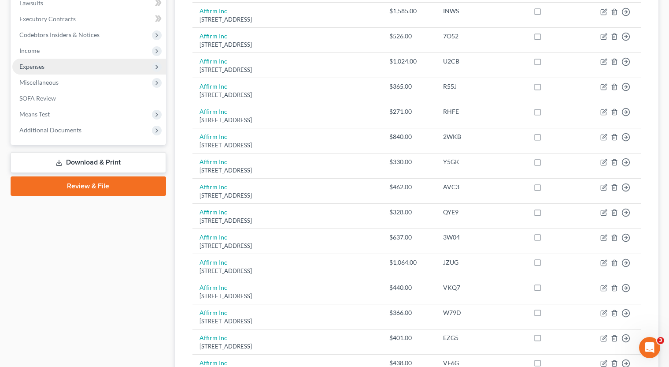
scroll to position [241, 0]
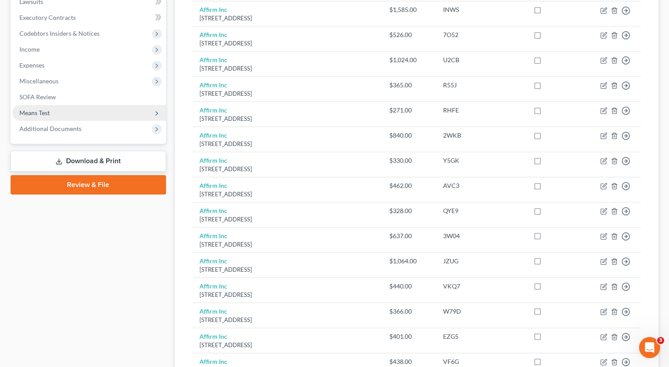
click at [89, 119] on span "Means Test" at bounding box center [89, 113] width 154 height 16
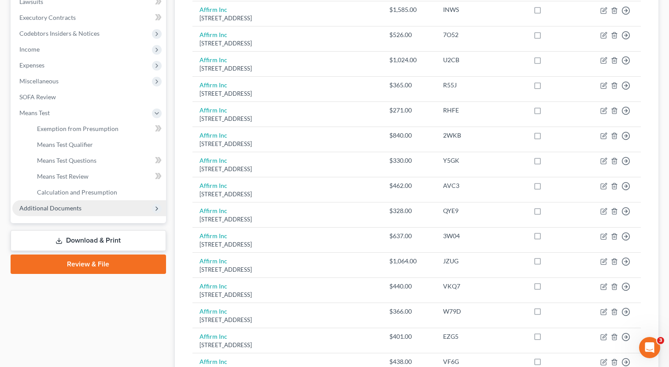
click at [63, 210] on span "Additional Documents" at bounding box center [50, 207] width 62 height 7
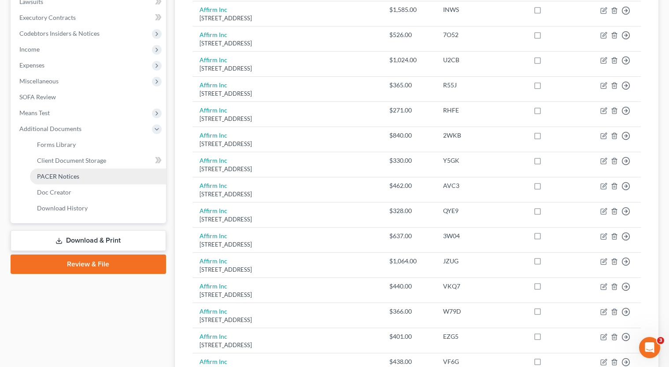
click at [64, 178] on span "PACER Notices" at bounding box center [58, 175] width 42 height 7
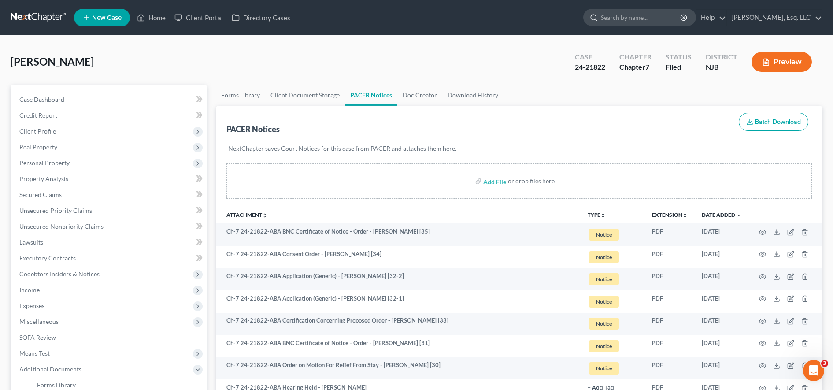
click at [636, 22] on input "search" at bounding box center [641, 17] width 81 height 16
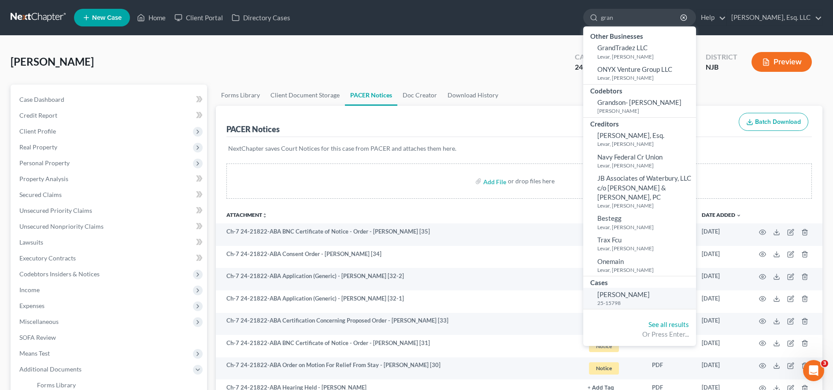
type input "gran"
click at [644, 290] on span "[PERSON_NAME]" at bounding box center [623, 294] width 52 height 8
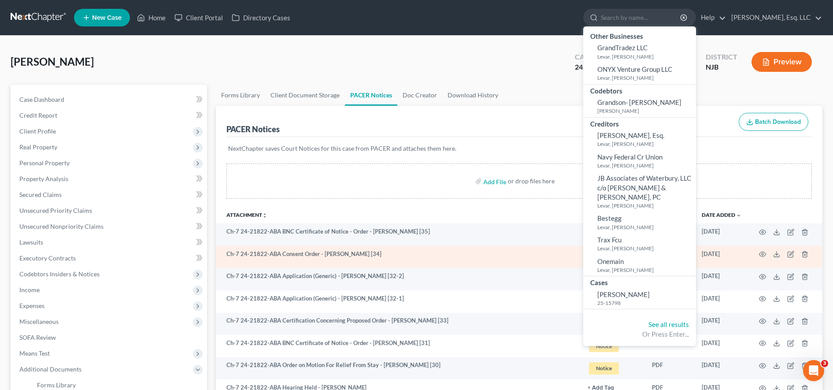
select select "3"
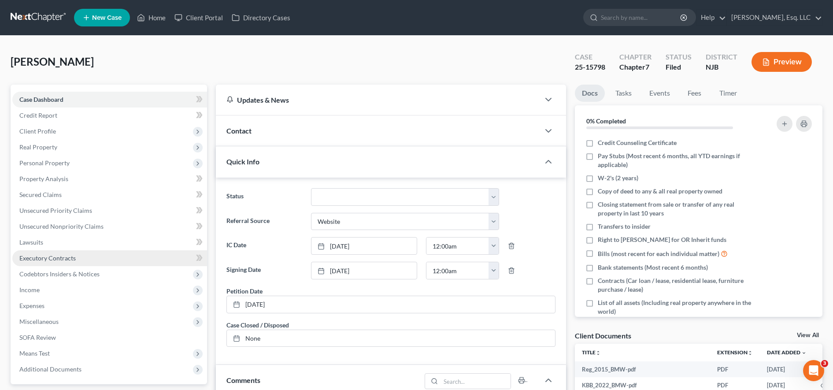
scroll to position [274, 0]
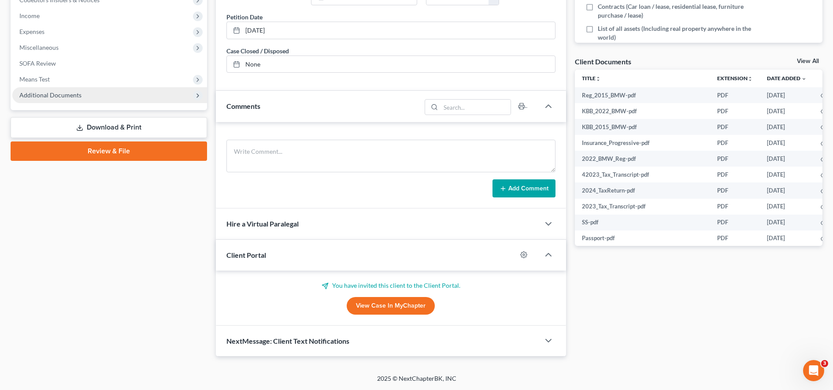
click at [90, 96] on span "Additional Documents" at bounding box center [109, 95] width 195 height 16
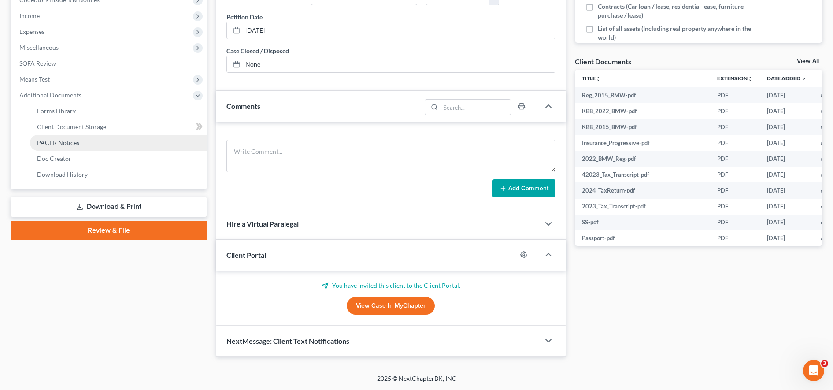
click at [67, 141] on span "PACER Notices" at bounding box center [58, 142] width 42 height 7
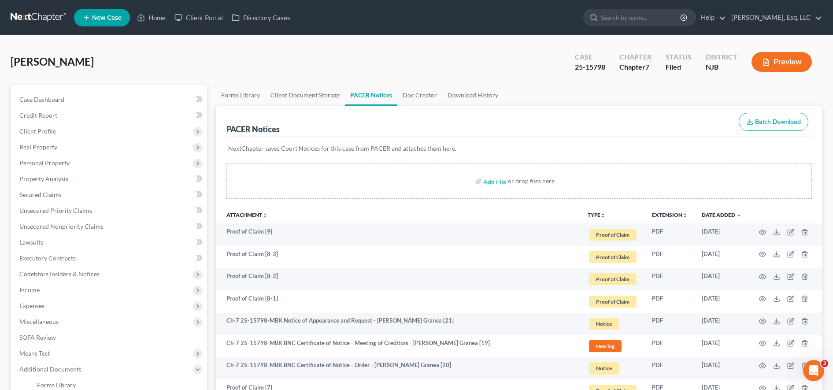
scroll to position [0, 0]
drag, startPoint x: 199, startPoint y: 16, endPoint x: 558, endPoint y: 83, distance: 365.7
click at [199, 15] on link "Client Portal" at bounding box center [198, 17] width 57 height 16
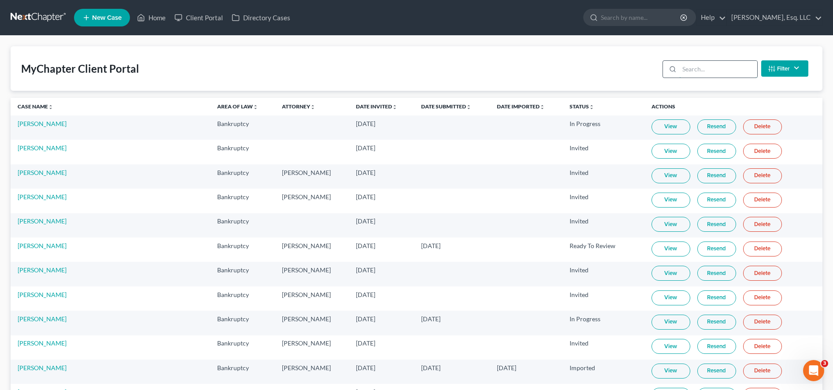
click at [677, 67] on input "search" at bounding box center [718, 69] width 78 height 17
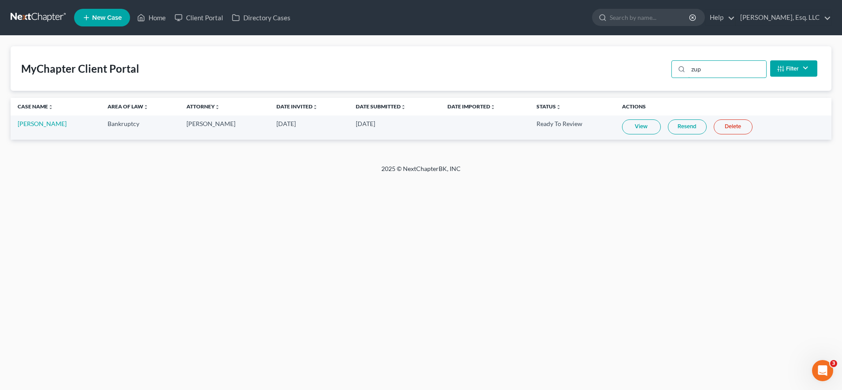
type input "zup"
click at [677, 130] on link "Resend" at bounding box center [686, 126] width 39 height 15
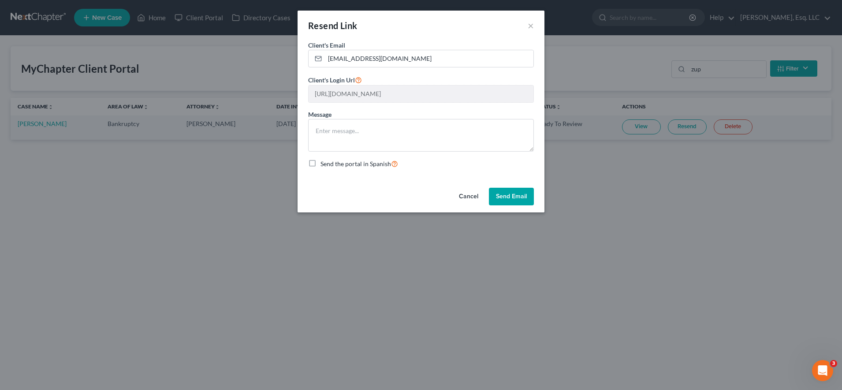
click at [504, 197] on button "Send Email" at bounding box center [511, 197] width 45 height 18
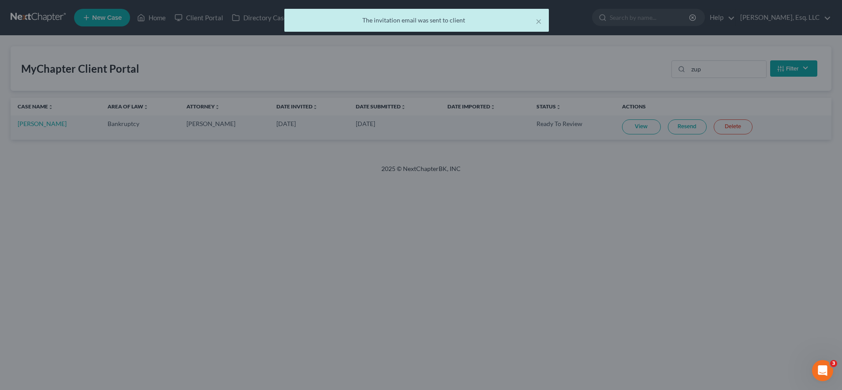
click at [667, 126] on link "Resend" at bounding box center [686, 126] width 39 height 15
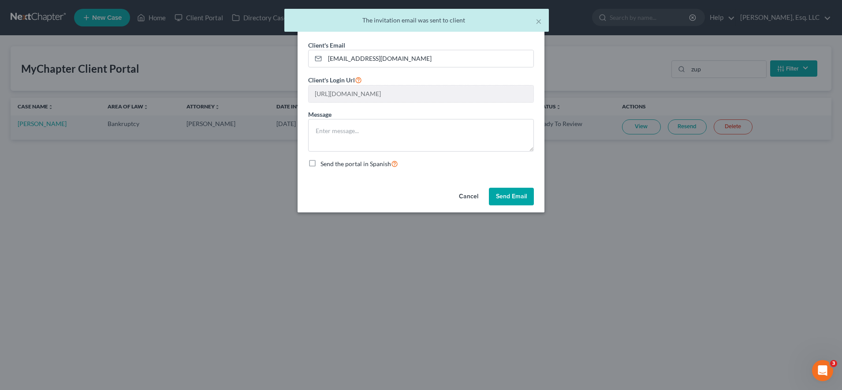
click at [504, 197] on button "Send Email" at bounding box center [511, 197] width 45 height 18
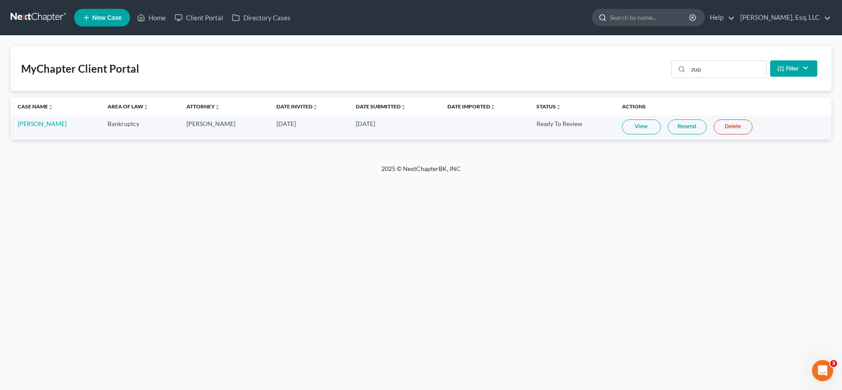
click at [638, 15] on input "search" at bounding box center [649, 17] width 81 height 16
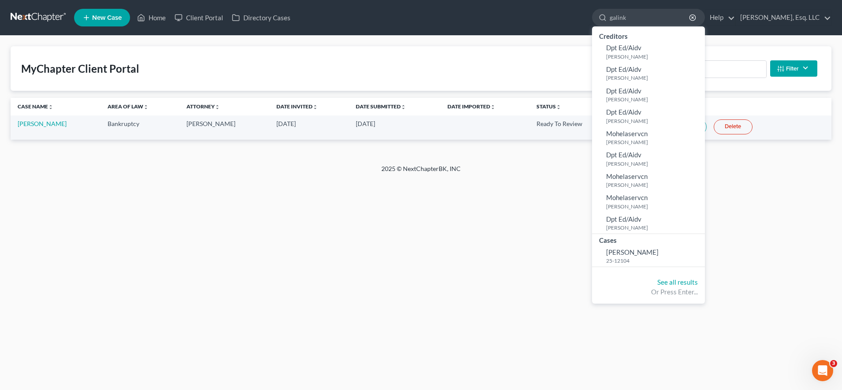
type input "galink"
drag, startPoint x: 636, startPoint y: 245, endPoint x: 637, endPoint y: 249, distance: 4.5
click at [637, 249] on span "[PERSON_NAME]" at bounding box center [632, 252] width 52 height 8
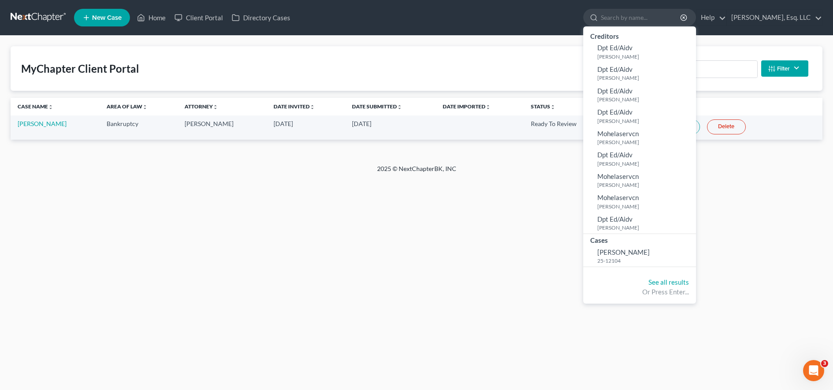
select select "0"
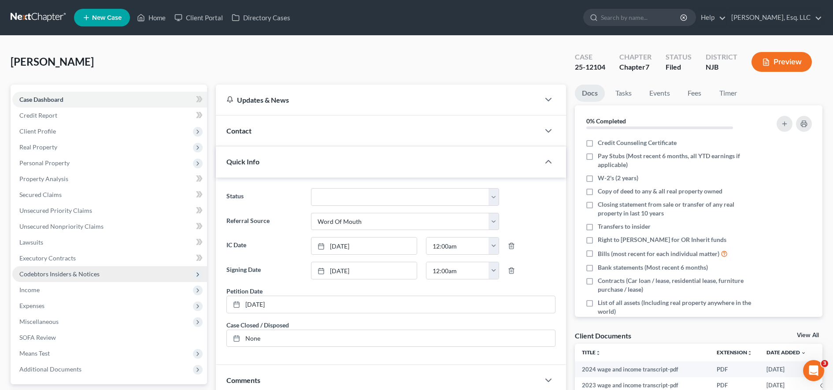
scroll to position [147, 0]
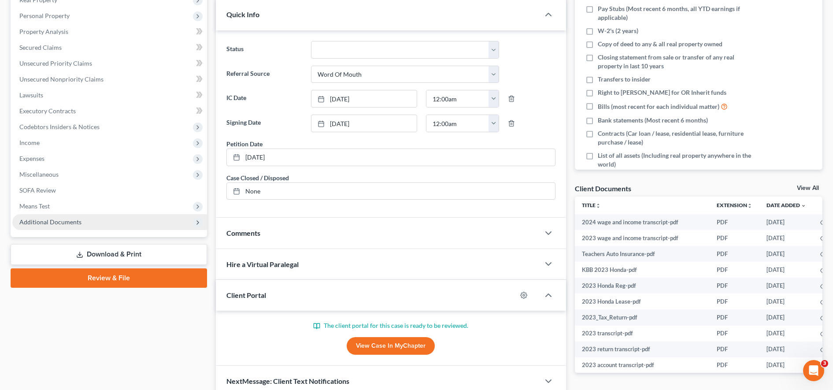
click at [133, 219] on span "Additional Documents" at bounding box center [109, 222] width 195 height 16
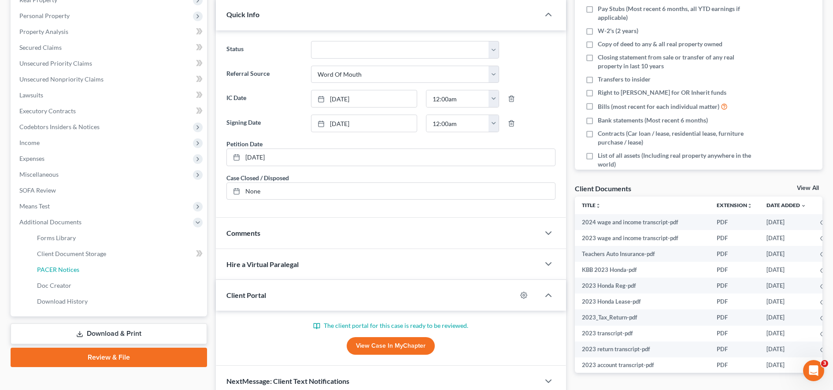
click at [94, 268] on link "PACER Notices" at bounding box center [118, 270] width 177 height 16
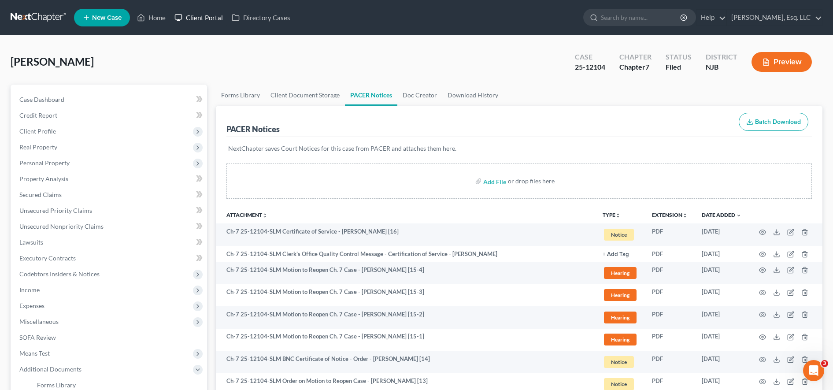
drag, startPoint x: 190, startPoint y: 25, endPoint x: 445, endPoint y: 22, distance: 255.1
click at [190, 25] on link "Client Portal" at bounding box center [198, 18] width 57 height 16
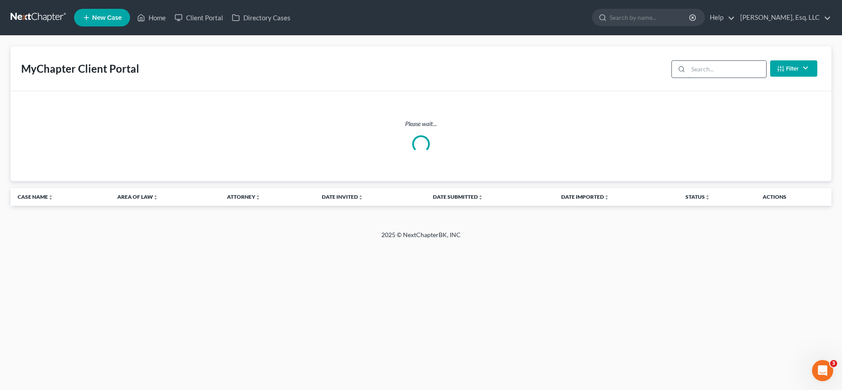
click at [677, 69] on input "search" at bounding box center [727, 69] width 78 height 17
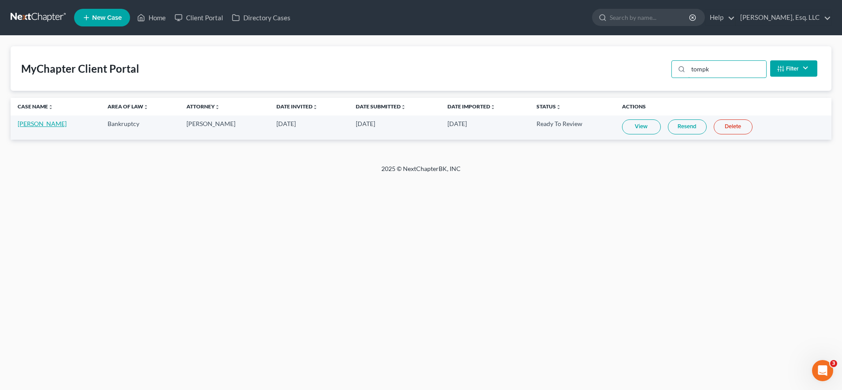
type input "tompk"
click at [39, 120] on link "[PERSON_NAME]" at bounding box center [42, 123] width 49 height 7
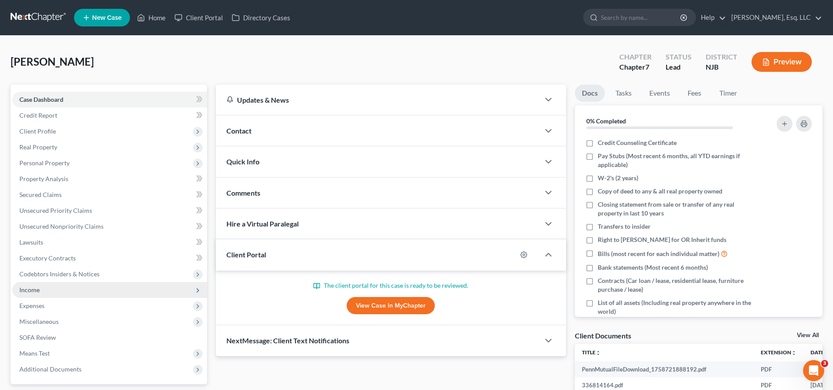
scroll to position [34, 0]
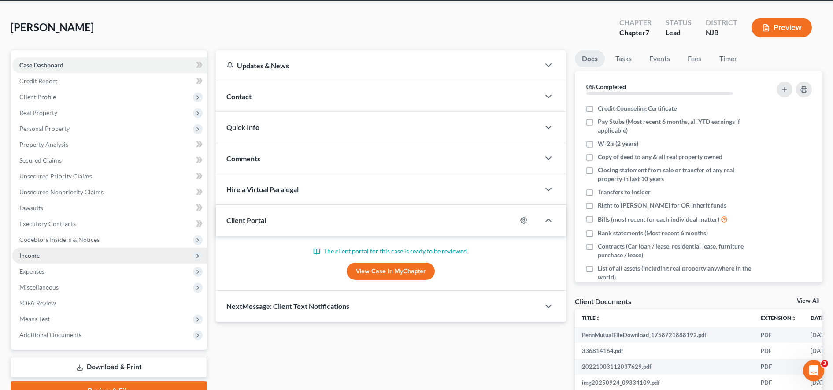
click at [70, 256] on span "Income" at bounding box center [109, 256] width 195 height 16
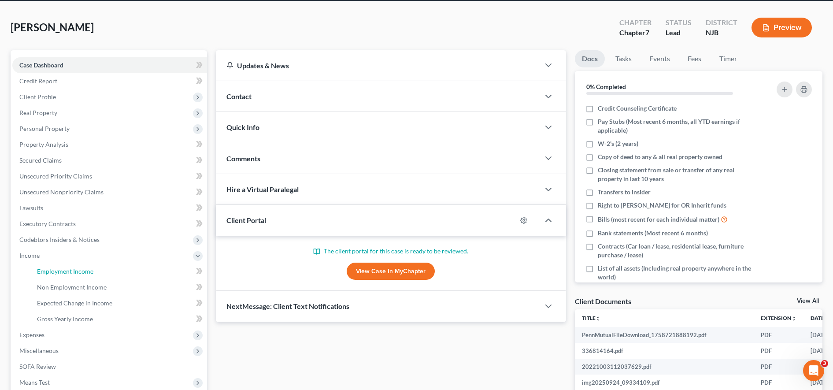
click at [85, 272] on span "Employment Income" at bounding box center [65, 270] width 56 height 7
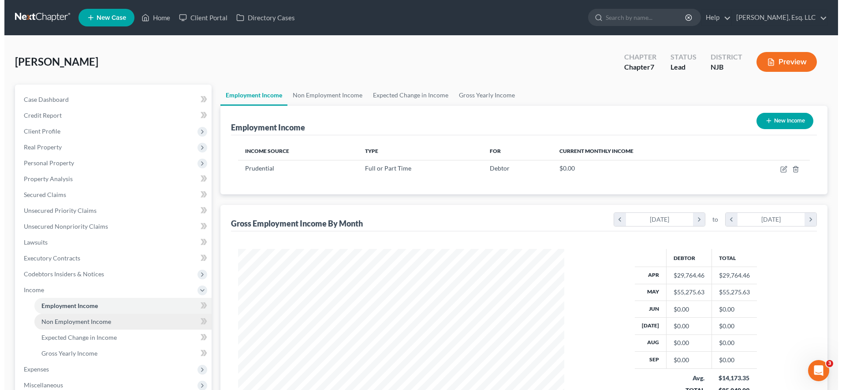
scroll to position [163, 344]
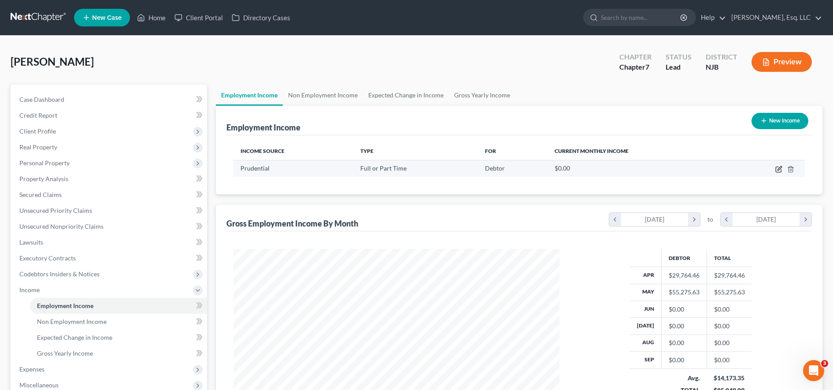
click at [677, 167] on icon "button" at bounding box center [778, 169] width 7 height 7
select select "0"
select select "33"
select select "2"
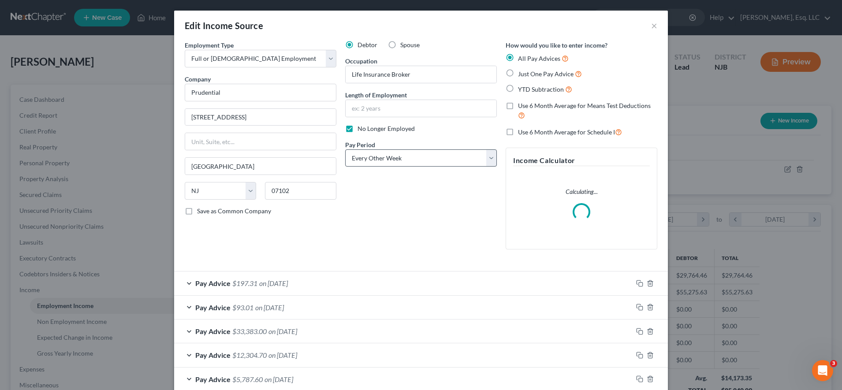
scroll to position [165, 348]
click at [380, 108] on input "text" at bounding box center [420, 108] width 151 height 17
type input "8 years"
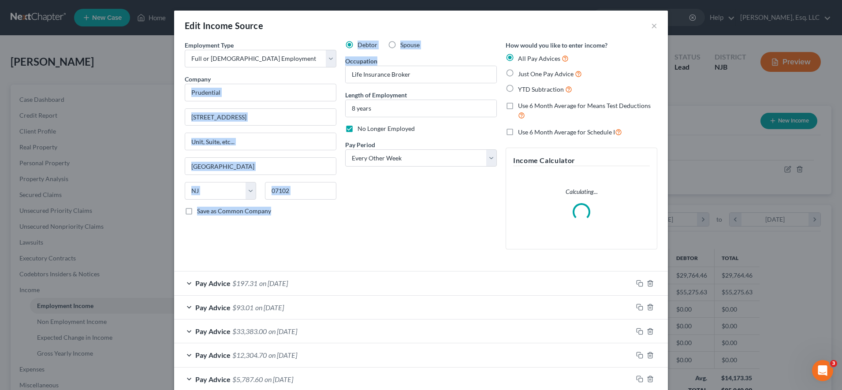
drag, startPoint x: 431, startPoint y: 64, endPoint x: 293, endPoint y: 71, distance: 138.1
click at [293, 71] on div "Employment Type * Select Full or [DEMOGRAPHIC_DATA] Employment Self Employment …" at bounding box center [420, 152] width 481 height 223
drag, startPoint x: 293, startPoint y: 71, endPoint x: 434, endPoint y: 82, distance: 141.8
click at [434, 82] on input "Life Insurance Broker" at bounding box center [420, 74] width 151 height 17
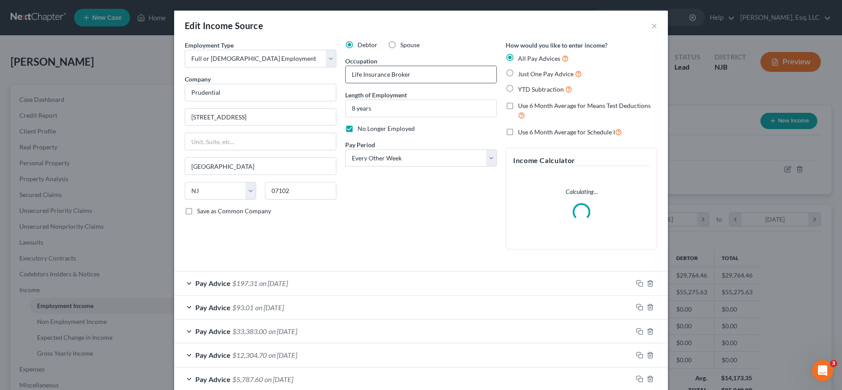
drag, startPoint x: 428, startPoint y: 76, endPoint x: 345, endPoint y: 77, distance: 83.3
click at [345, 77] on input "Life Insurance Broker" at bounding box center [420, 74] width 151 height 17
type input "Regional Director"
click at [397, 180] on div "Debtor Spouse Occupation Regional Director Length of Employment 8 years No Long…" at bounding box center [421, 149] width 160 height 216
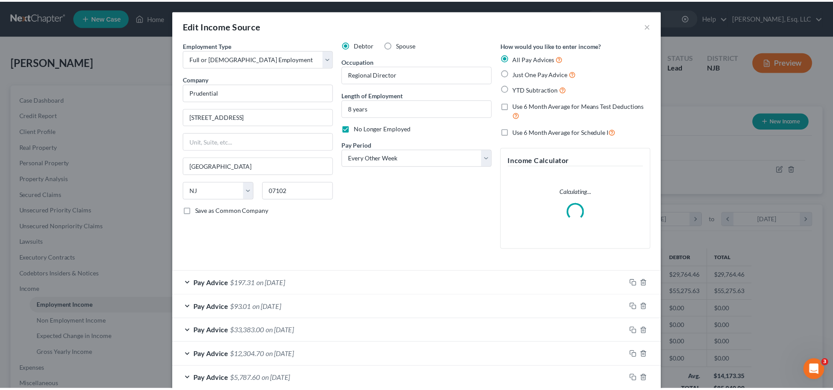
scroll to position [49, 0]
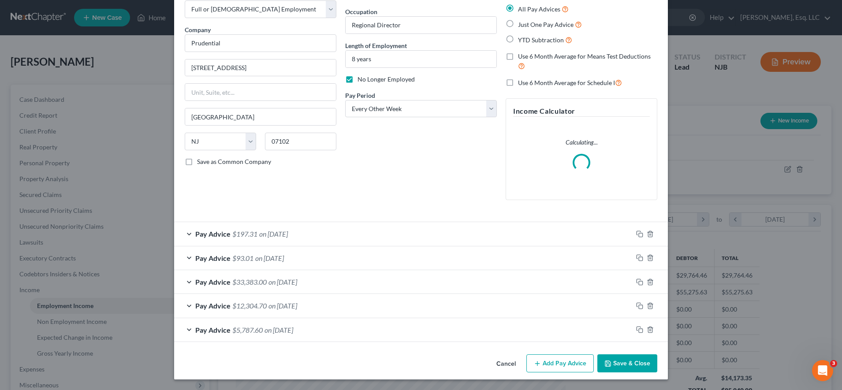
click at [612, 359] on button "Save & Close" at bounding box center [627, 363] width 60 height 19
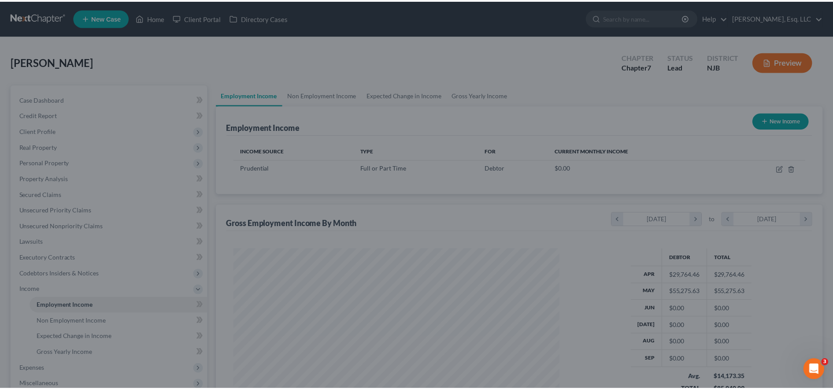
scroll to position [440424, 440243]
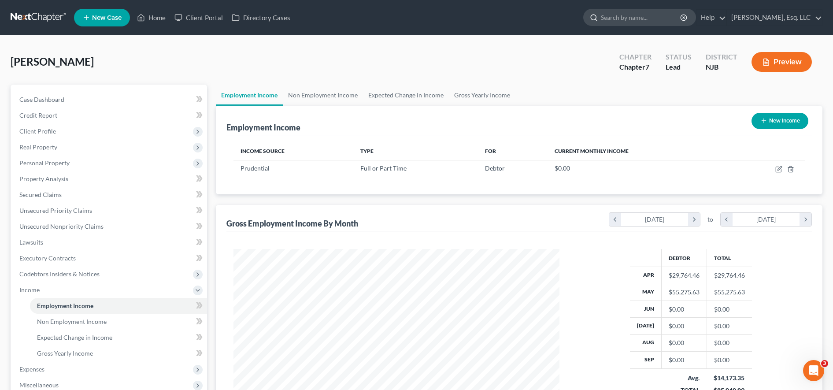
click at [633, 18] on input "search" at bounding box center [641, 17] width 81 height 16
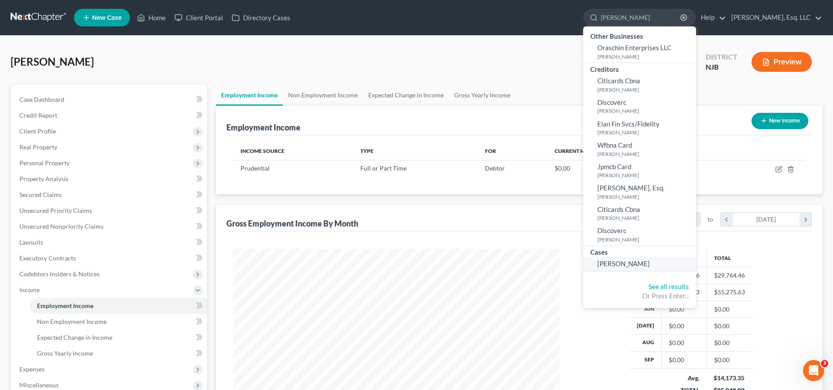
type input "[PERSON_NAME]"
click at [625, 261] on span "[PERSON_NAME]" at bounding box center [623, 264] width 52 height 8
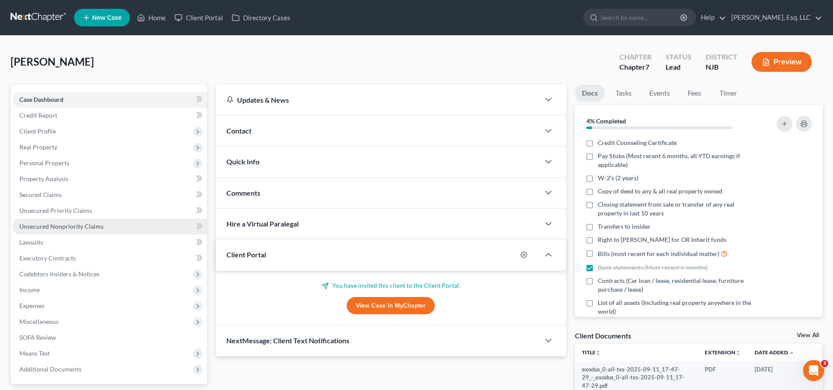
click at [110, 228] on link "Unsecured Nonpriority Claims" at bounding box center [109, 227] width 195 height 16
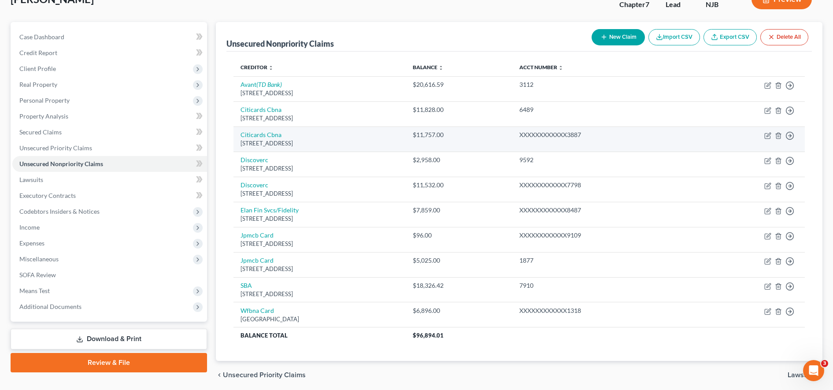
scroll to position [59, 0]
